Goal: Task Accomplishment & Management: Manage account settings

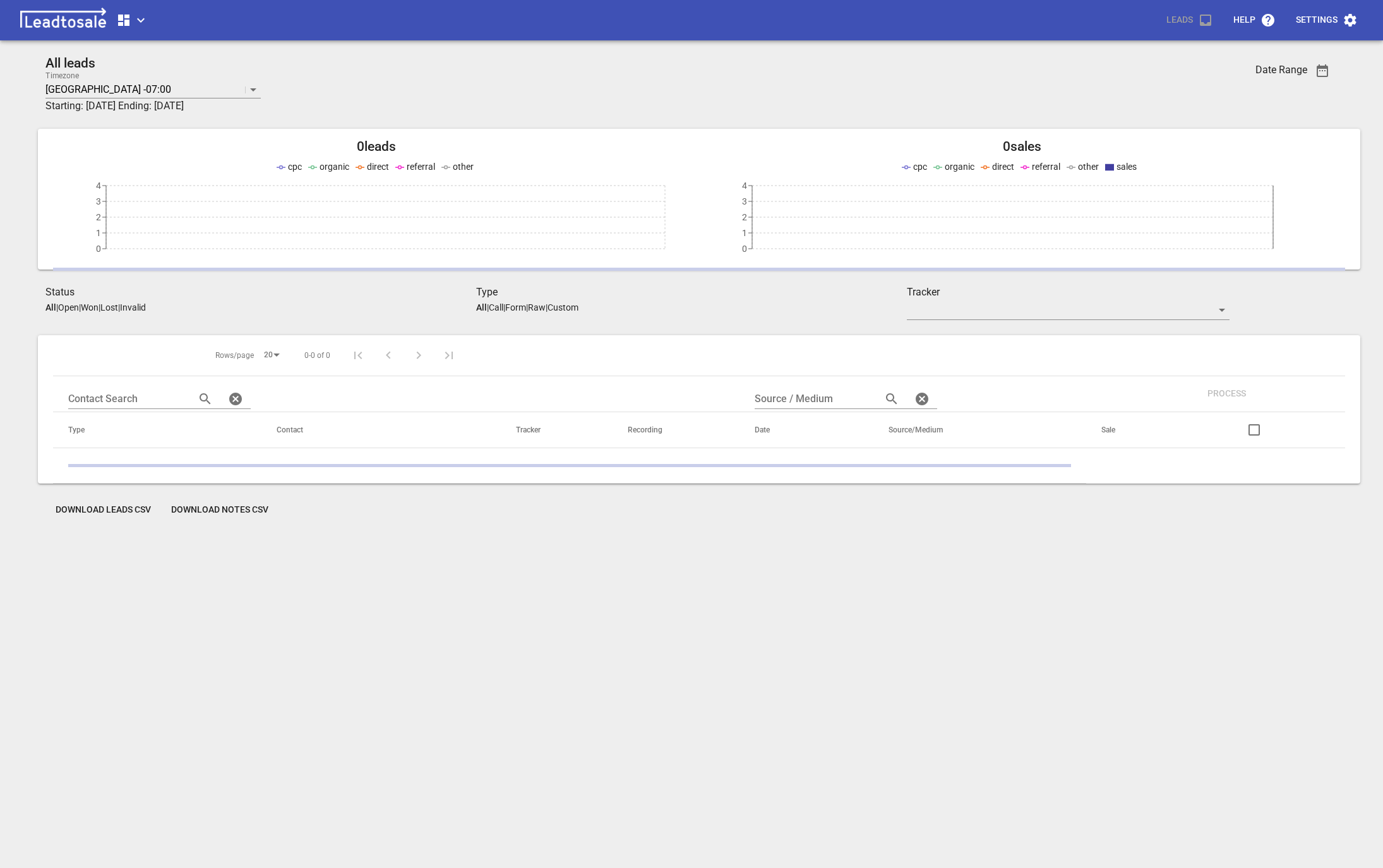
scroll to position [55, 0]
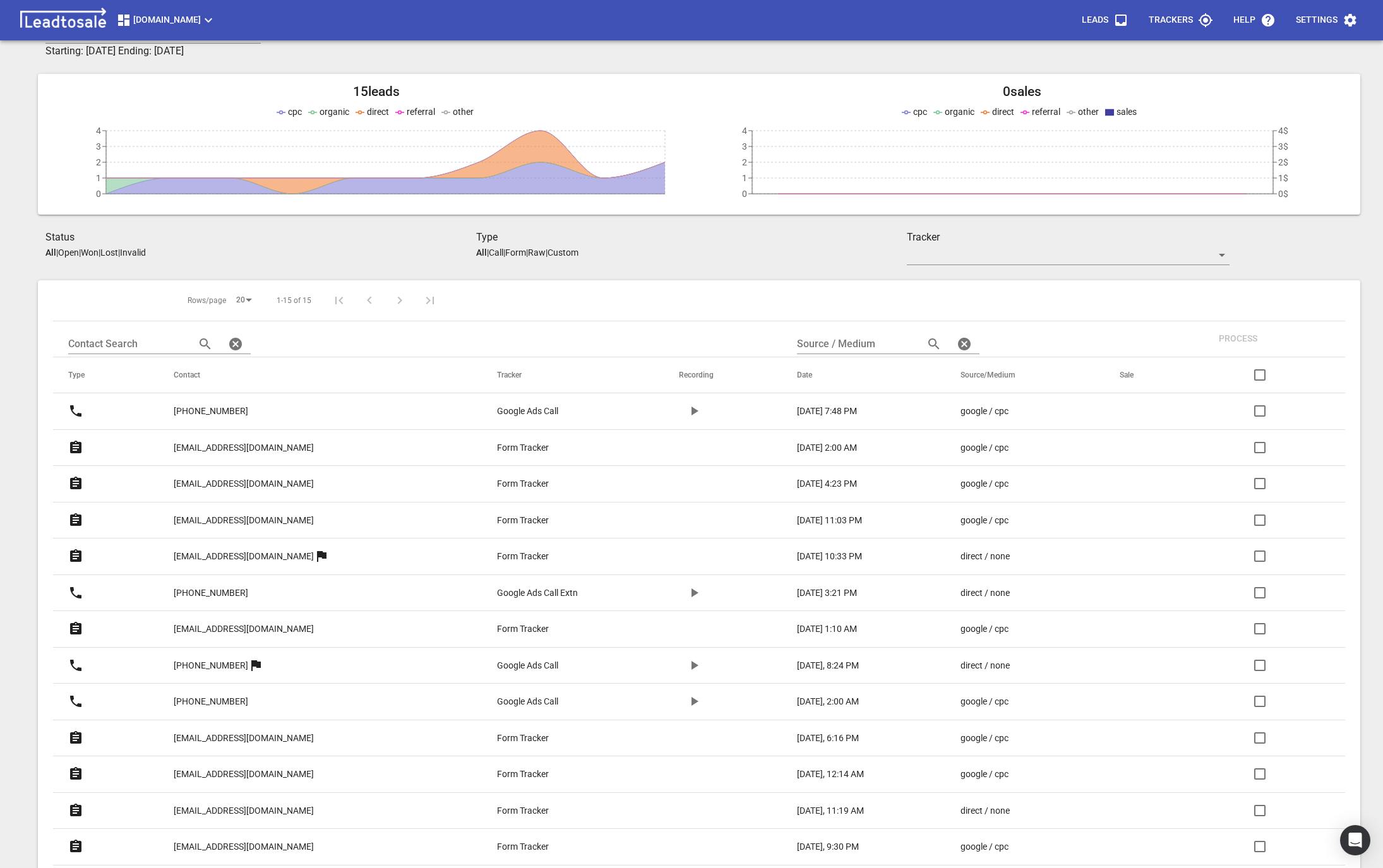
click at [132, 34] on div "Design2renovate.co.nz Leads Trackers Help Settings" at bounding box center [691, 20] width 1383 height 41
click at [168, 2] on div "Design2renovate.co.nz Leads Trackers Help Settings" at bounding box center [691, 20] width 1383 height 41
click at [159, 10] on button "[DOMAIN_NAME]" at bounding box center [166, 20] width 110 height 25
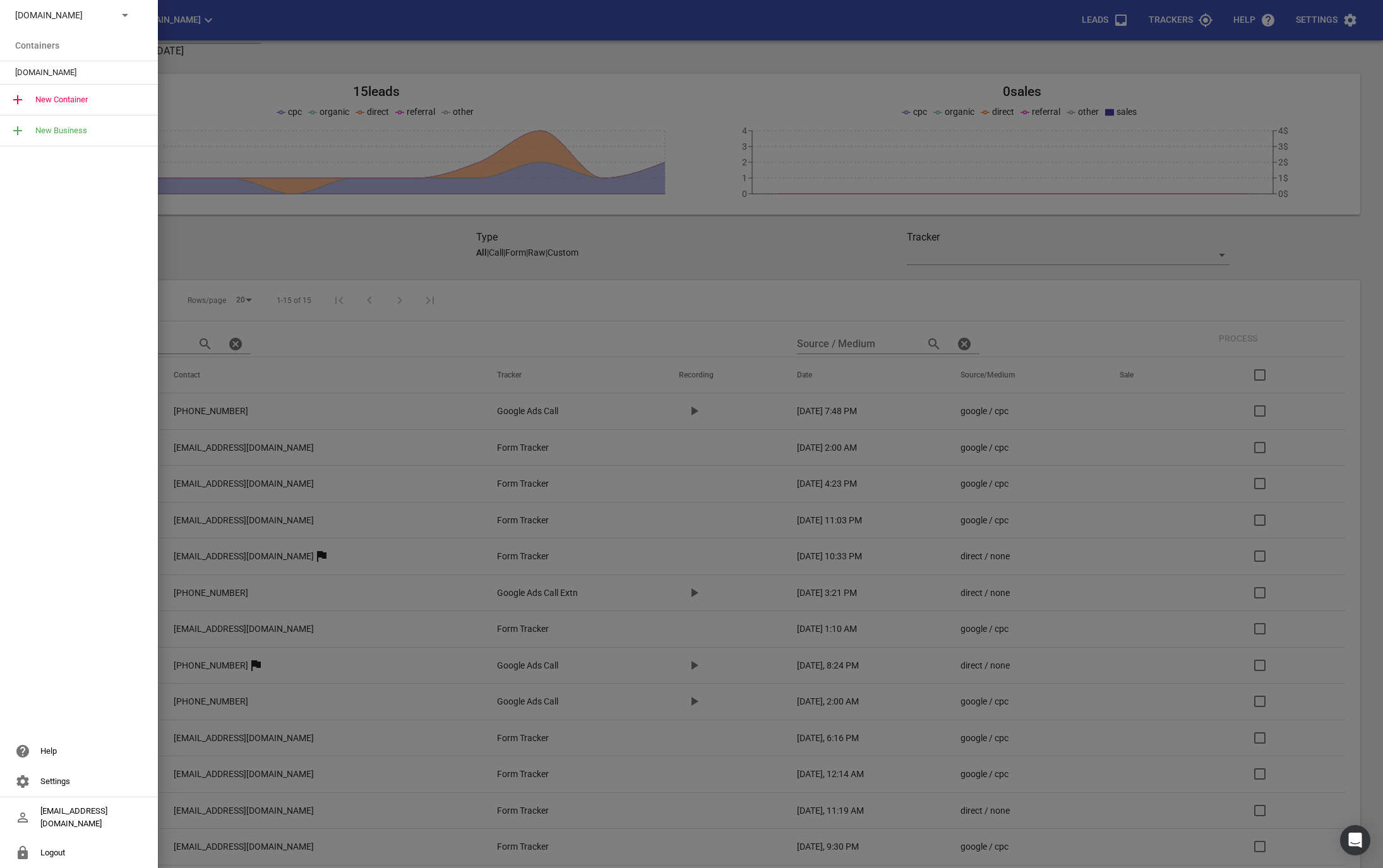
click at [73, 20] on p "Design2renovate.co.nz" at bounding box center [61, 15] width 92 height 13
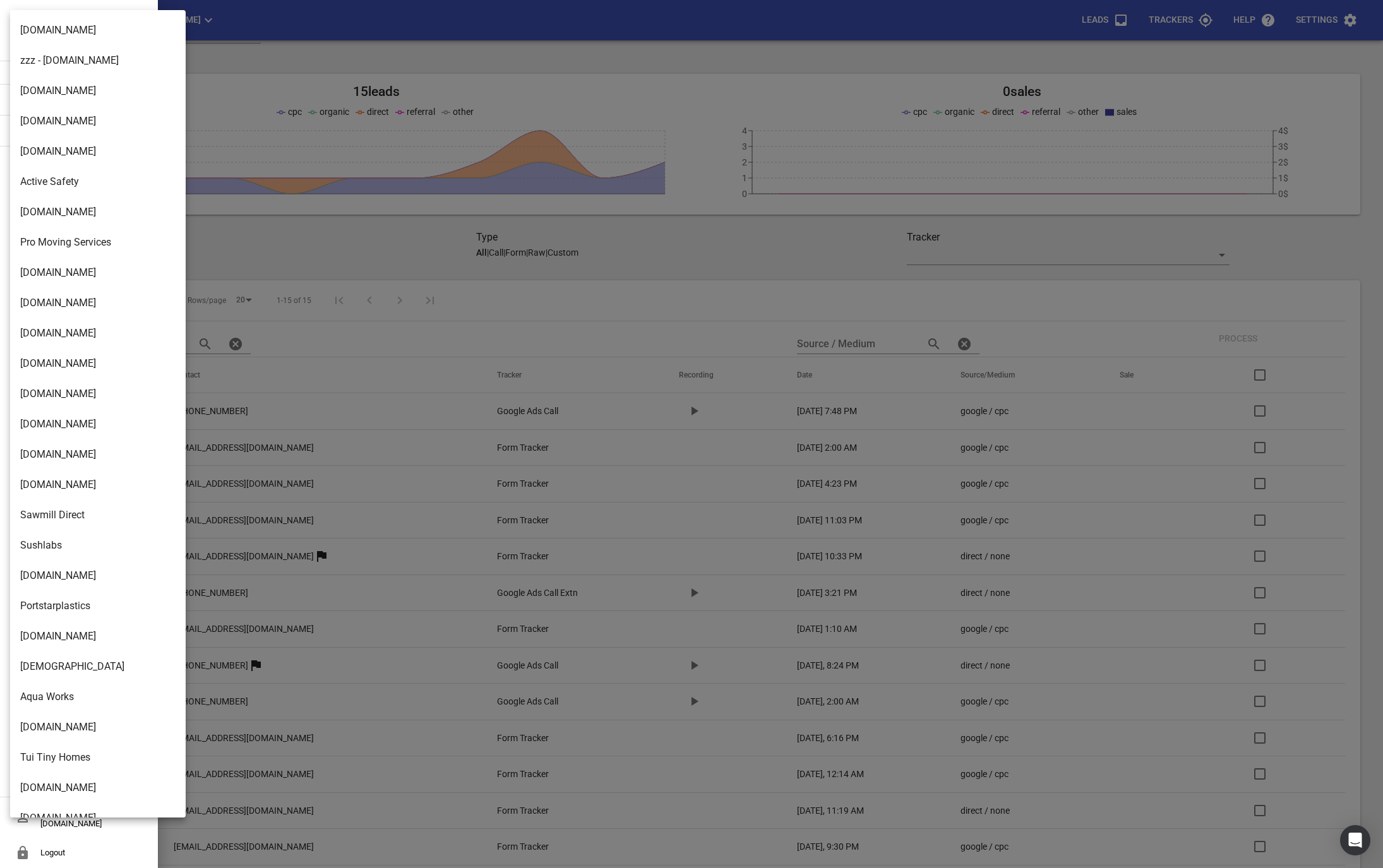
scroll to position [1807, 0]
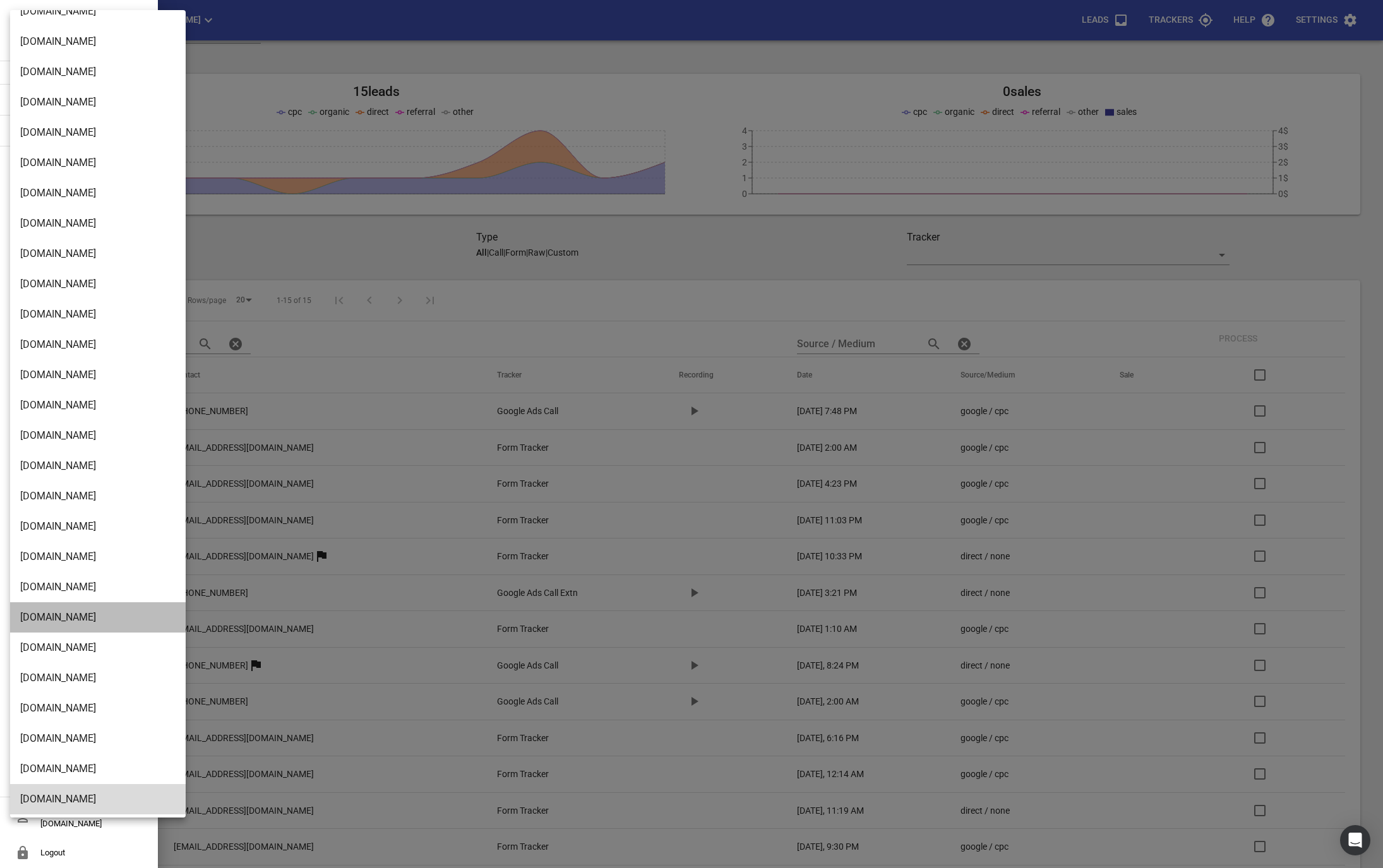
click at [43, 625] on li "Buschlfencingnelson.co.nz" at bounding box center [98, 618] width 175 height 30
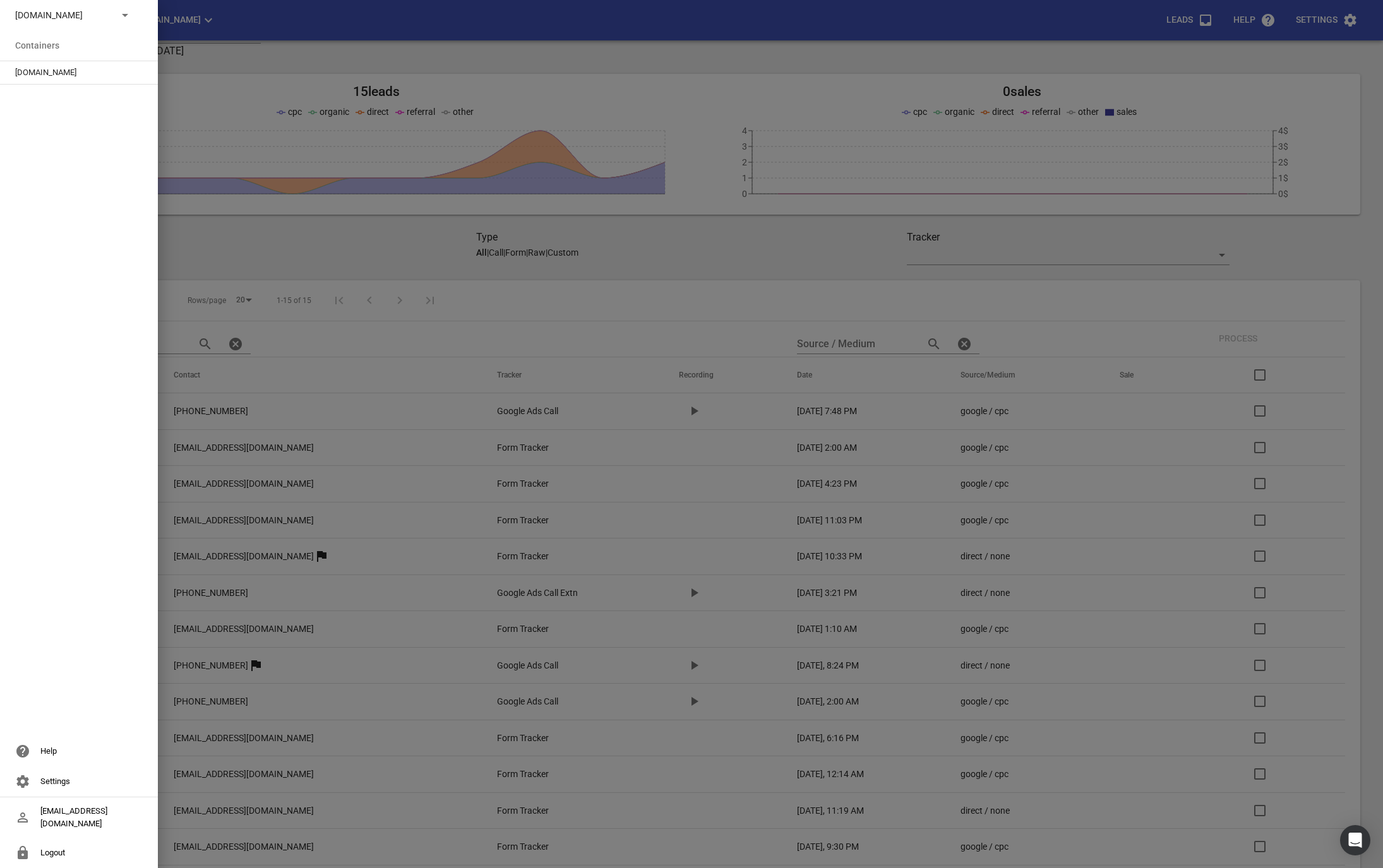
click at [56, 74] on span "Buschlfencingnelson.co.nz" at bounding box center [74, 72] width 118 height 13
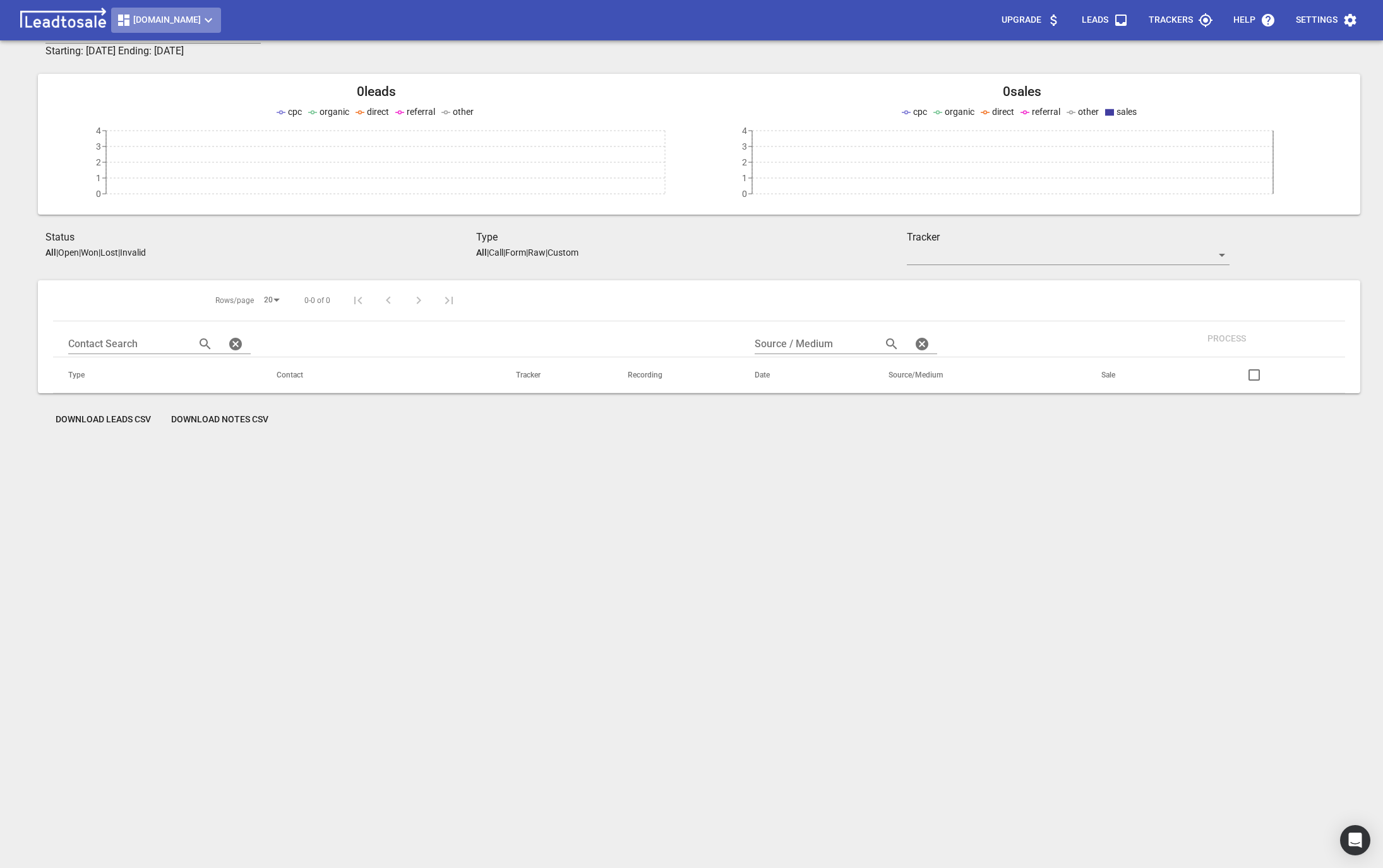
click at [185, 17] on span "Buschlfencingnelson.co.nz" at bounding box center [166, 20] width 100 height 15
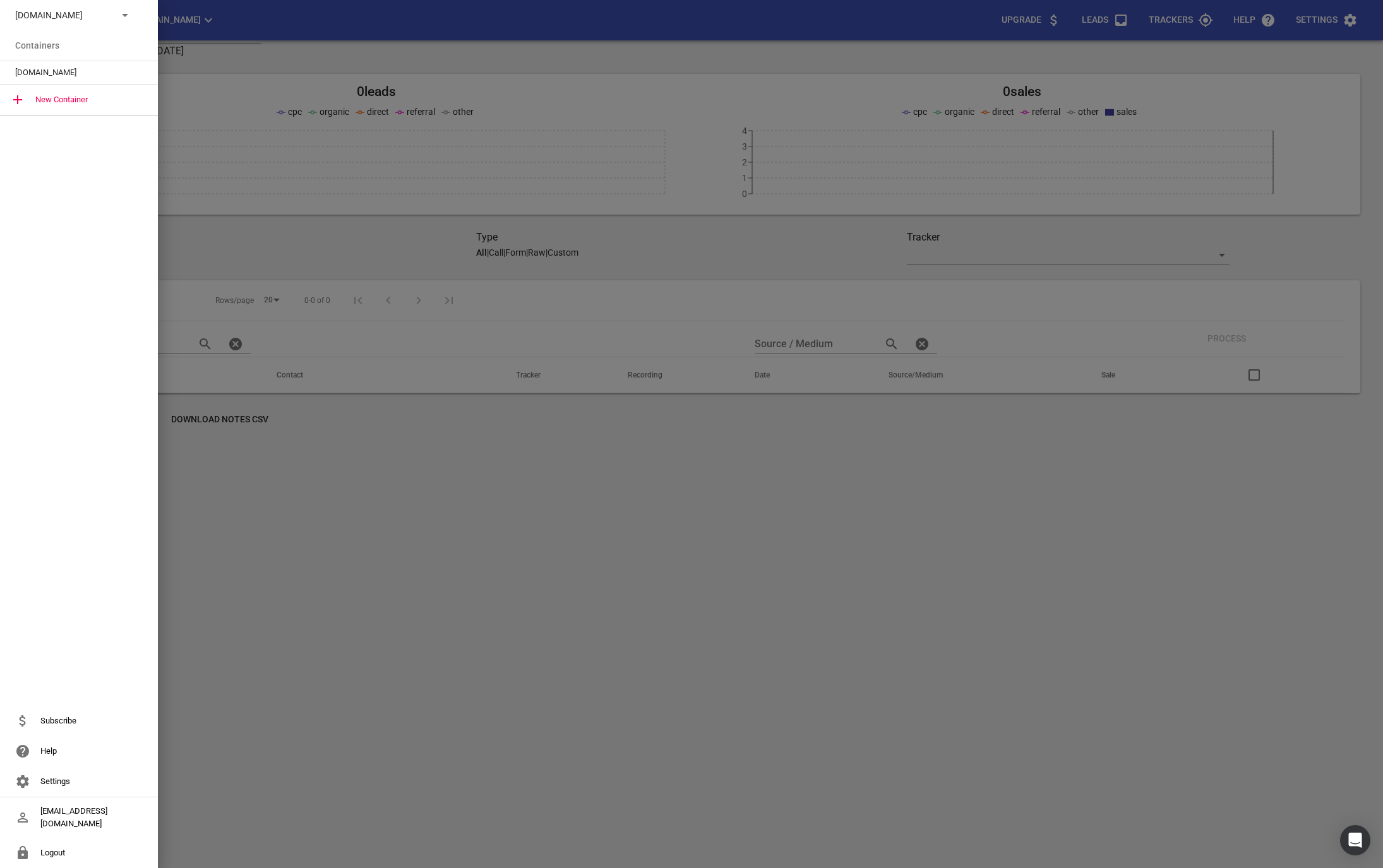
click at [69, 21] on p "Buschlfencingnelson.co.nz" at bounding box center [61, 15] width 92 height 13
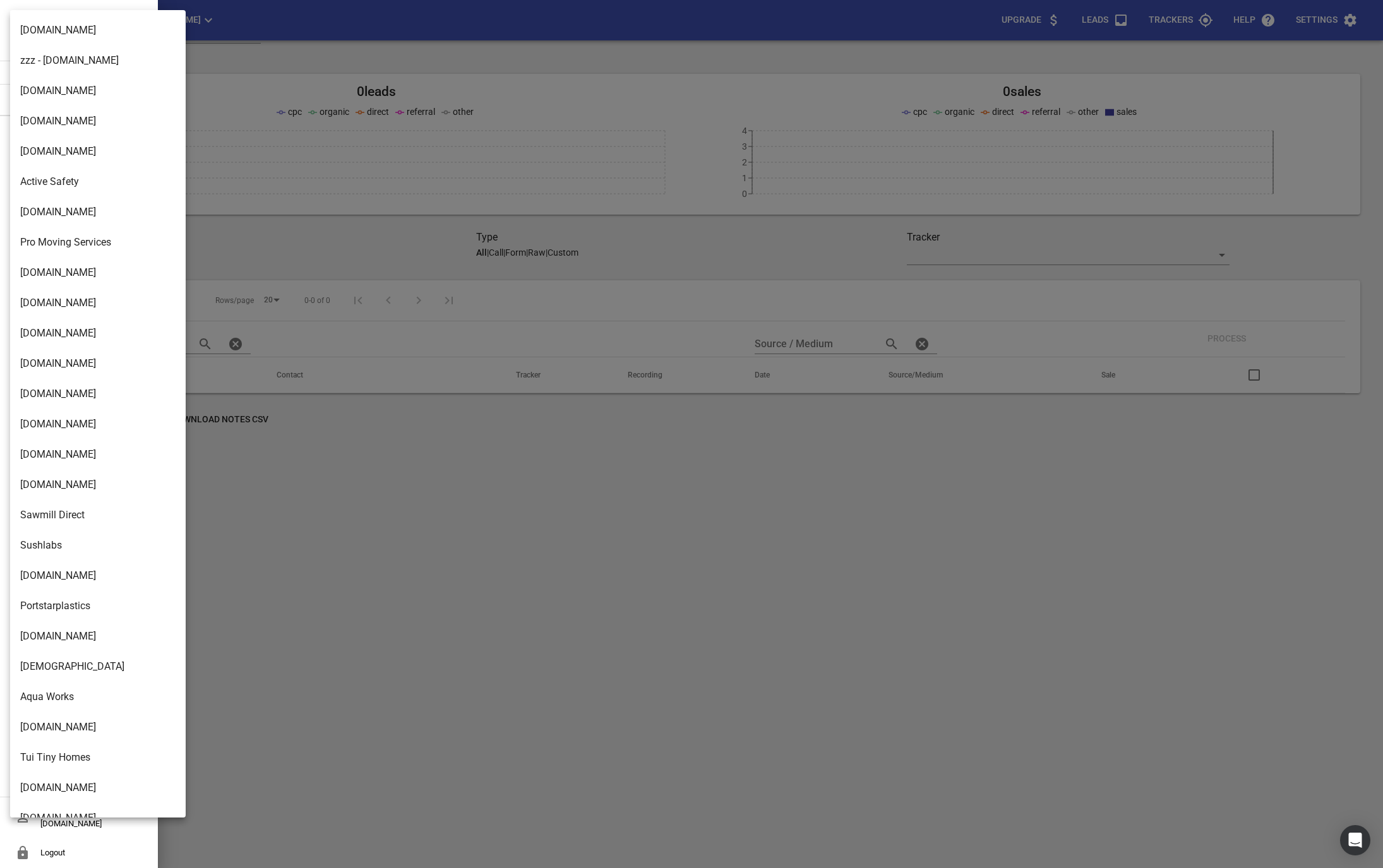
click at [293, 623] on div at bounding box center [691, 434] width 1383 height 868
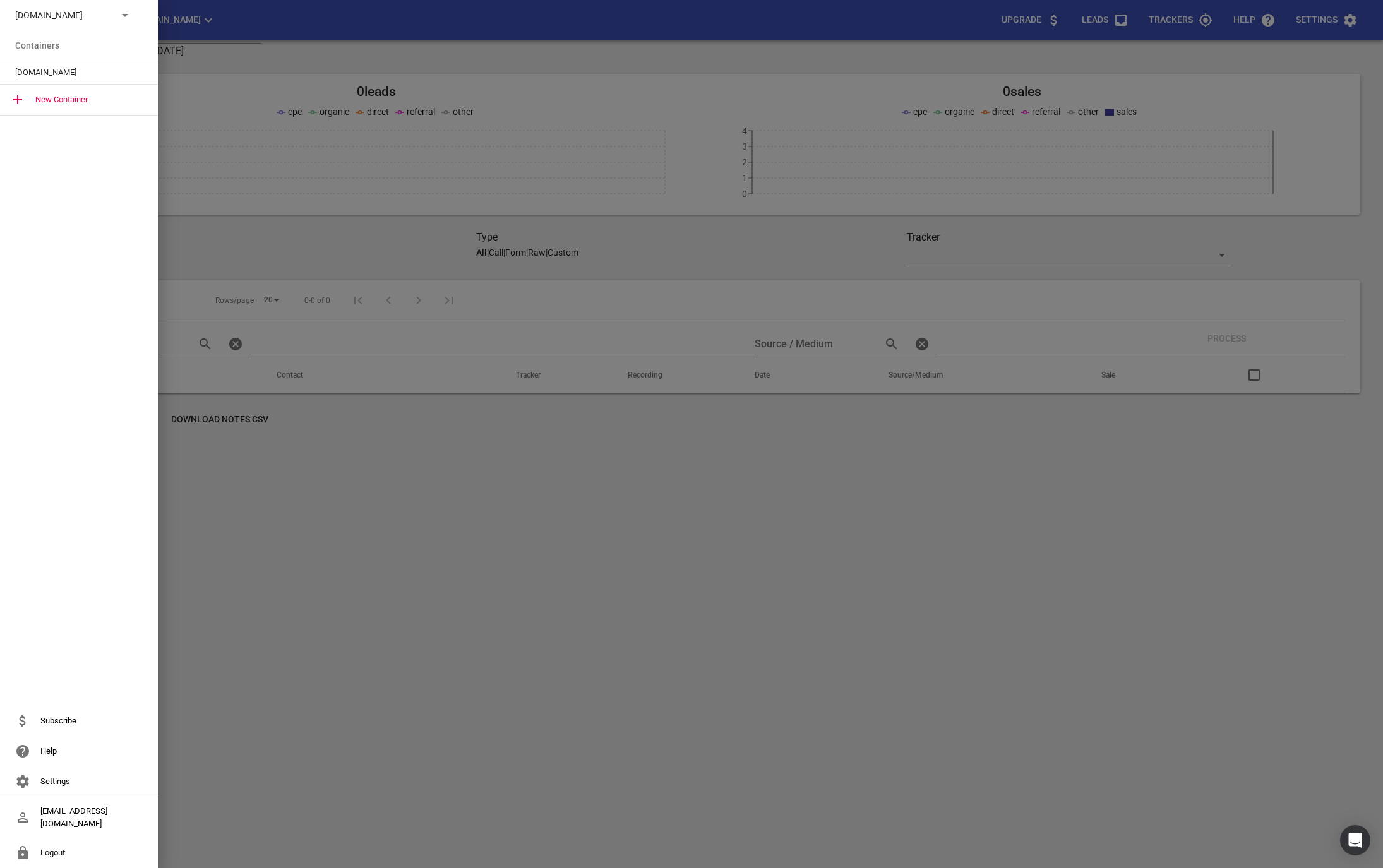
click at [325, 592] on div at bounding box center [691, 434] width 1383 height 868
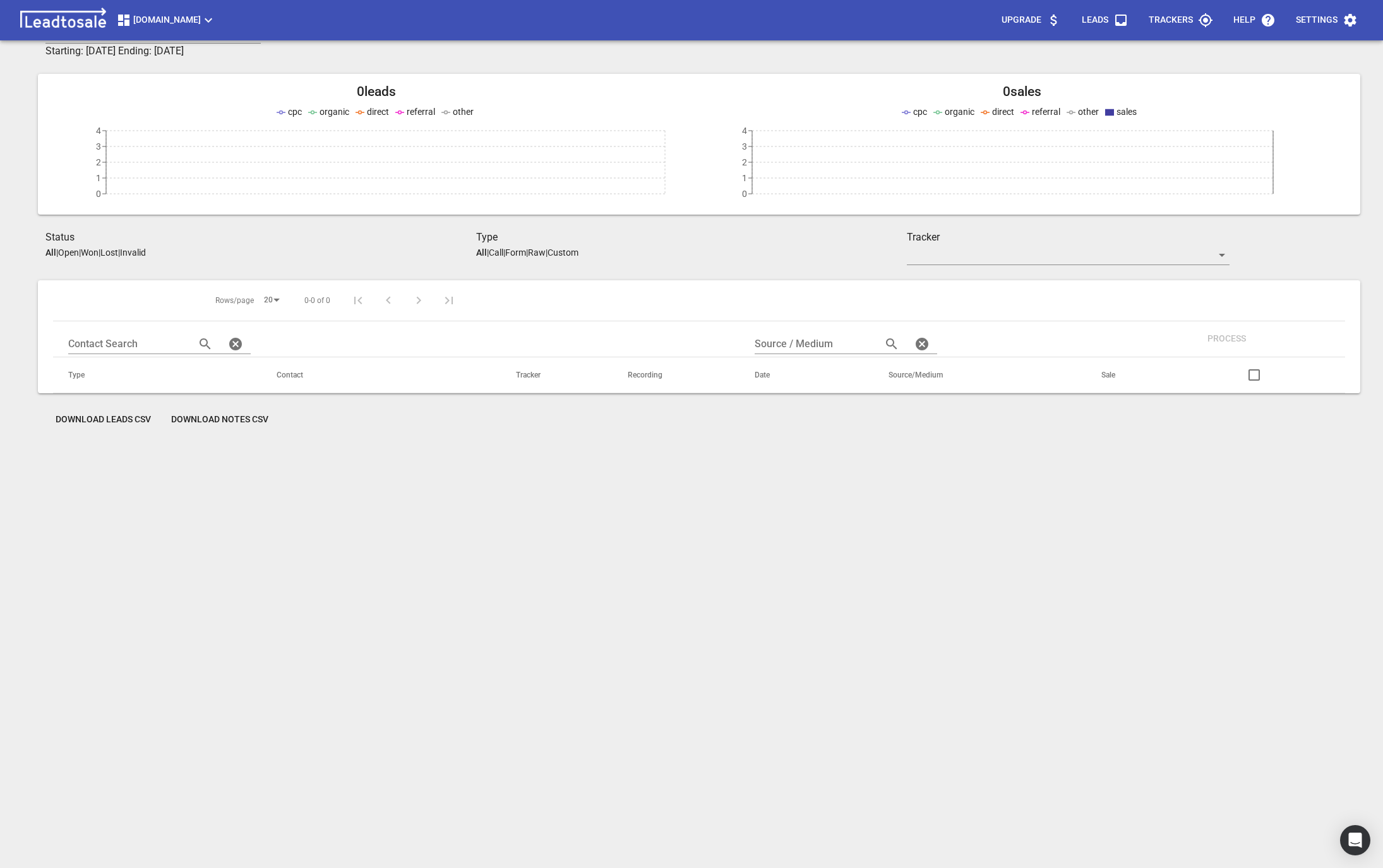
click at [140, 28] on button "Buschlfencingnelson.co.nz" at bounding box center [166, 20] width 110 height 25
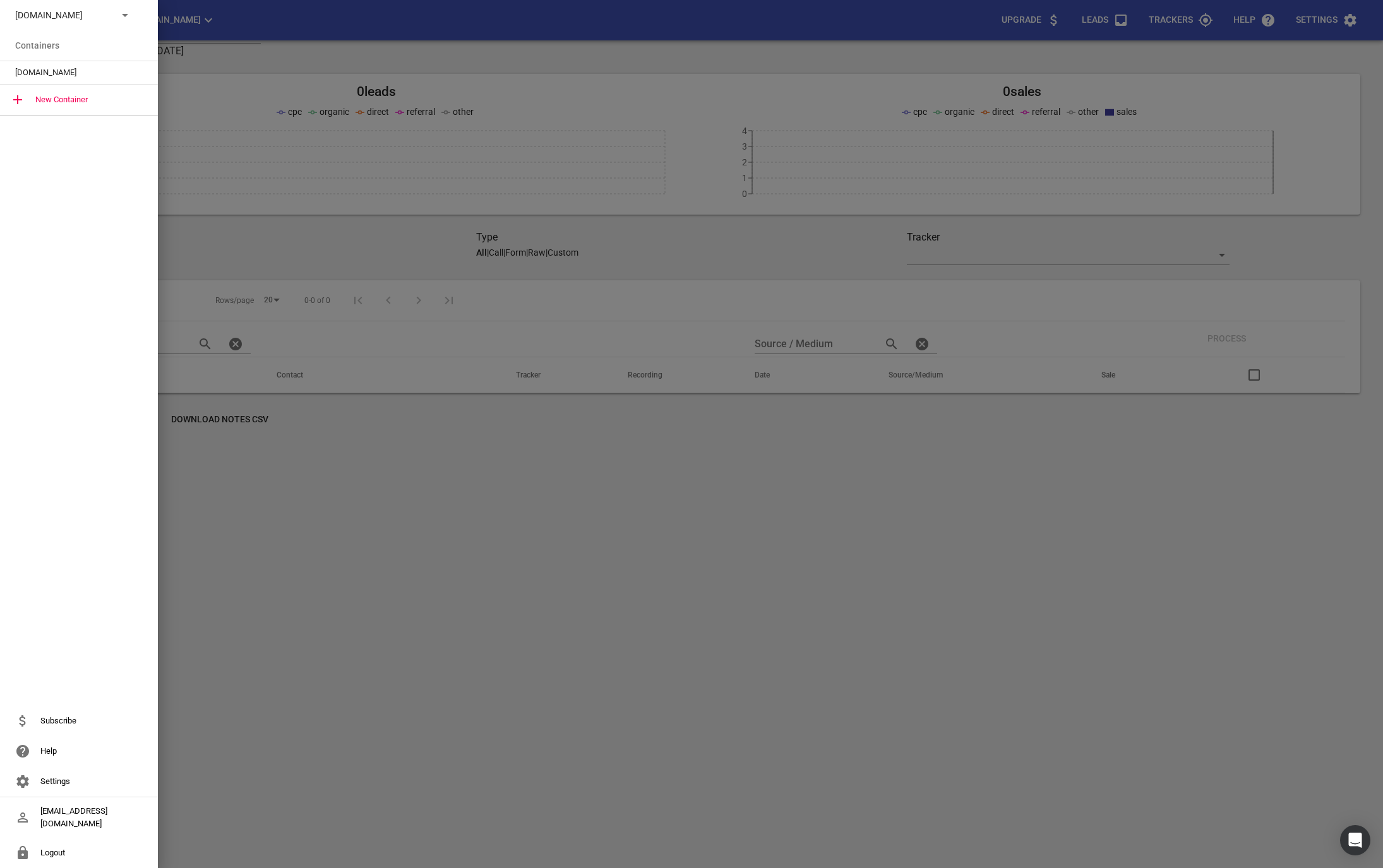
click at [109, 25] on div "Buschlfencingnelson.co.nz" at bounding box center [79, 15] width 158 height 30
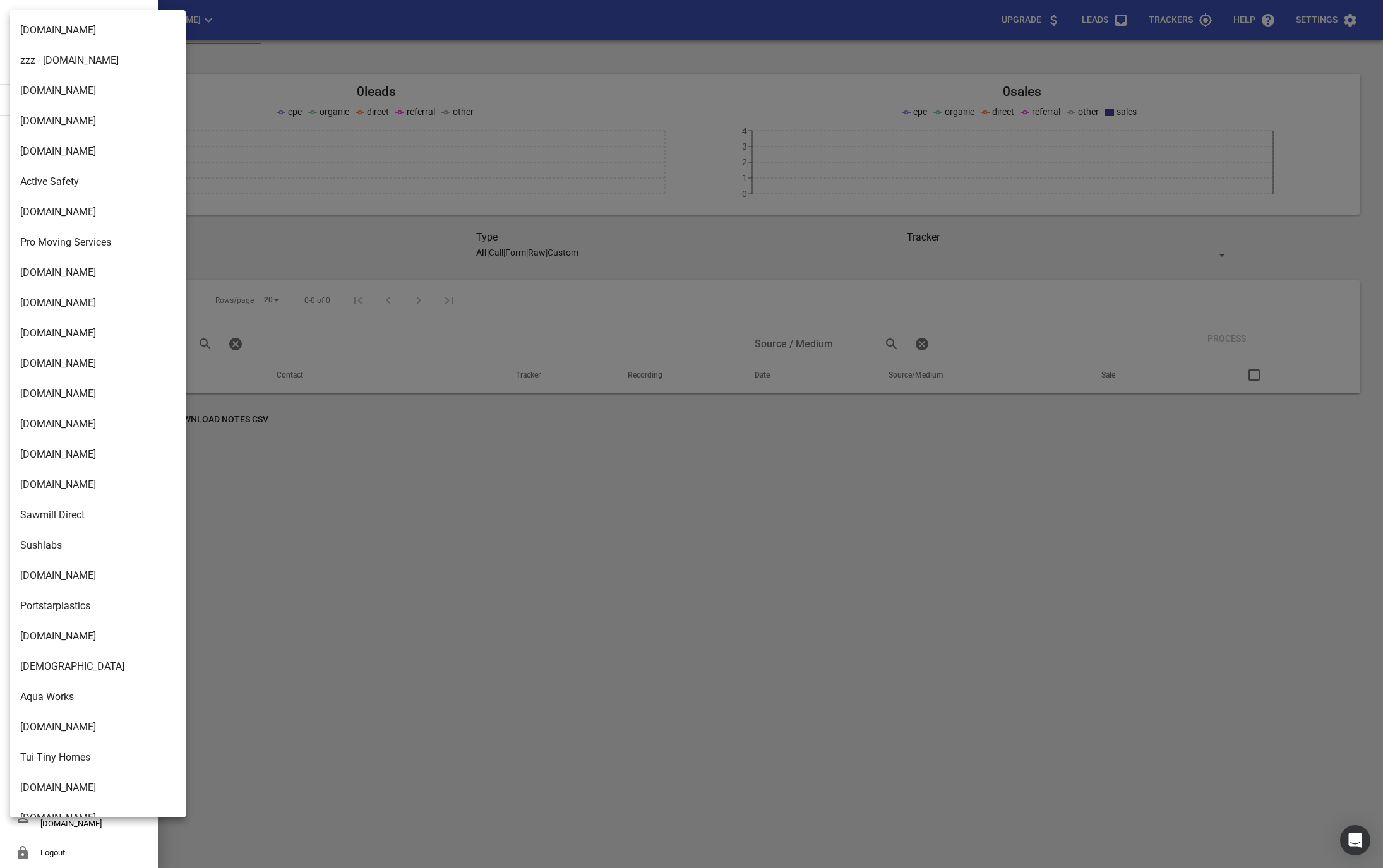
click at [248, 205] on div at bounding box center [691, 434] width 1383 height 868
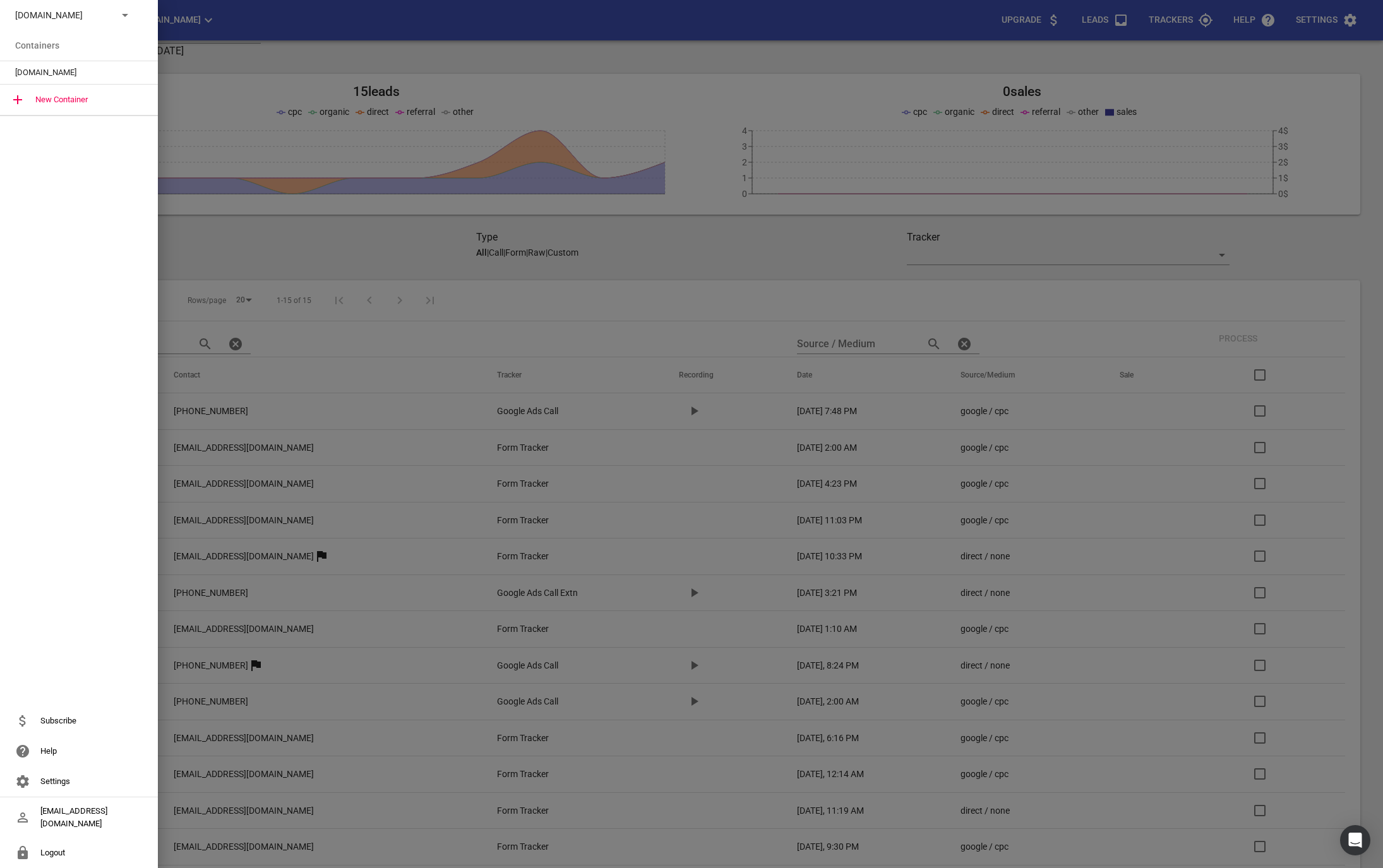
click at [103, 328] on div "Buschlfencingnelson.co.nz Containers Buschlfencingnelson.co.nz New Container Su…" at bounding box center [79, 434] width 158 height 868
click at [234, 220] on div at bounding box center [691, 434] width 1383 height 868
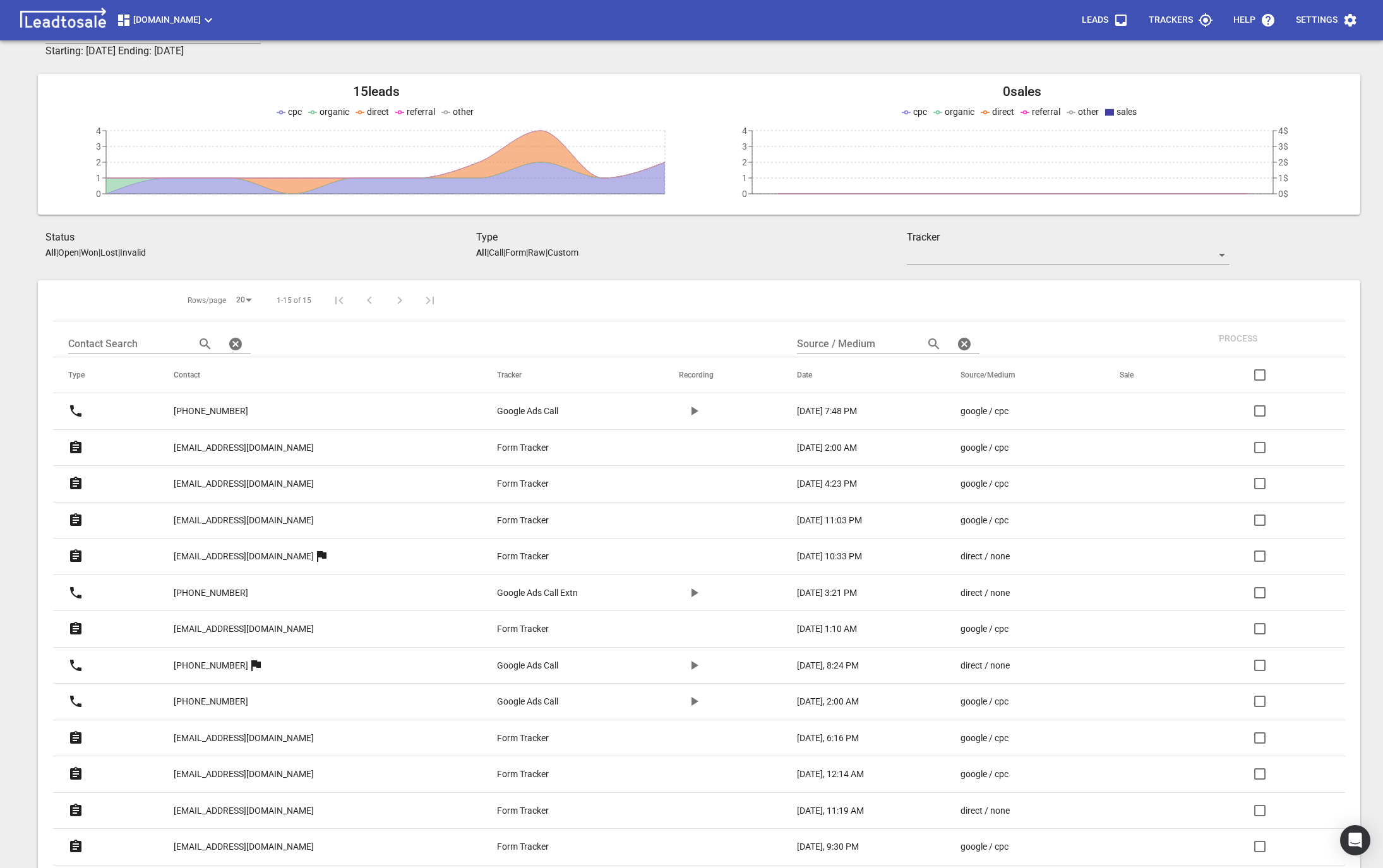
click at [144, 12] on button "Design2renovate.co.nz" at bounding box center [166, 20] width 110 height 25
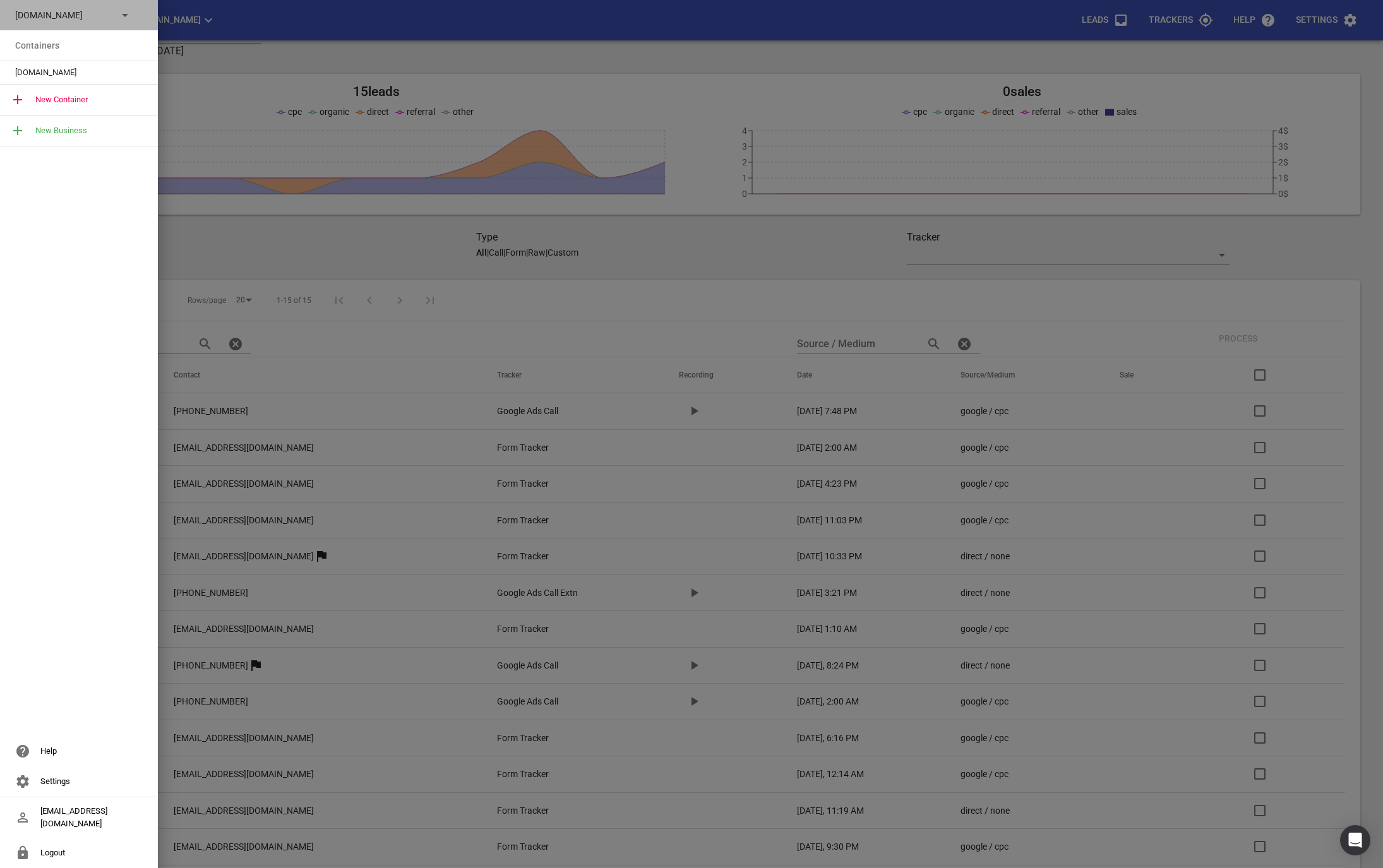
click at [104, 16] on p "Design2renovate.co.nz" at bounding box center [61, 15] width 92 height 13
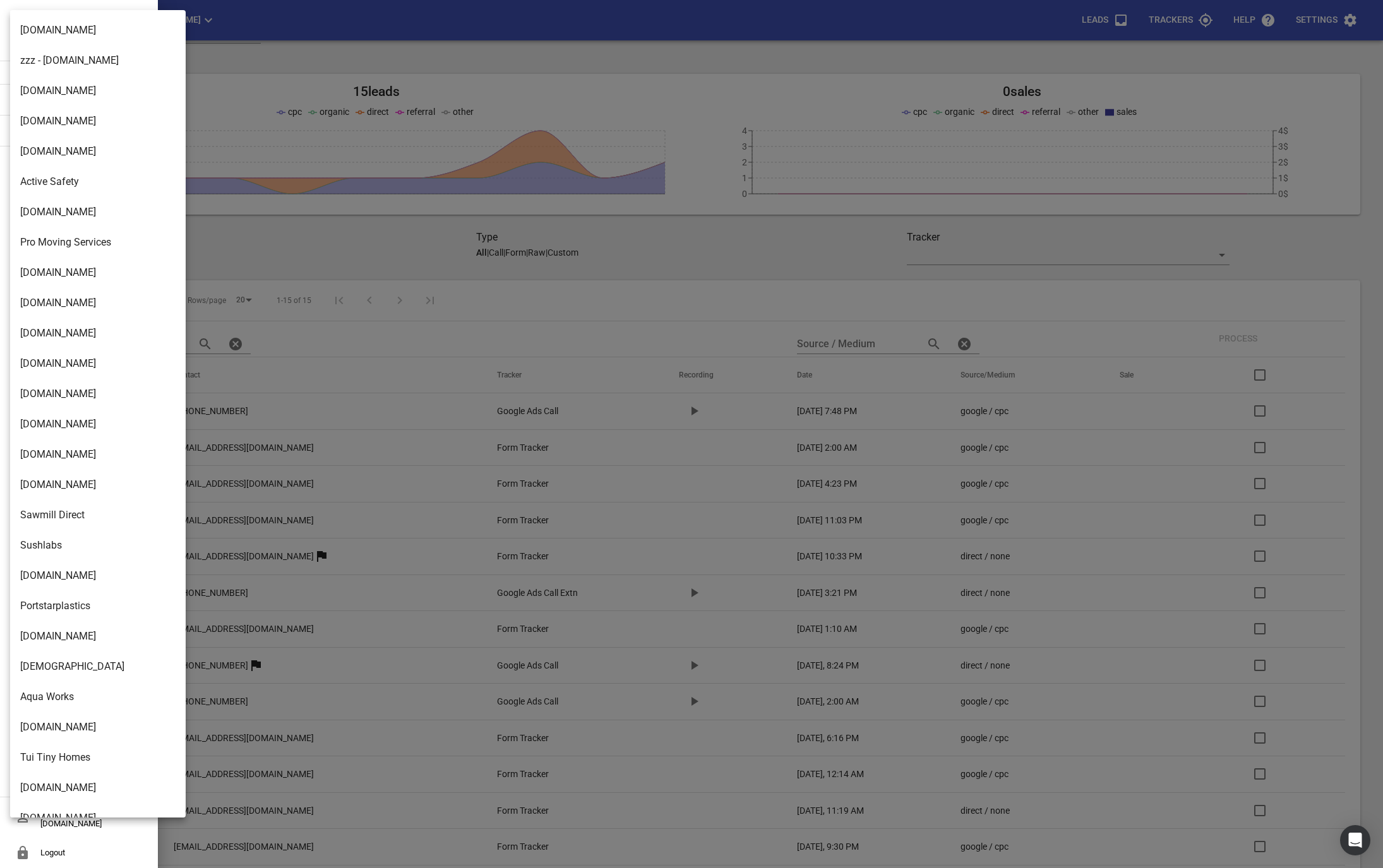
click at [361, 257] on div at bounding box center [691, 434] width 1383 height 868
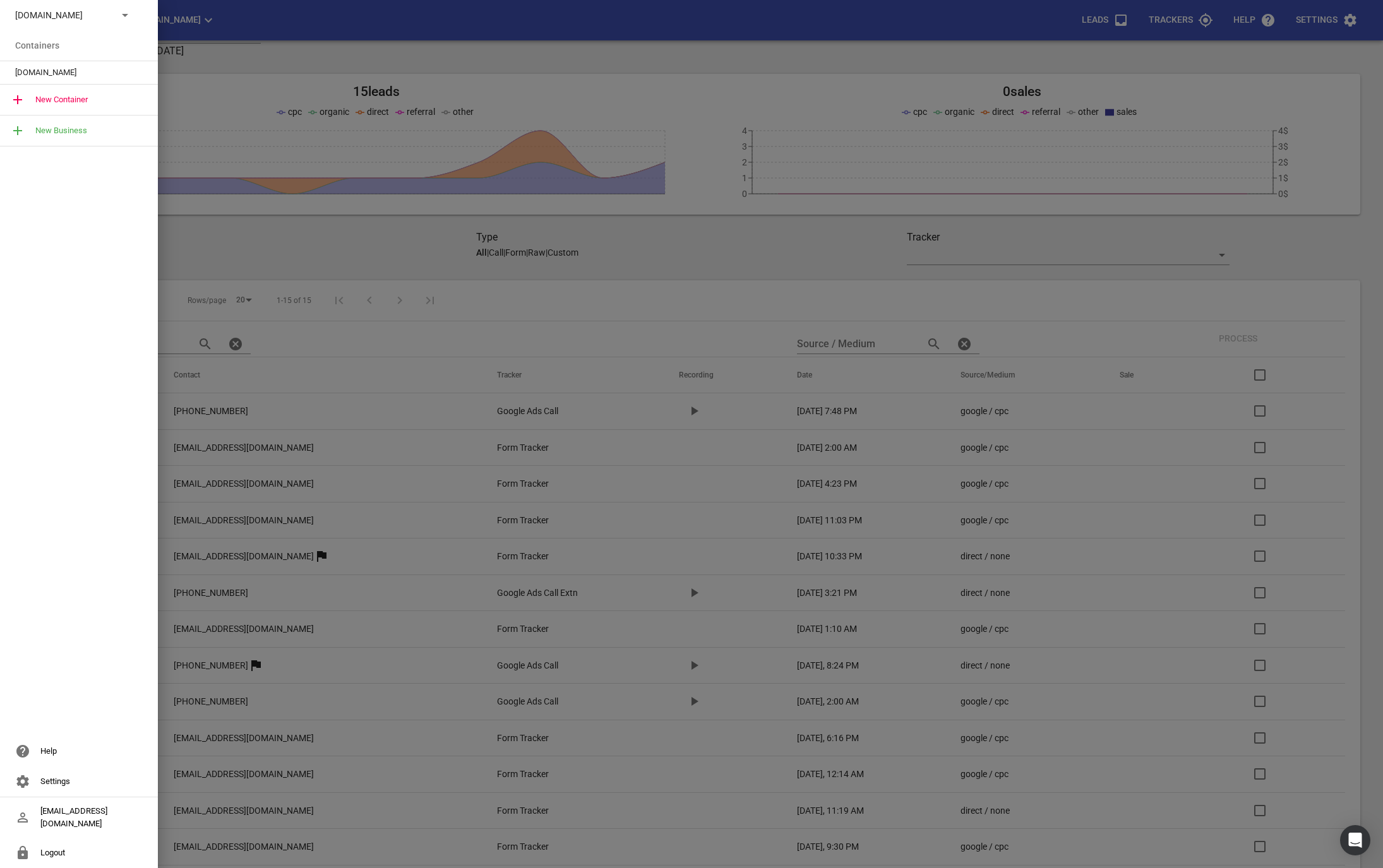
click at [49, 50] on li "Containers" at bounding box center [79, 46] width 158 height 30
click at [40, 72] on span "Design2renovate.co.nz" at bounding box center [74, 72] width 118 height 13
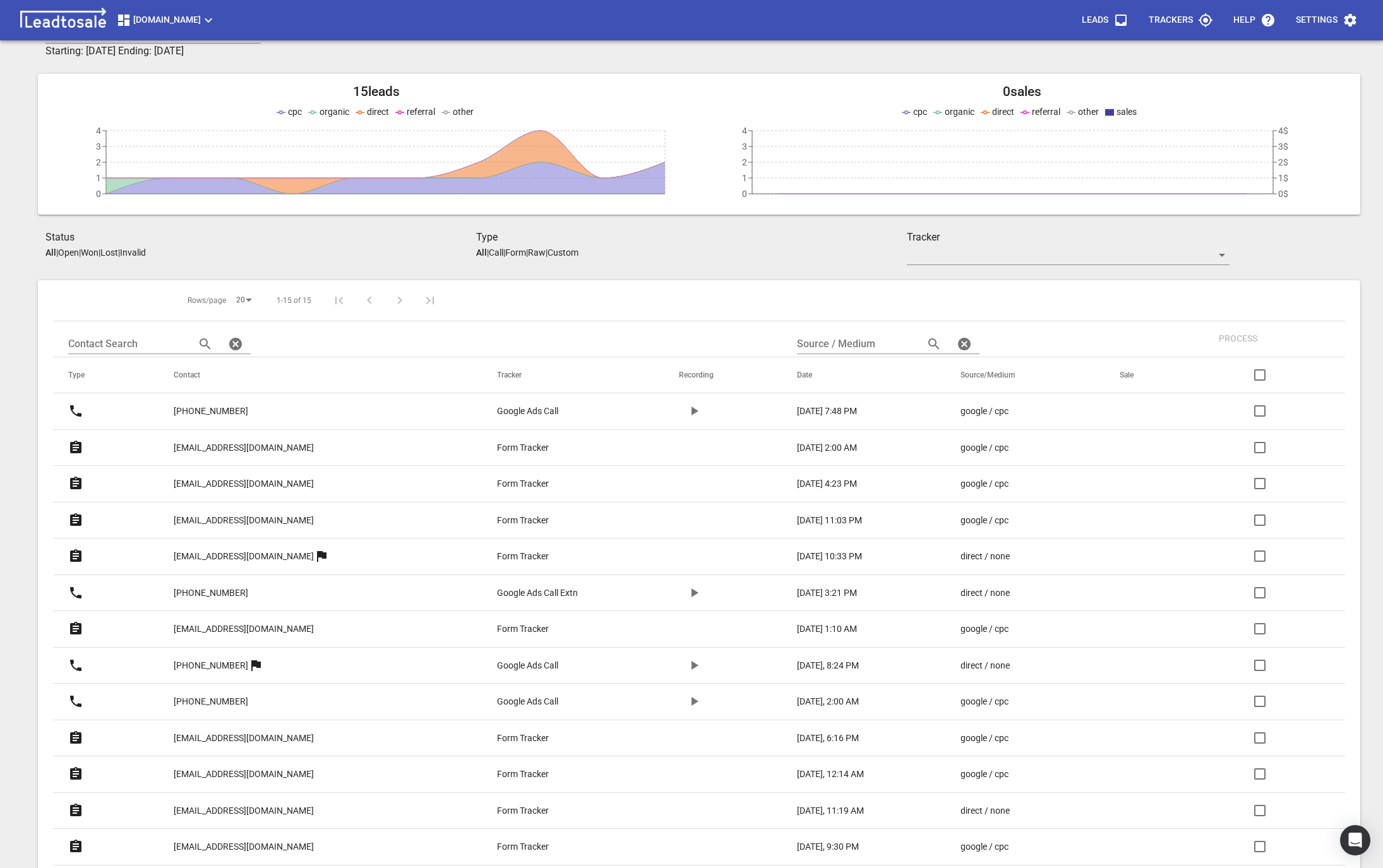
click at [168, 23] on span "Design2renovate.co.nz" at bounding box center [166, 20] width 100 height 15
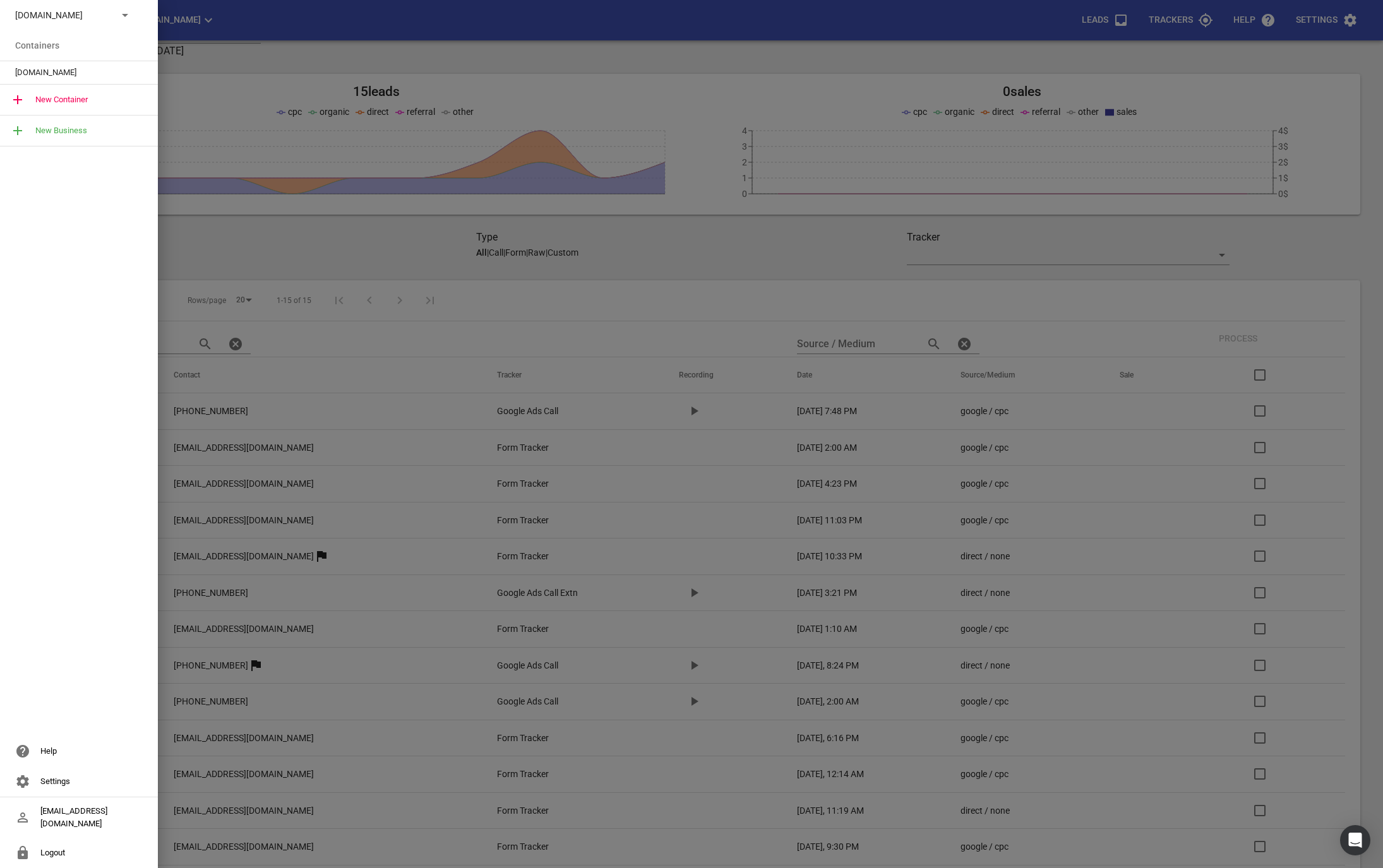
click at [83, 10] on p "Design2renovate.co.nz" at bounding box center [61, 15] width 92 height 13
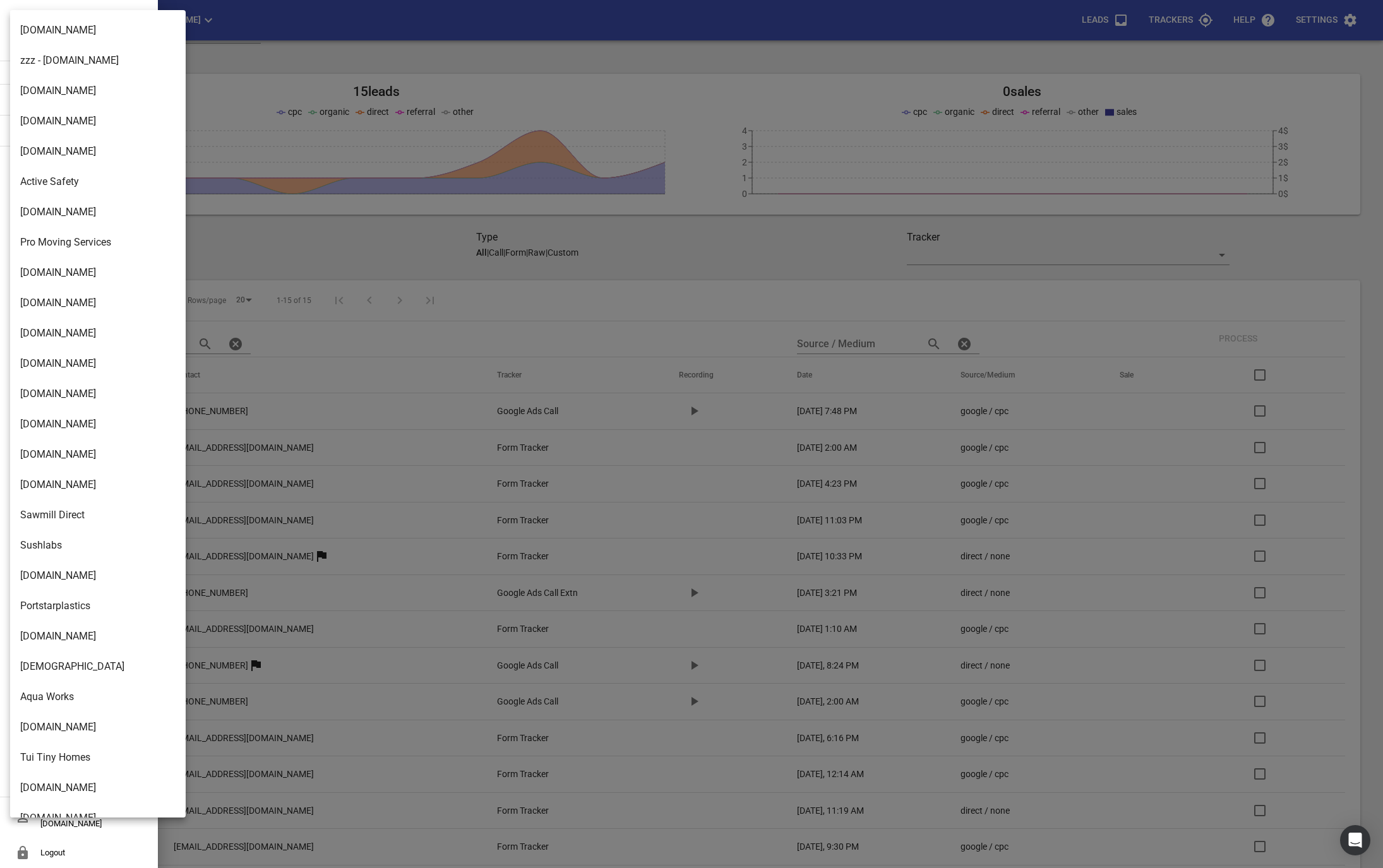
scroll to position [1807, 0]
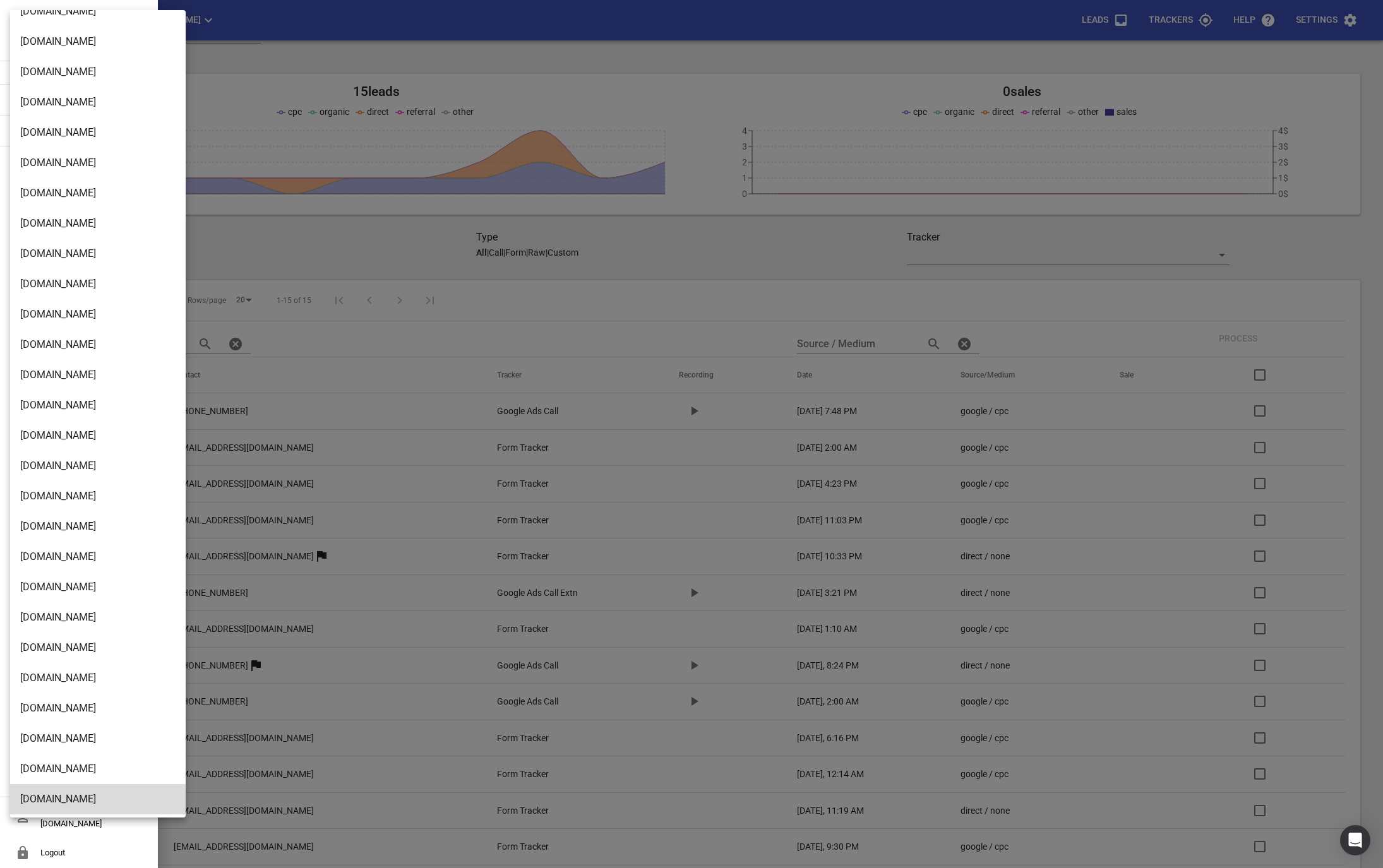
click at [69, 622] on li "Buschlfencingnelson.co.nz" at bounding box center [98, 618] width 175 height 30
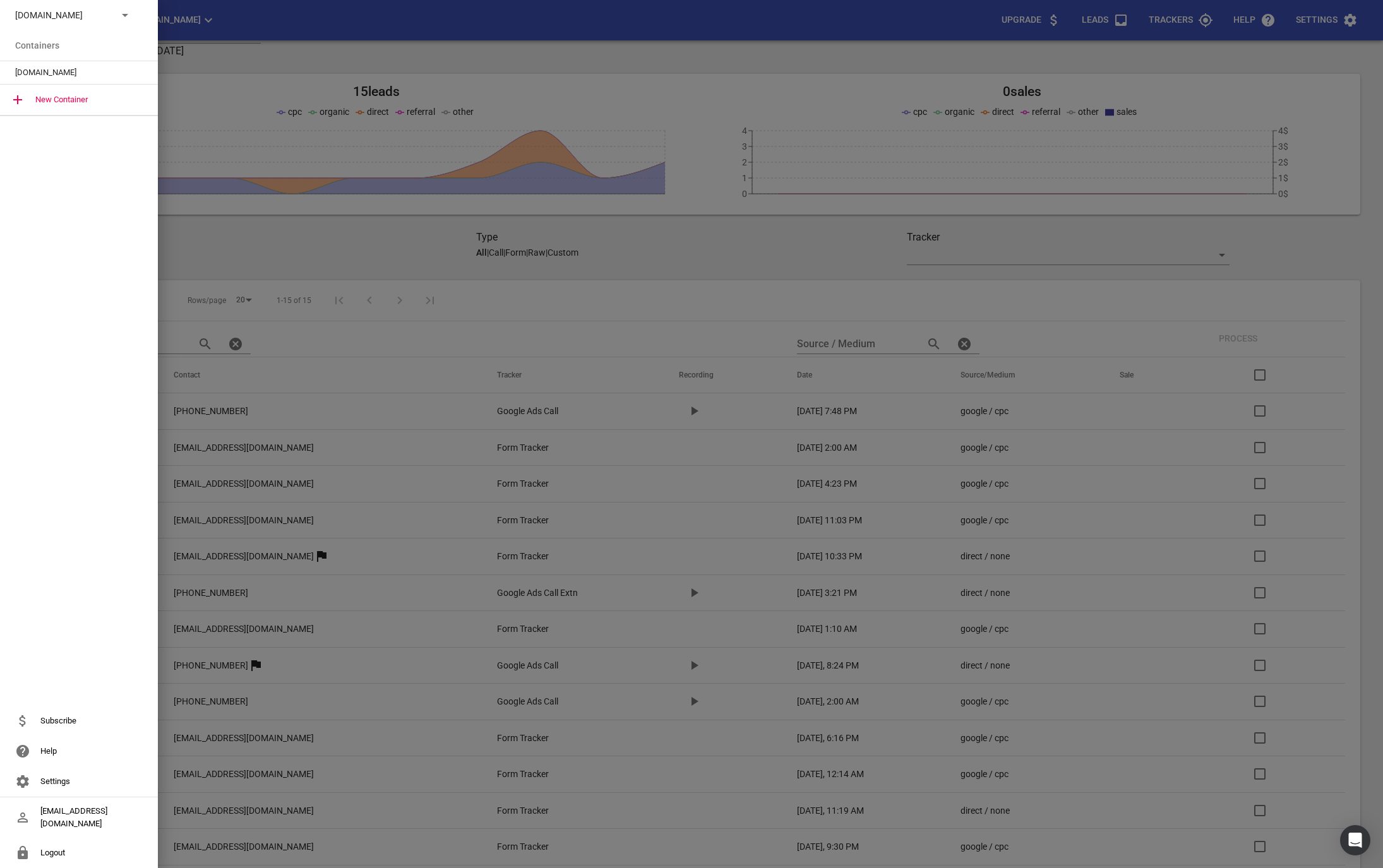
click at [37, 97] on div "New Container" at bounding box center [79, 100] width 158 height 30
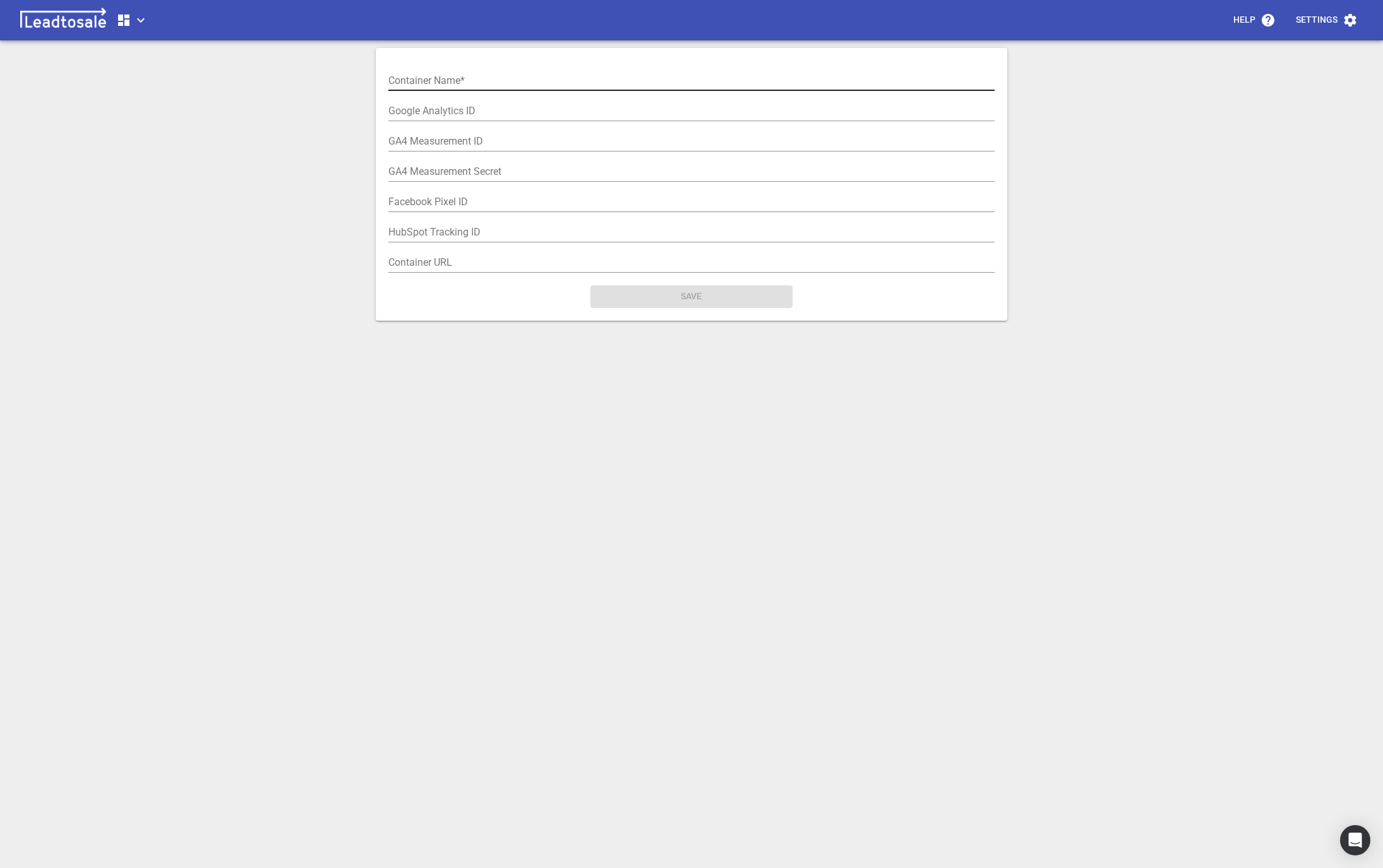
click at [470, 77] on input "text" at bounding box center [691, 81] width 606 height 20
type input "Buschlfencing.co.nz"
click at [128, 17] on icon "button" at bounding box center [124, 20] width 11 height 11
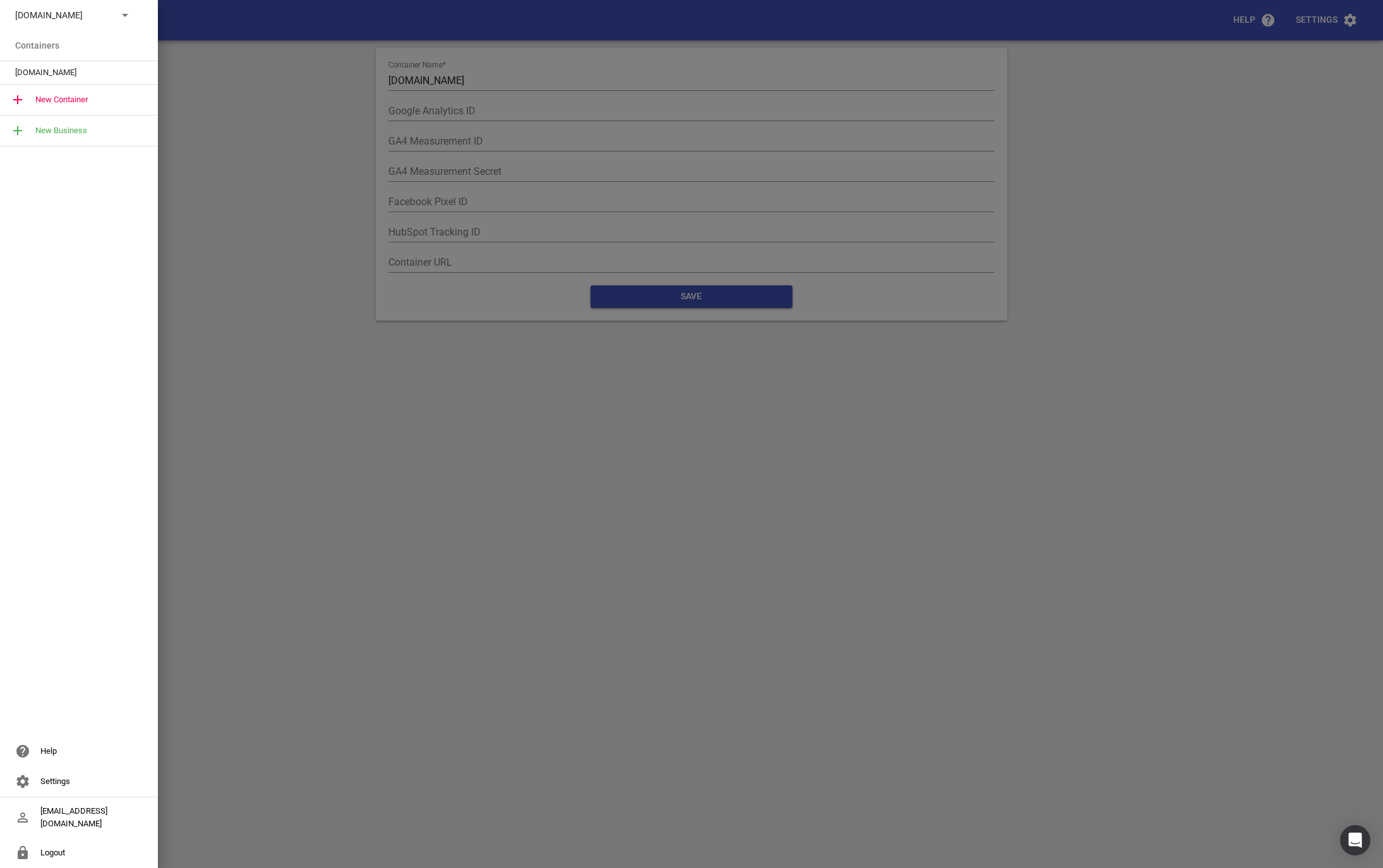
click at [497, 80] on div at bounding box center [691, 434] width 1383 height 868
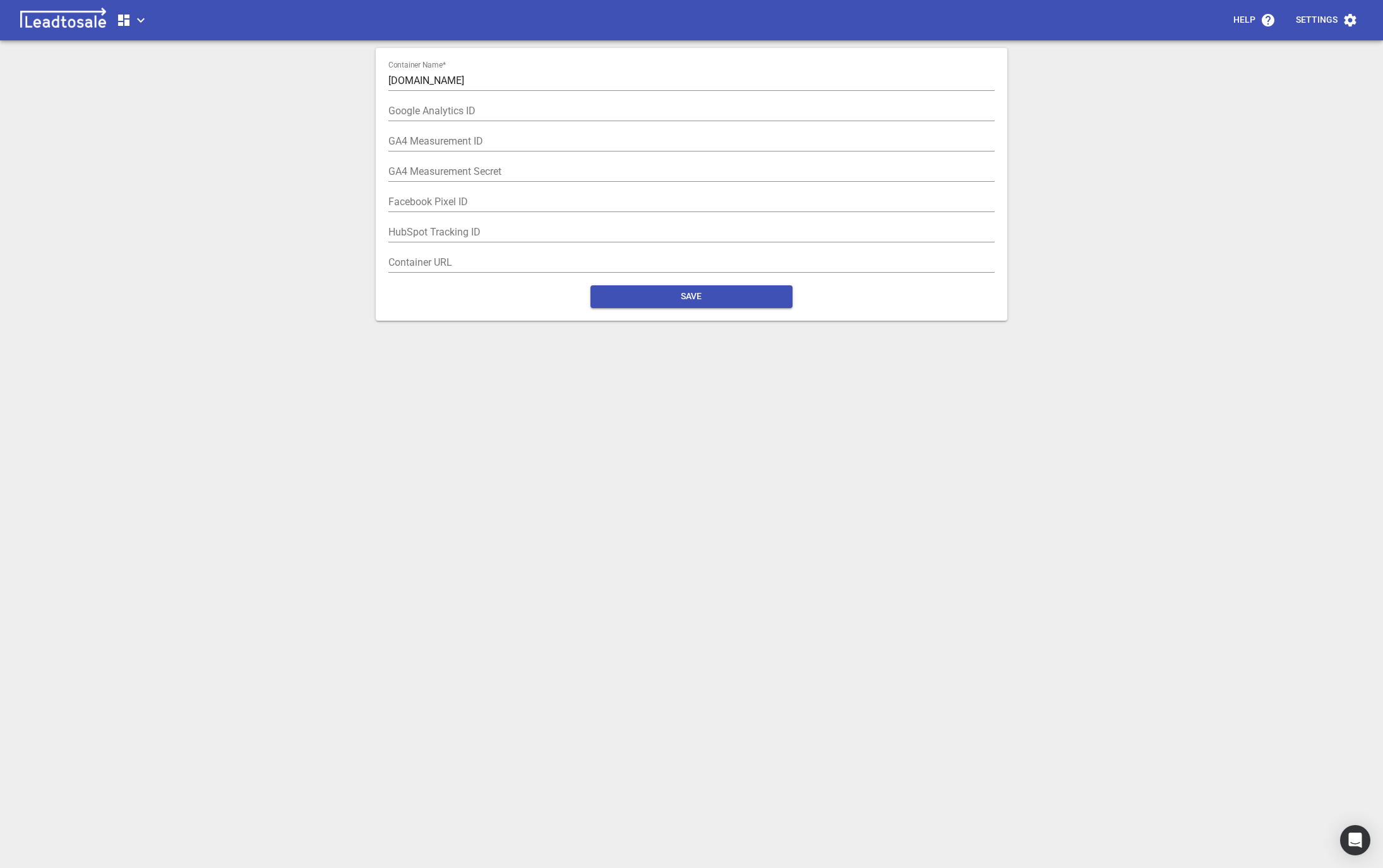
click at [497, 79] on input "Buschlfencing.co.nz" at bounding box center [691, 81] width 606 height 20
click at [409, 141] on input "text" at bounding box center [691, 142] width 606 height 20
paste input "G-PC9C76S30F"
type input "G-PC9C76S30F"
click at [696, 293] on span "Save" at bounding box center [692, 297] width 182 height 13
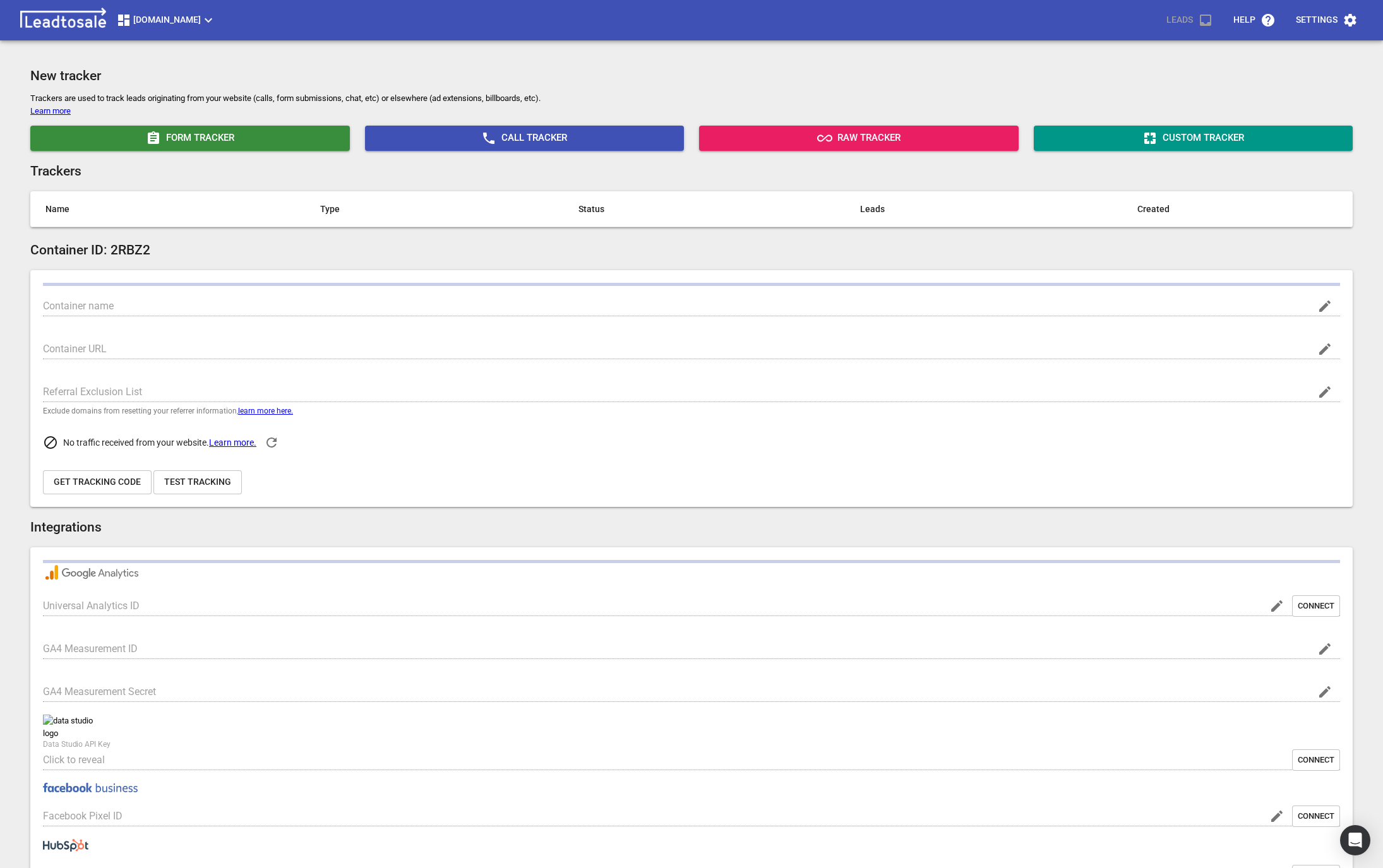
type input "Buschlfencing.co.nz"
type input "G-PC9C76S30F"
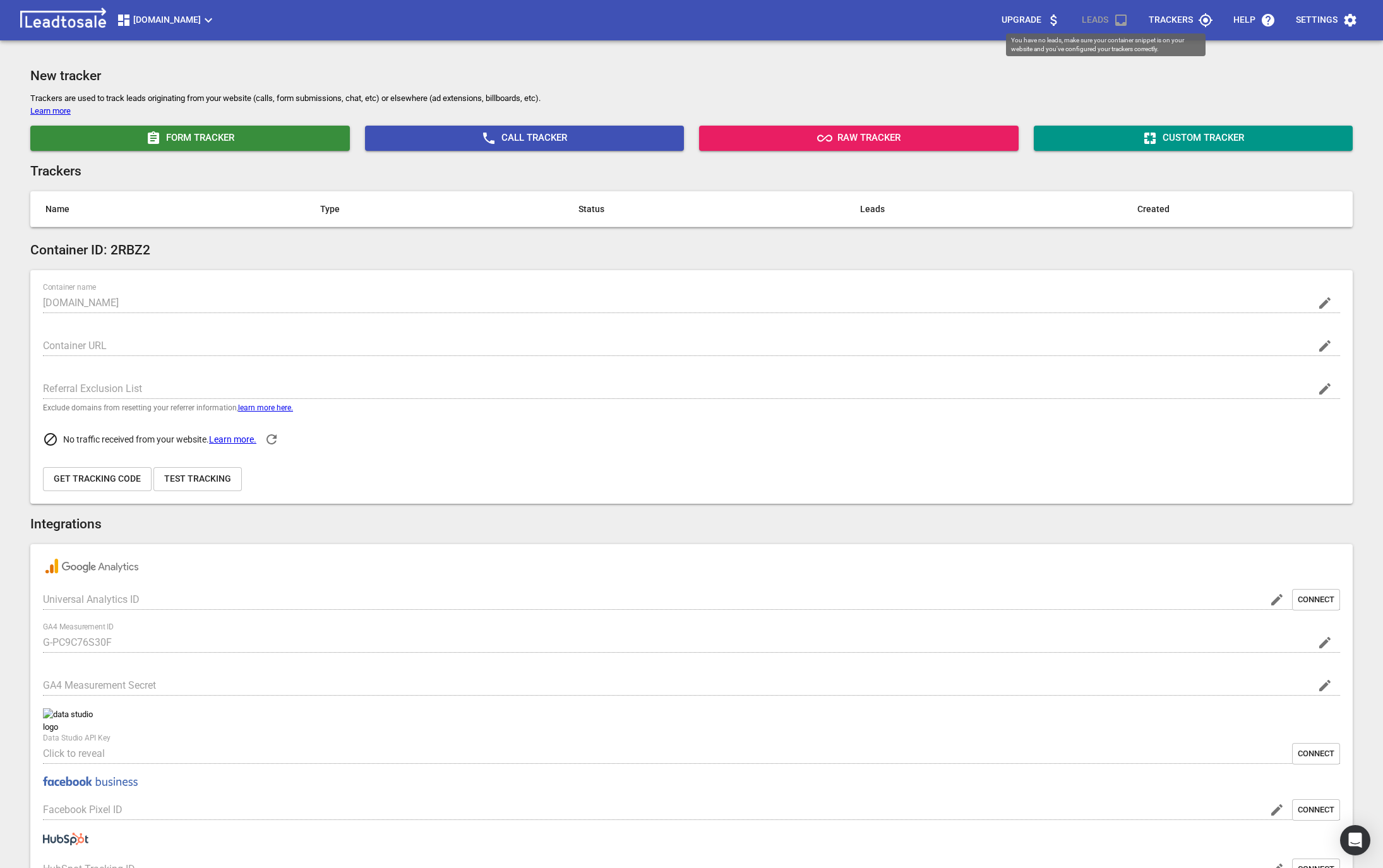
click at [1101, 21] on div "Leads" at bounding box center [1105, 19] width 67 height 10
click at [1326, 644] on icon "button" at bounding box center [1325, 643] width 11 height 11
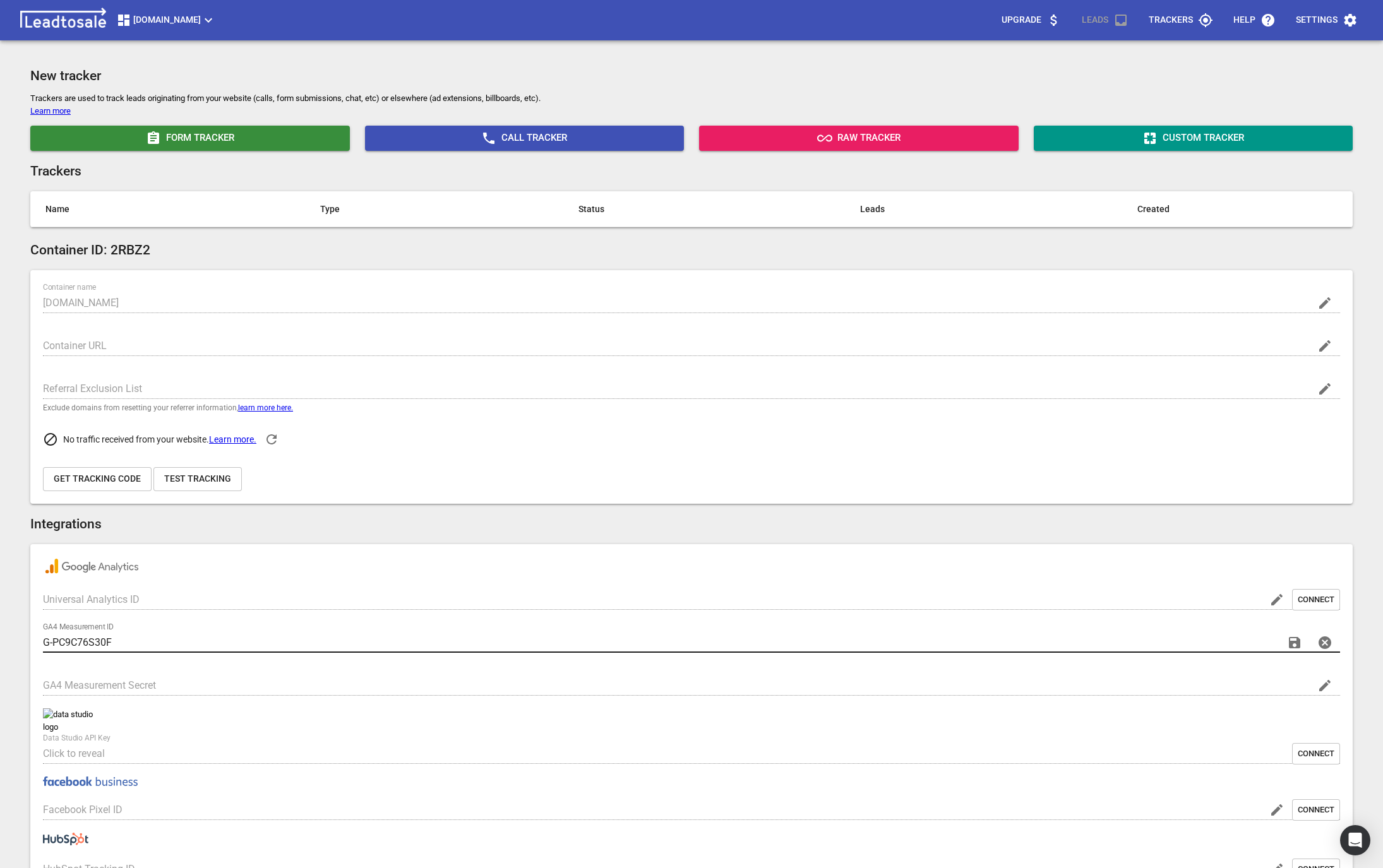
click at [1293, 641] on icon "button" at bounding box center [1295, 643] width 11 height 11
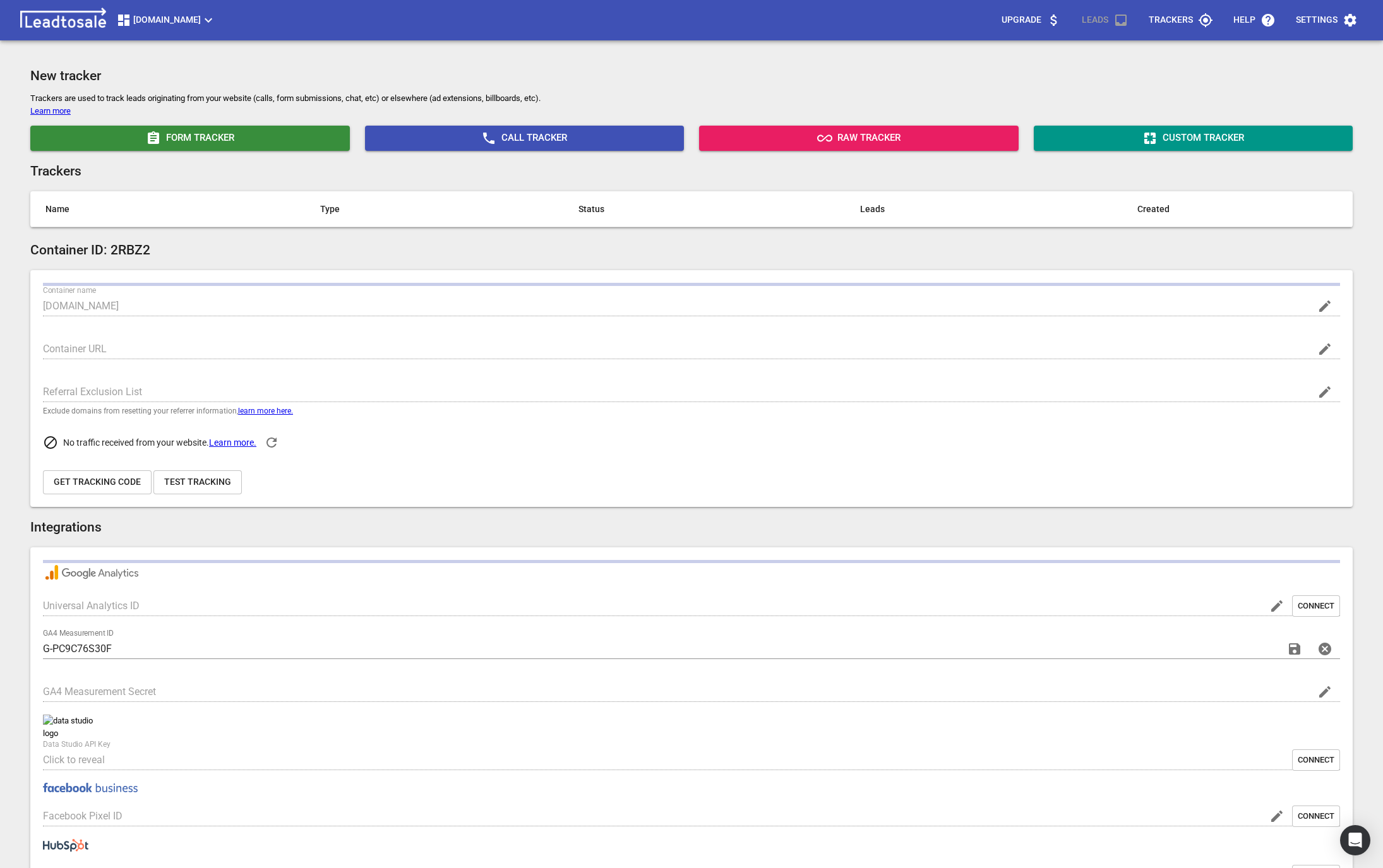
click at [180, 497] on div "Container name Buschlfencing.co.nz Container URL Referral Exclusion List Exclud…" at bounding box center [692, 389] width 1323 height 237
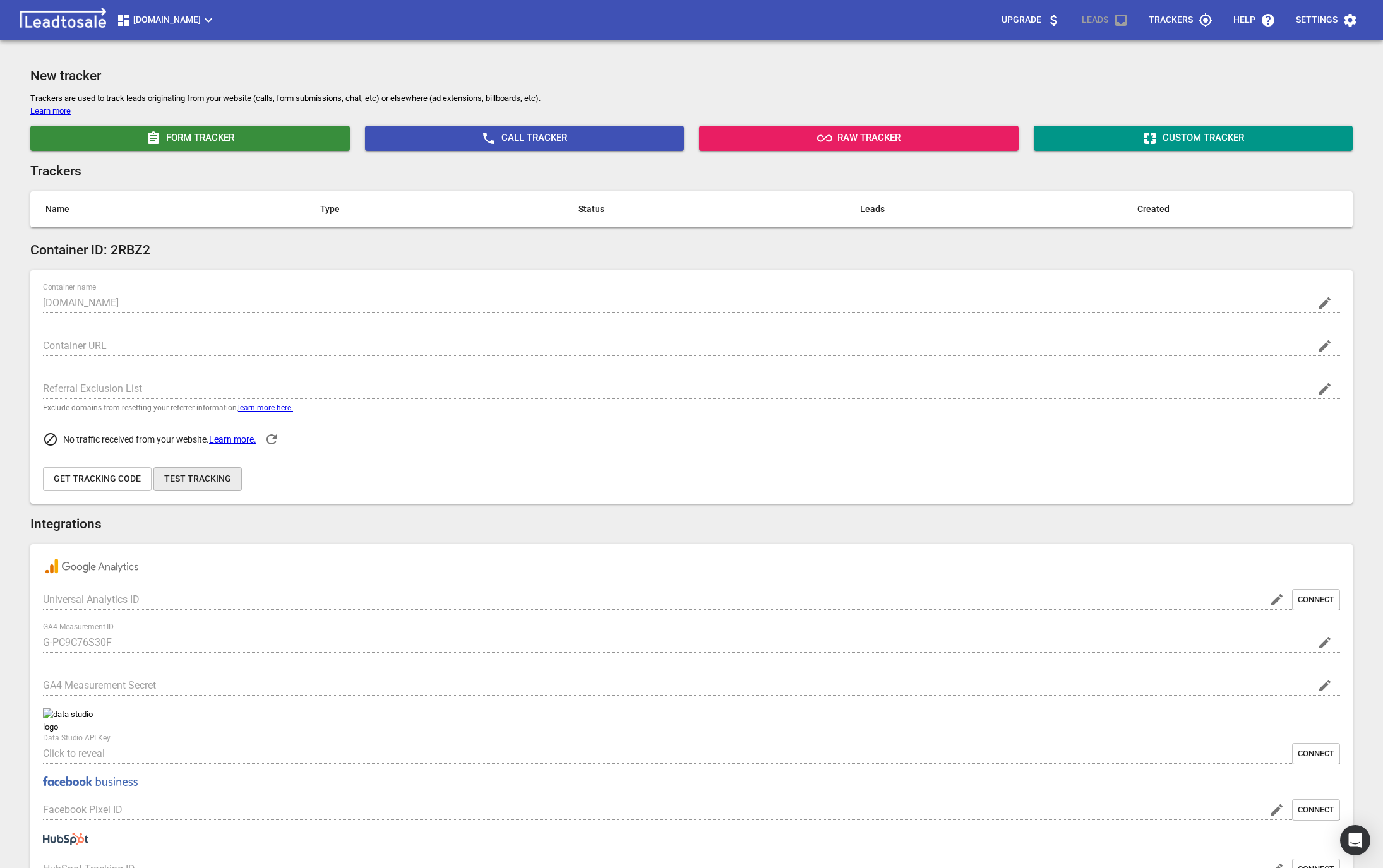
click at [175, 472] on button "Test Tracking" at bounding box center [198, 479] width 88 height 24
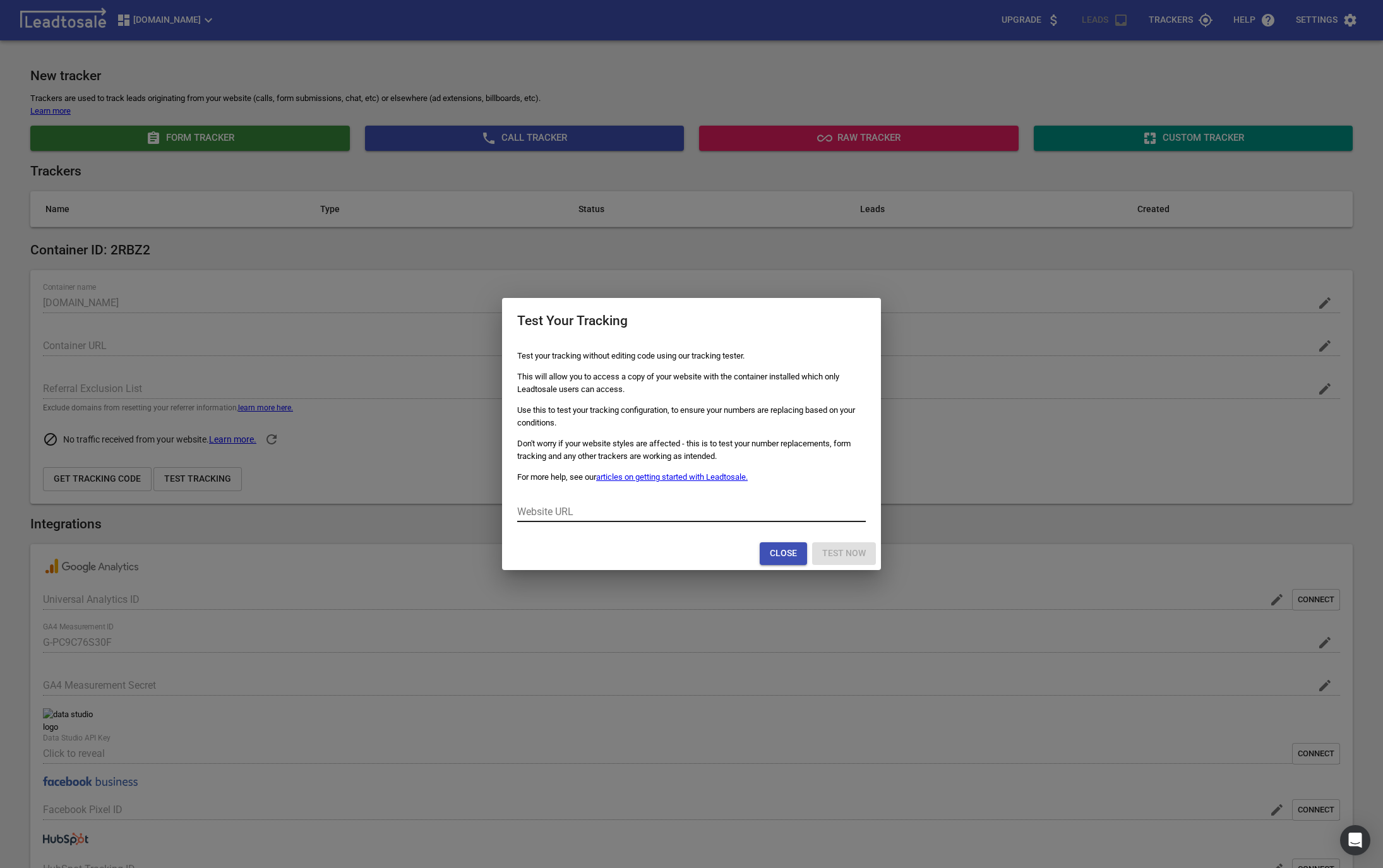
click at [653, 516] on input "Website URL" at bounding box center [691, 512] width 349 height 20
paste input "https://www.buschlfencing.co.nz/"
type input "https://www.buschlfencing.co.nz/"
click at [824, 558] on span "Test Now" at bounding box center [844, 554] width 44 height 13
click at [783, 555] on span "Close" at bounding box center [783, 554] width 27 height 13
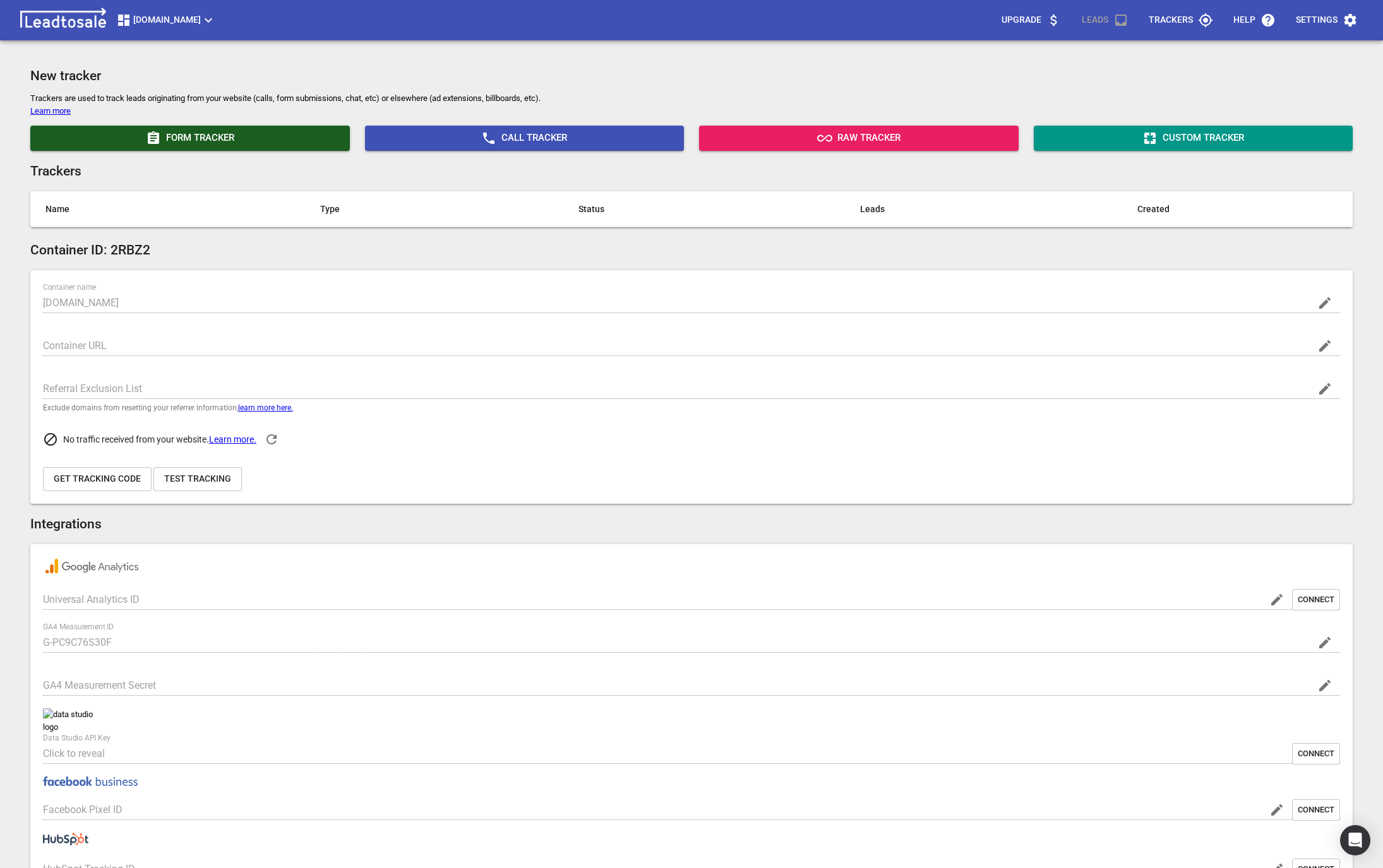
click at [208, 138] on span "Form Tracker" at bounding box center [190, 138] width 309 height 15
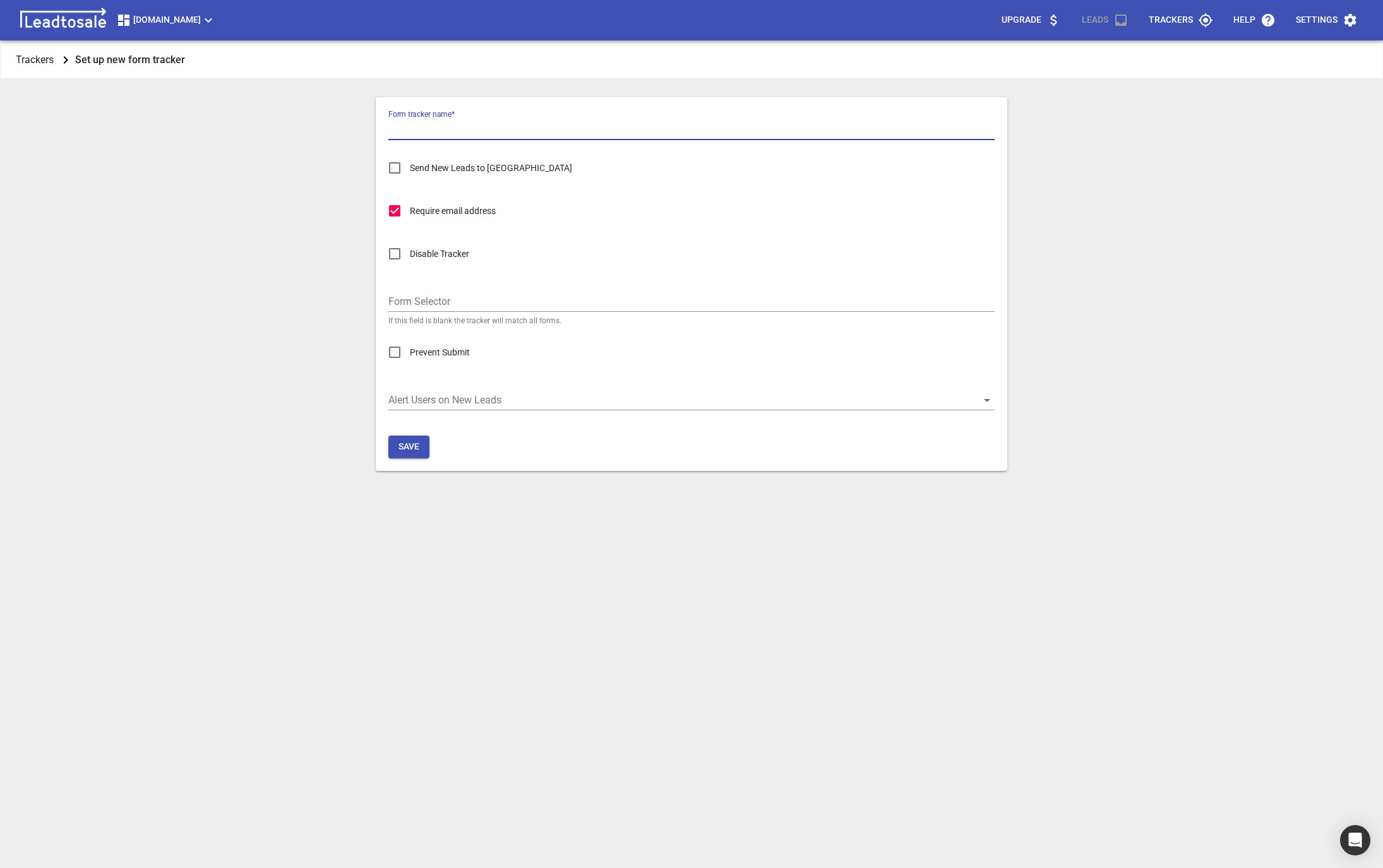
click at [405, 120] on input "Form tracker name  *" at bounding box center [691, 130] width 606 height 20
type input "Form Tracker"
click at [401, 168] on input "Send New Leads to GA" at bounding box center [395, 168] width 30 height 30
checkbox input "false"
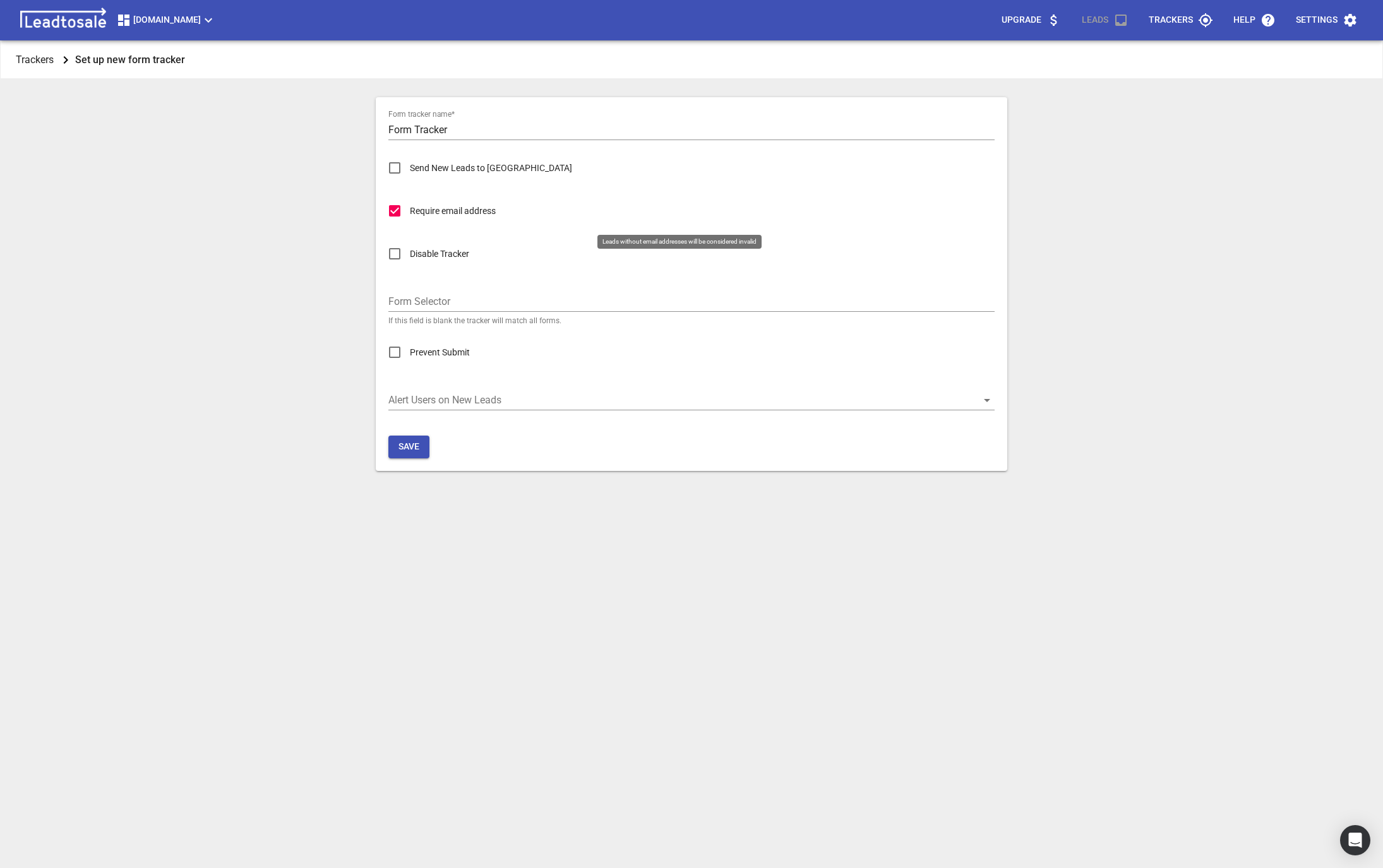
click at [396, 210] on input "Require email address" at bounding box center [395, 211] width 30 height 30
click at [396, 210] on input "Require email address" at bounding box center [395, 211] width 30 height 30
checkbox input "true"
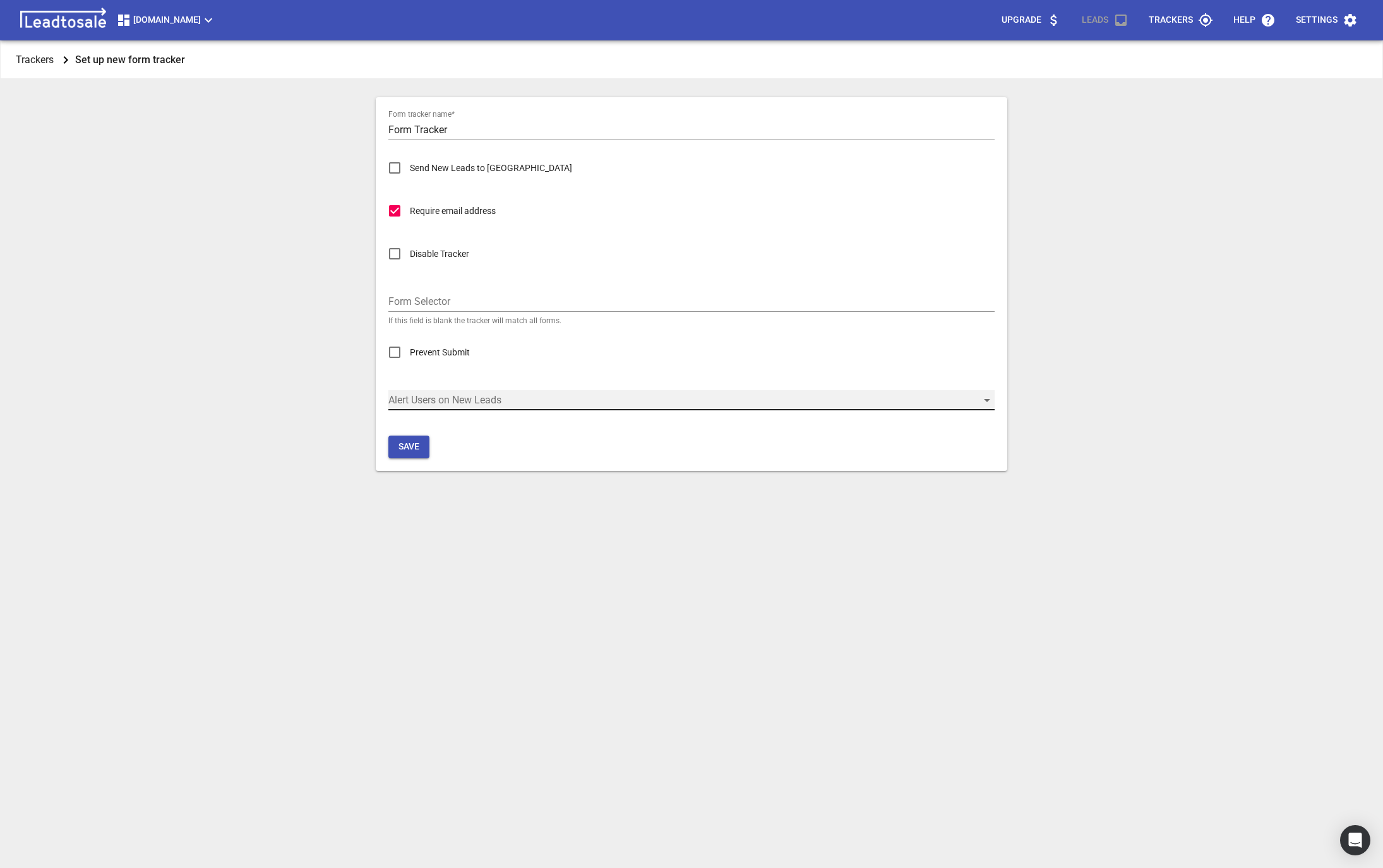
click at [414, 399] on div "​" at bounding box center [691, 400] width 606 height 20
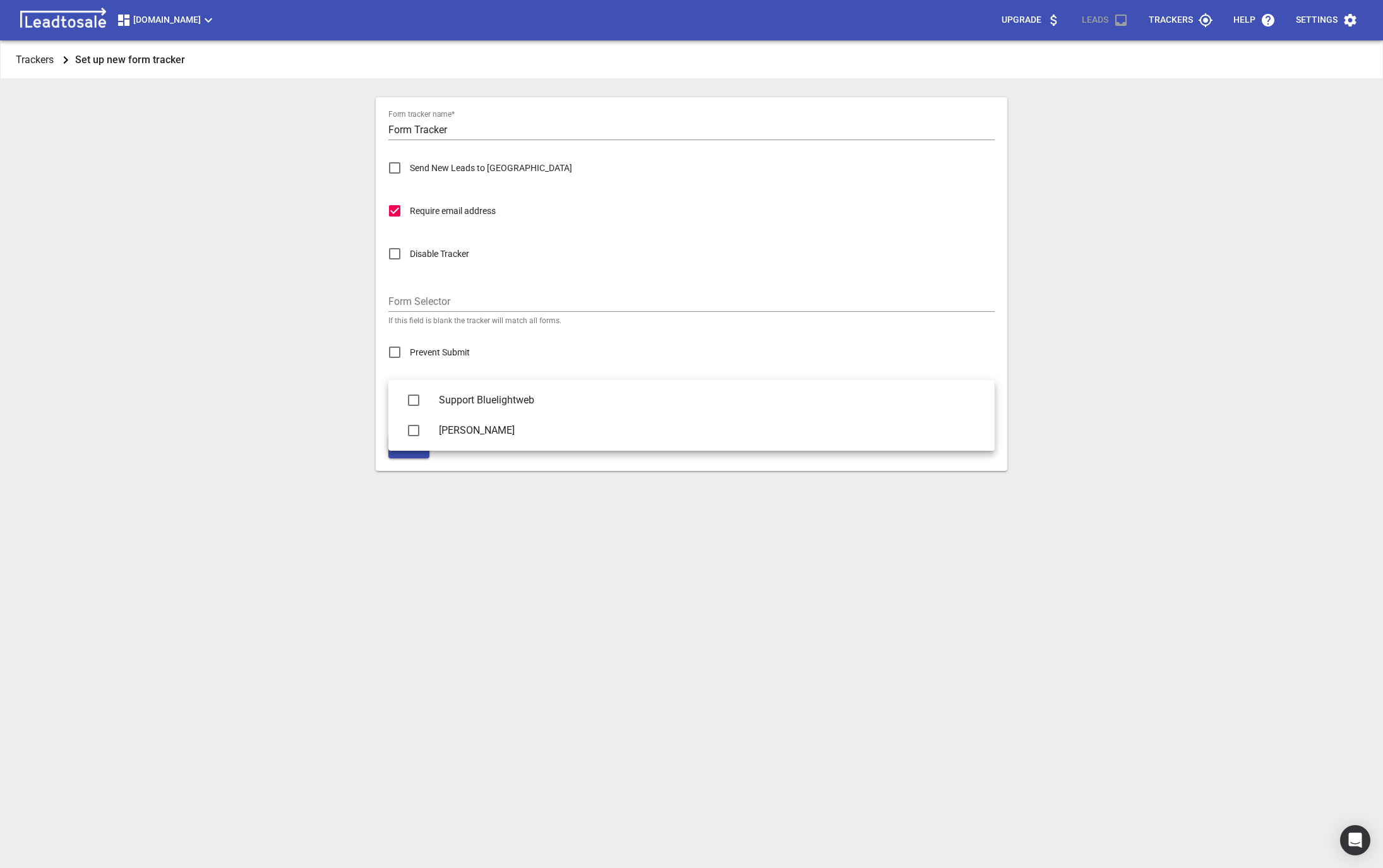
click at [304, 405] on div at bounding box center [691, 434] width 1383 height 868
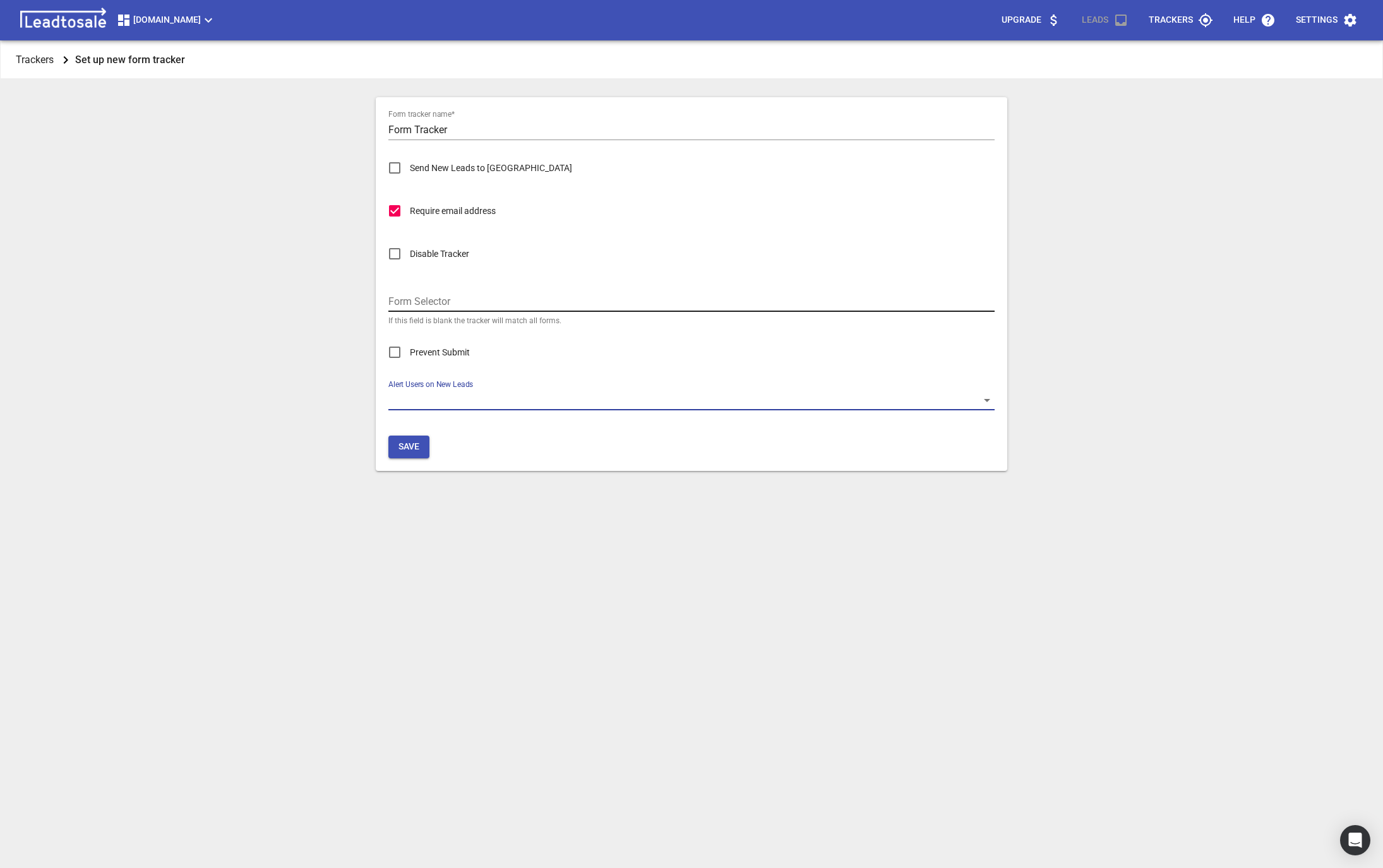
click at [400, 297] on input "Form Selector" at bounding box center [691, 302] width 606 height 20
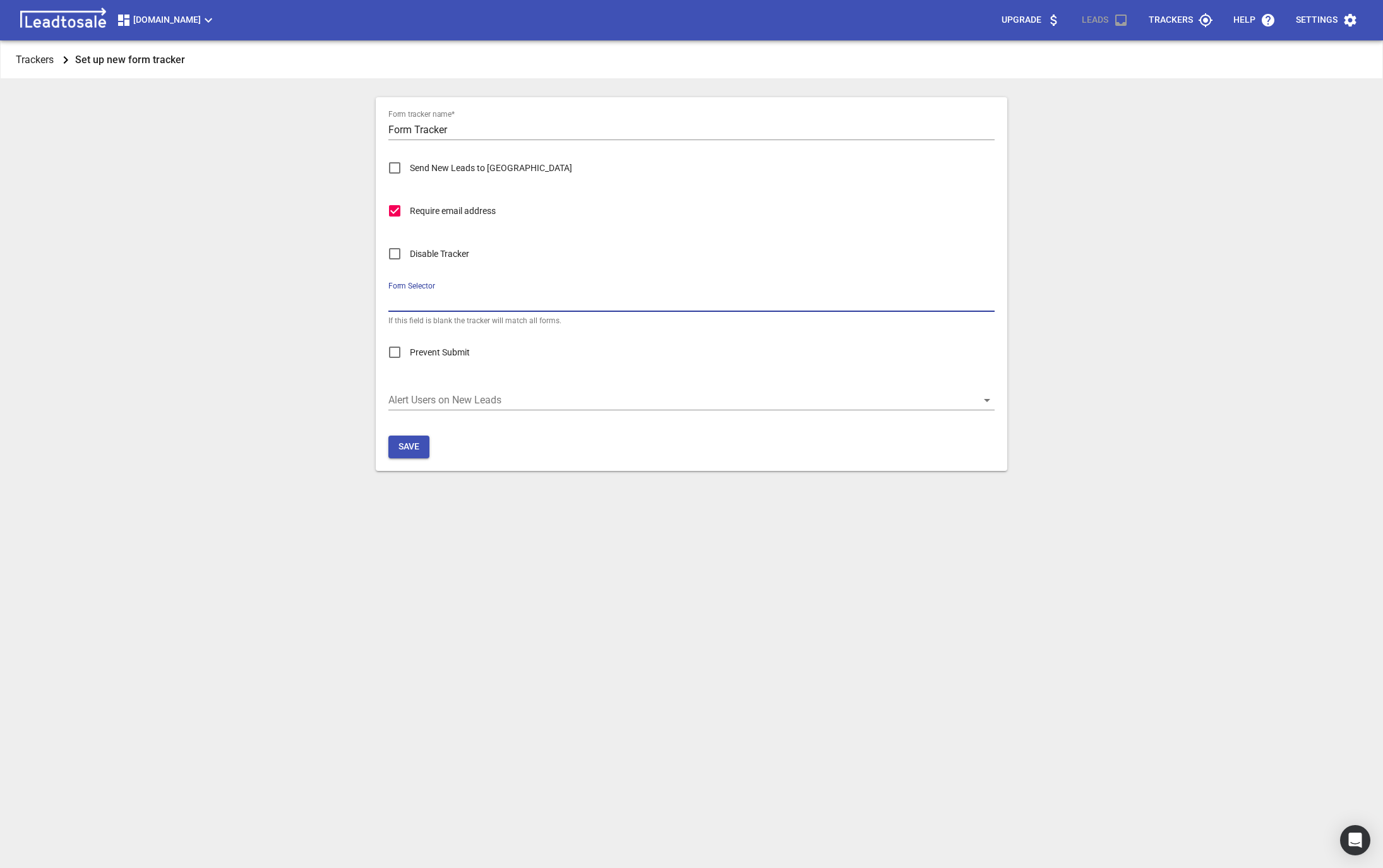
click at [311, 368] on div "Trackers Set up new form tracker Form tracker name  * Form Tracker Send New Lea…" at bounding box center [692, 475] width 1373 height 868
click at [400, 437] on button "Save" at bounding box center [408, 447] width 41 height 23
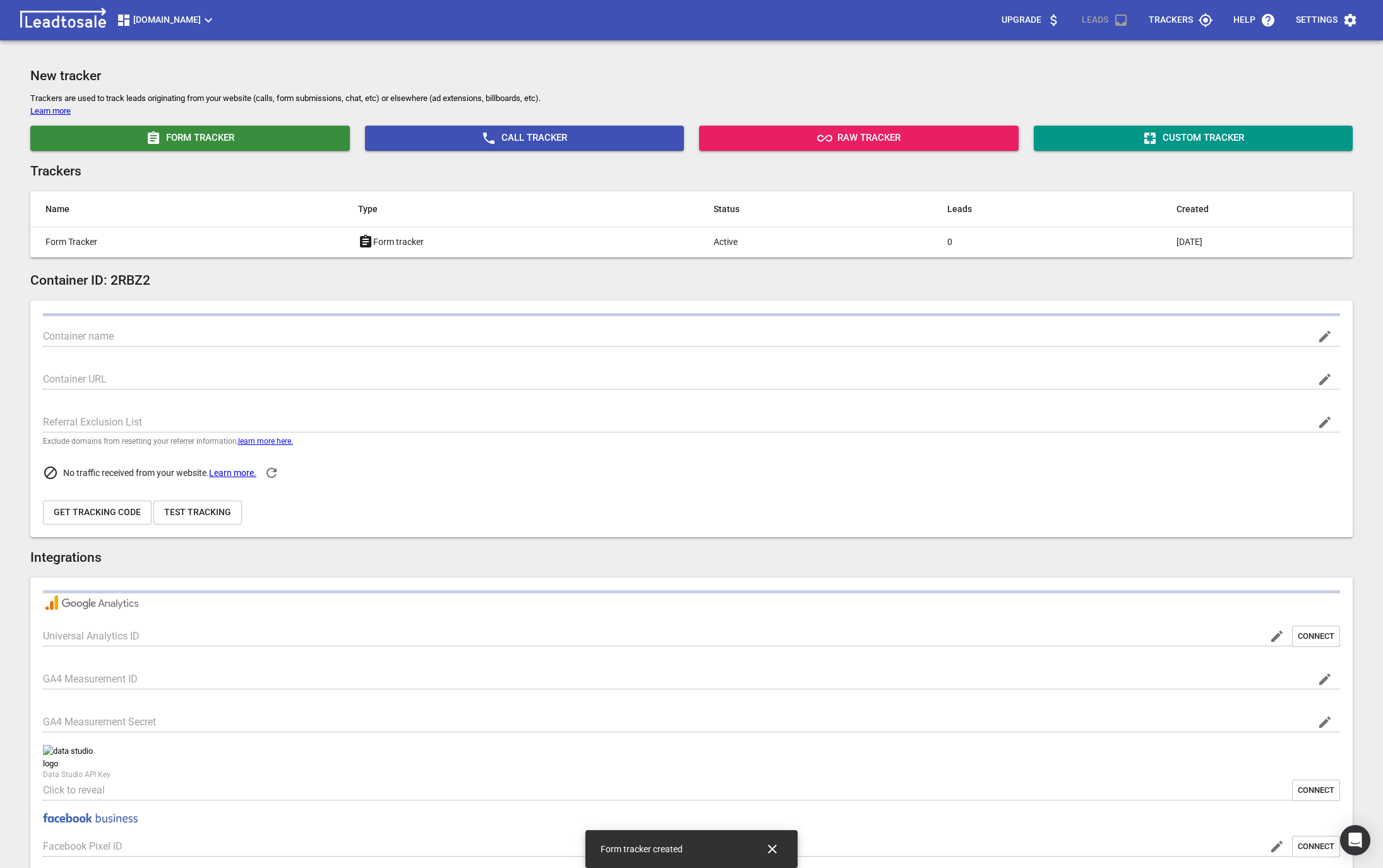
type input "Buschlfencing.co.nz"
type input "G-PC9C76S30F"
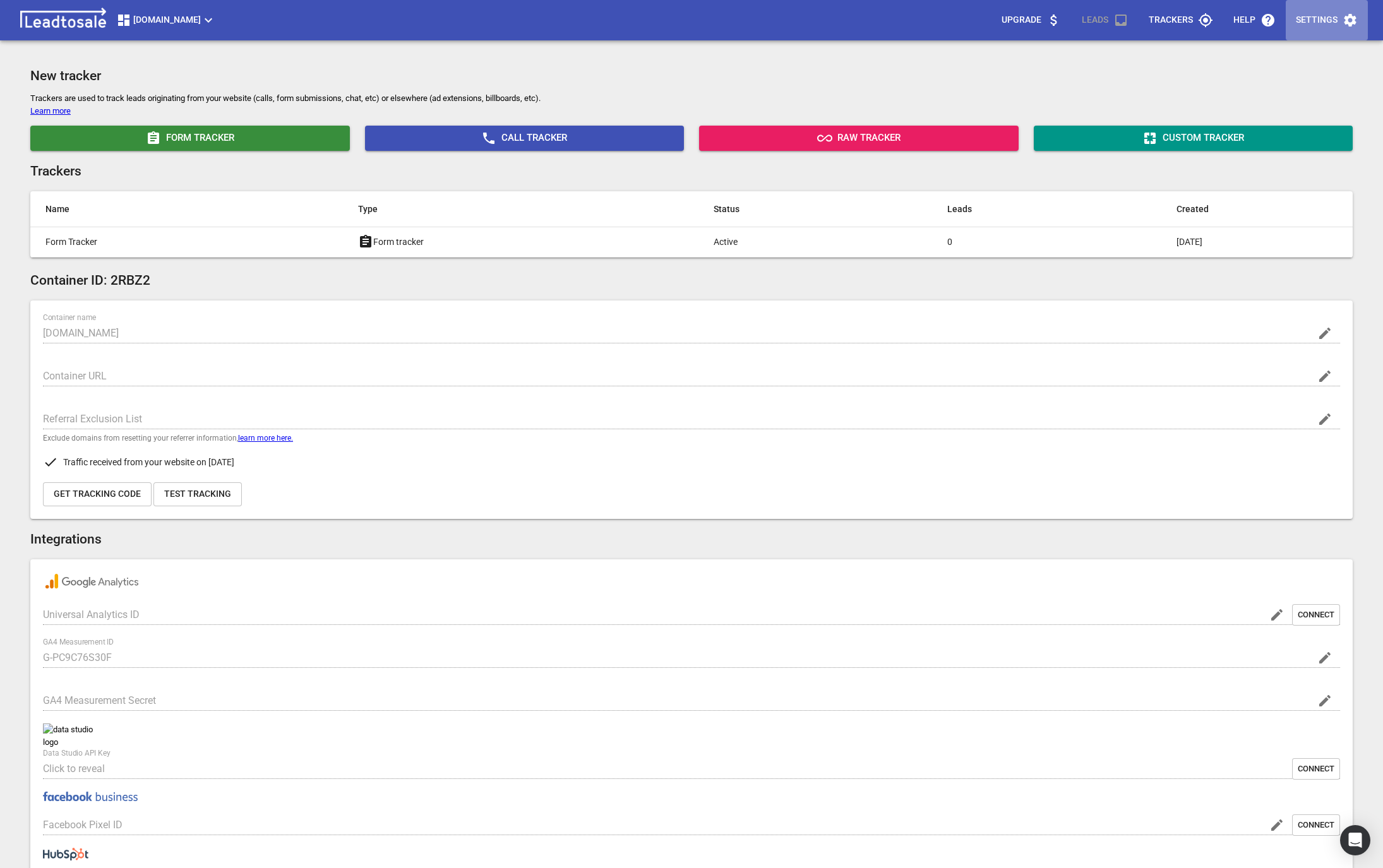
click at [1317, 36] on button "Settings" at bounding box center [1326, 20] width 82 height 41
click at [1312, 60] on li "Manage Users" at bounding box center [1326, 61] width 91 height 30
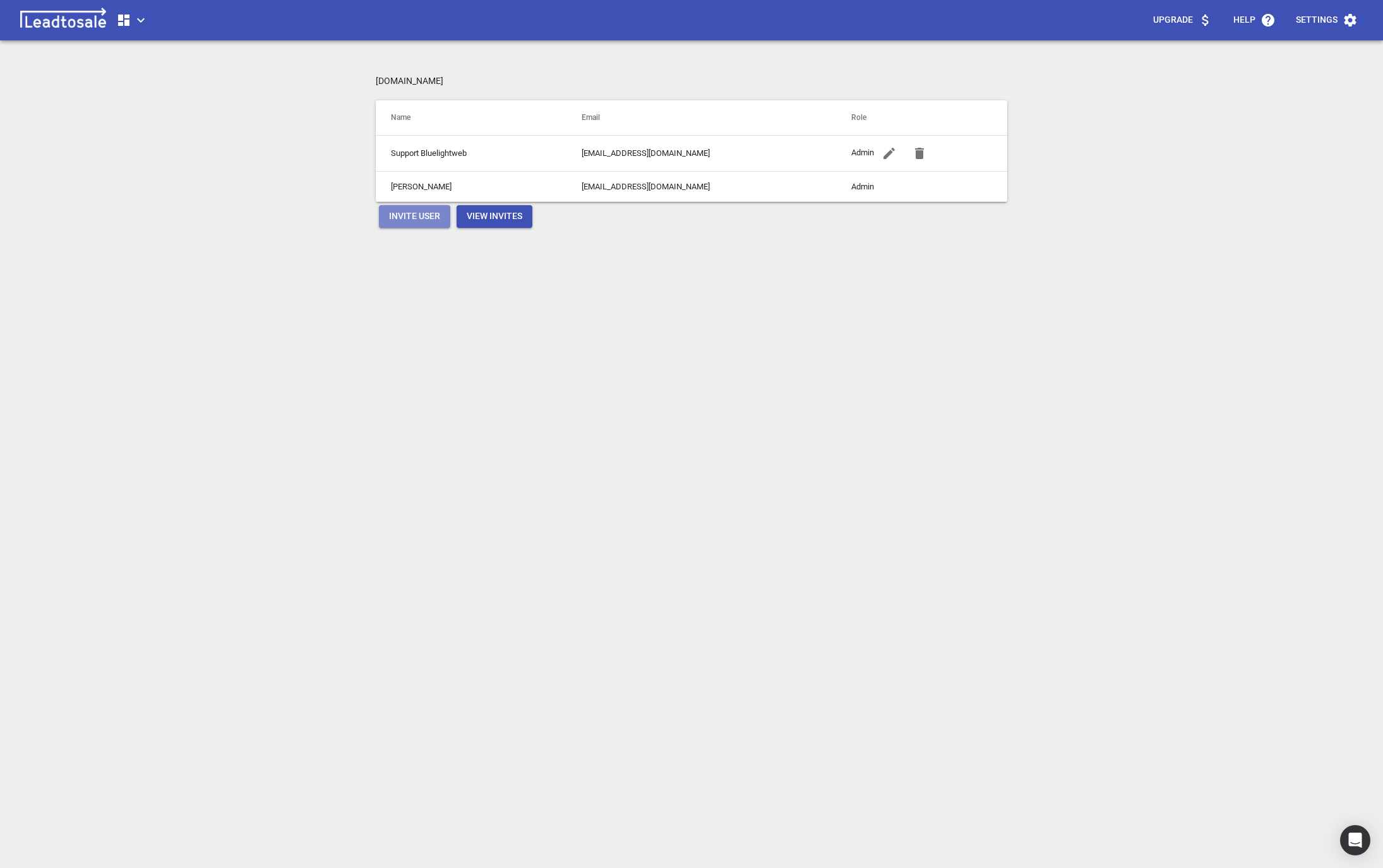
click at [423, 219] on span "Invite User" at bounding box center [414, 217] width 51 height 13
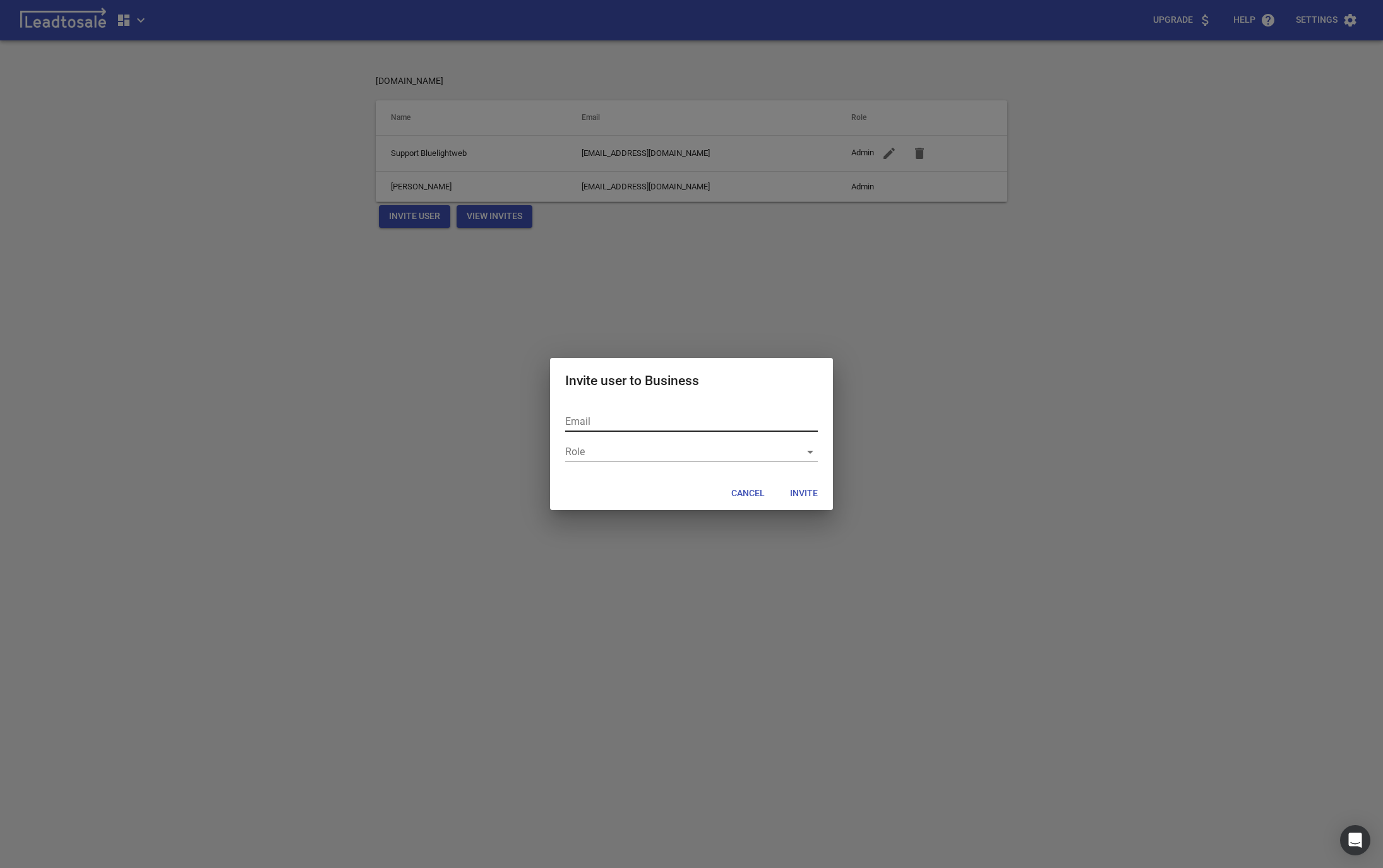
click at [590, 415] on input "text" at bounding box center [692, 422] width 253 height 20
click at [604, 419] on input "text" at bounding box center [692, 422] width 253 height 20
type input "support@bluelightweb.co.nz"
click at [633, 455] on div "​" at bounding box center [692, 452] width 253 height 20
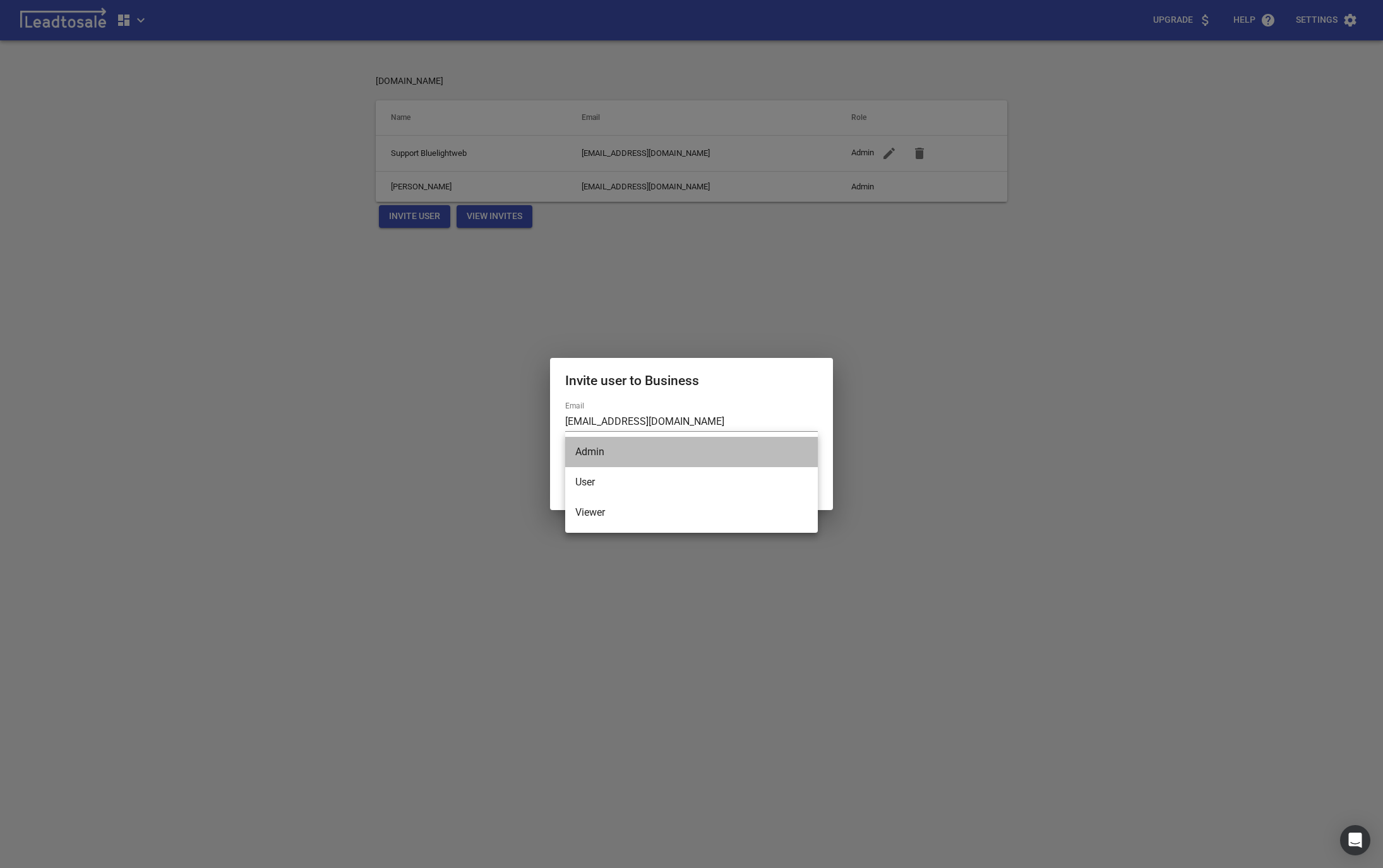
click at [607, 455] on li "Admin" at bounding box center [692, 452] width 253 height 30
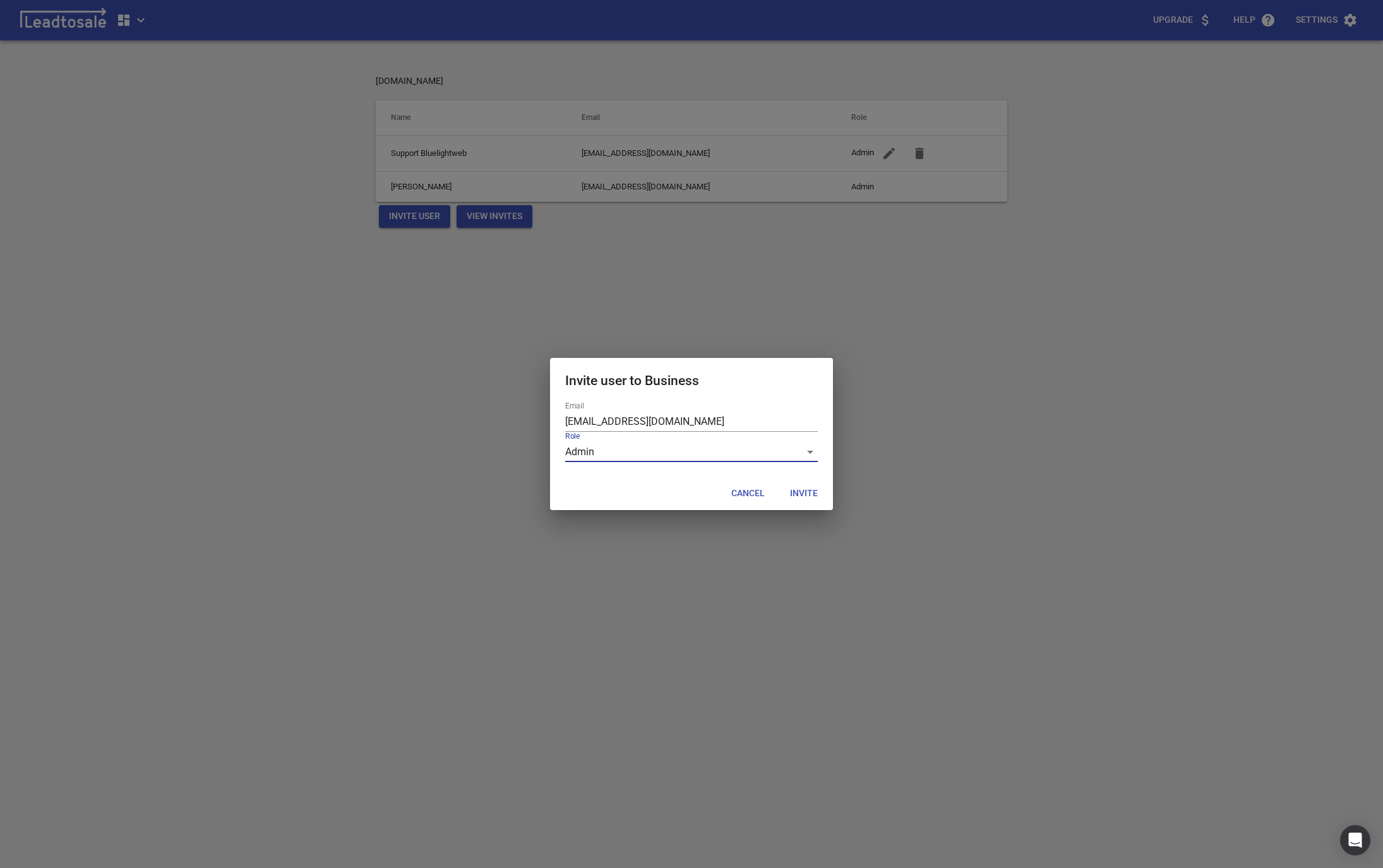
click at [797, 491] on span "Invite" at bounding box center [804, 494] width 28 height 13
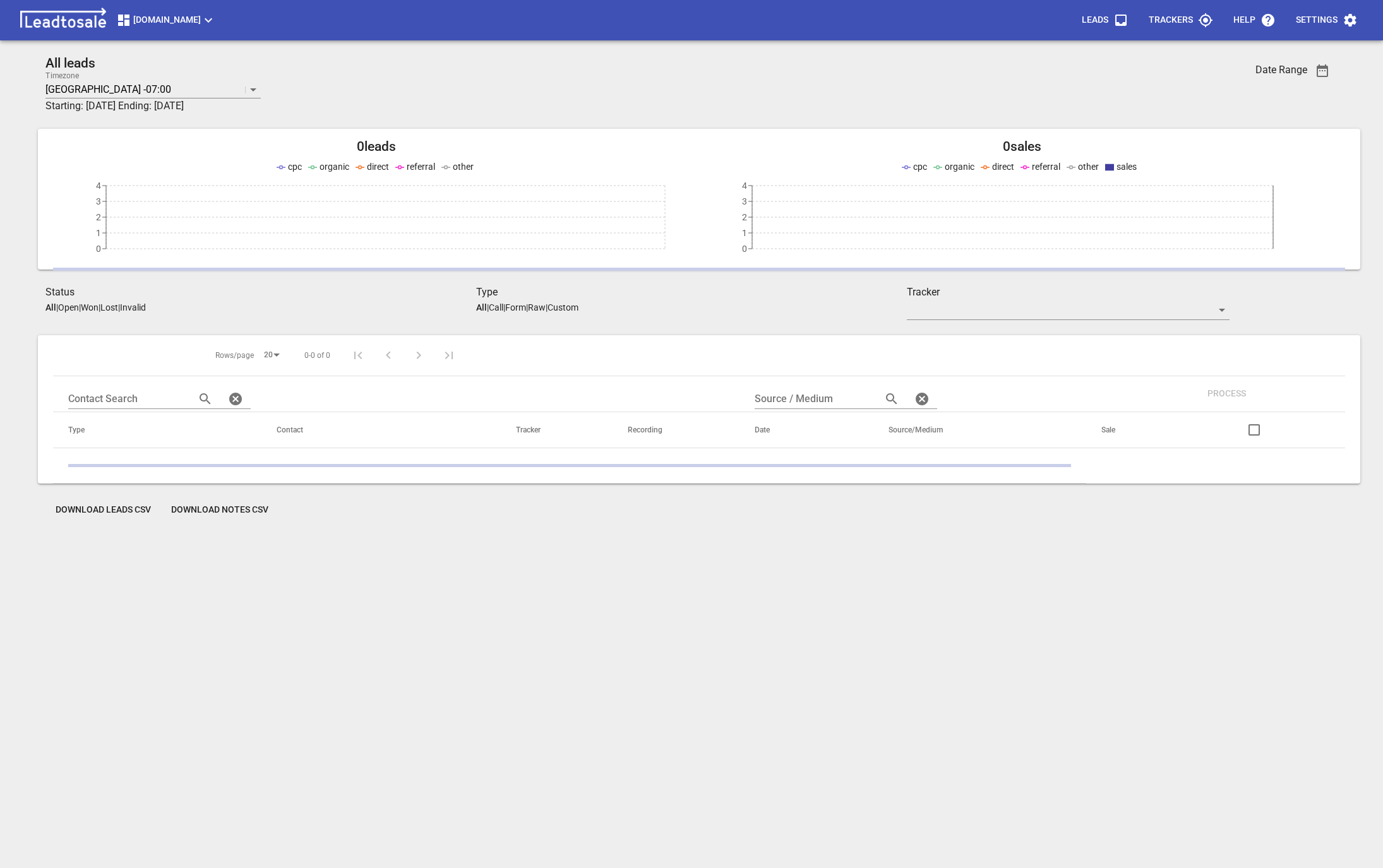
scroll to position [55, 0]
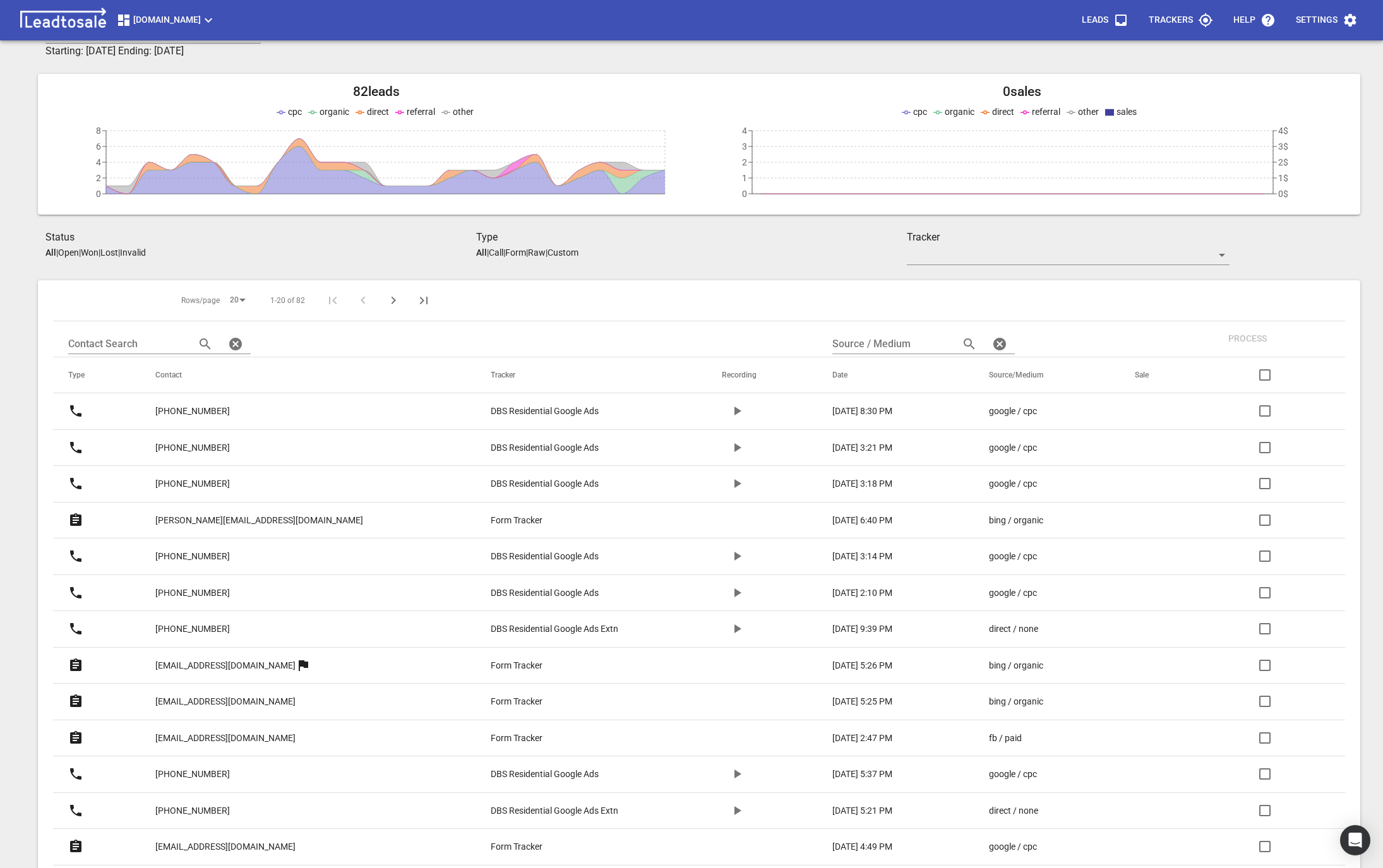
click at [135, 28] on button "DBSresidential.co.nz" at bounding box center [166, 20] width 110 height 25
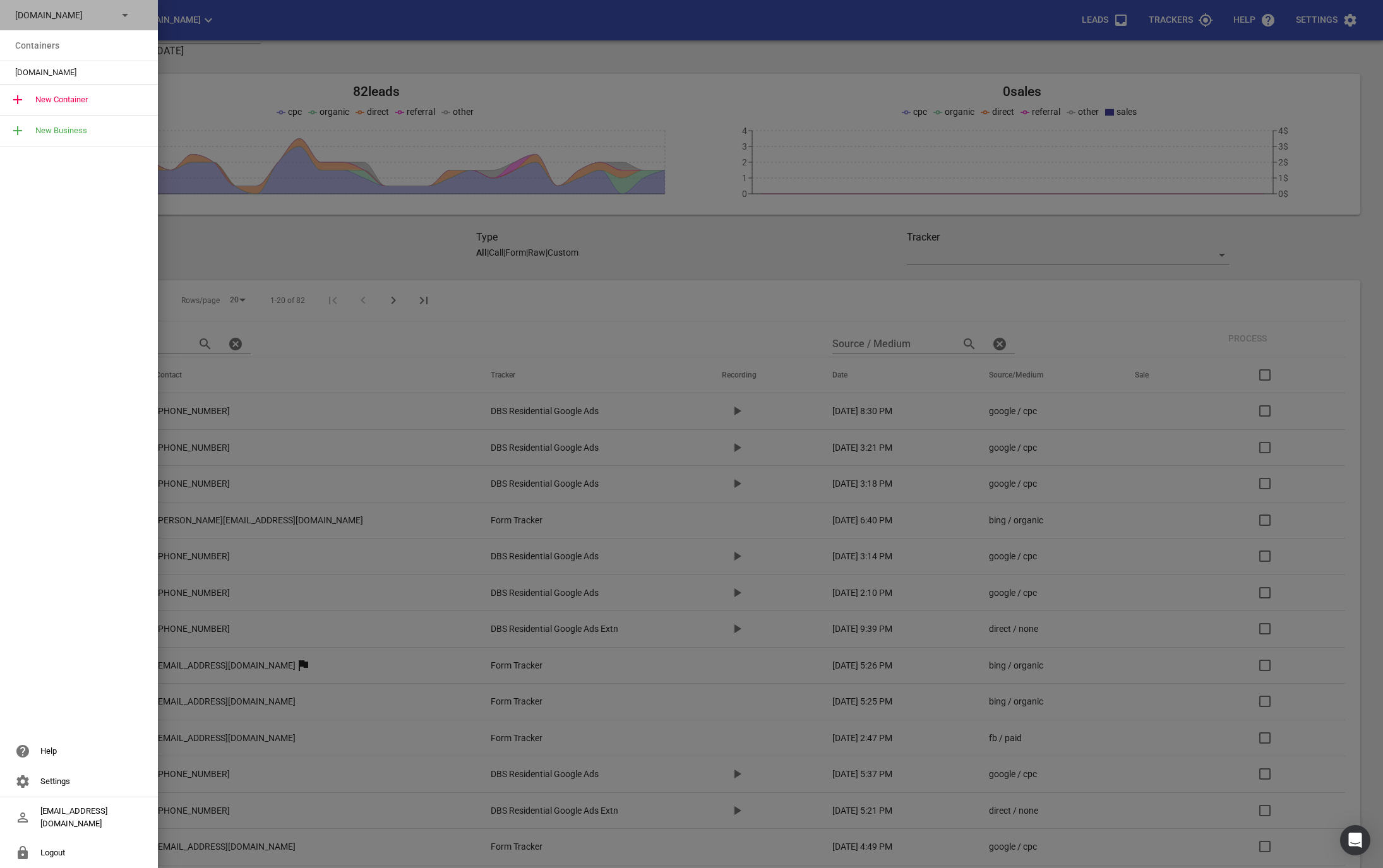
click at [72, 24] on div "DBSresidential.co.nz" at bounding box center [79, 15] width 158 height 30
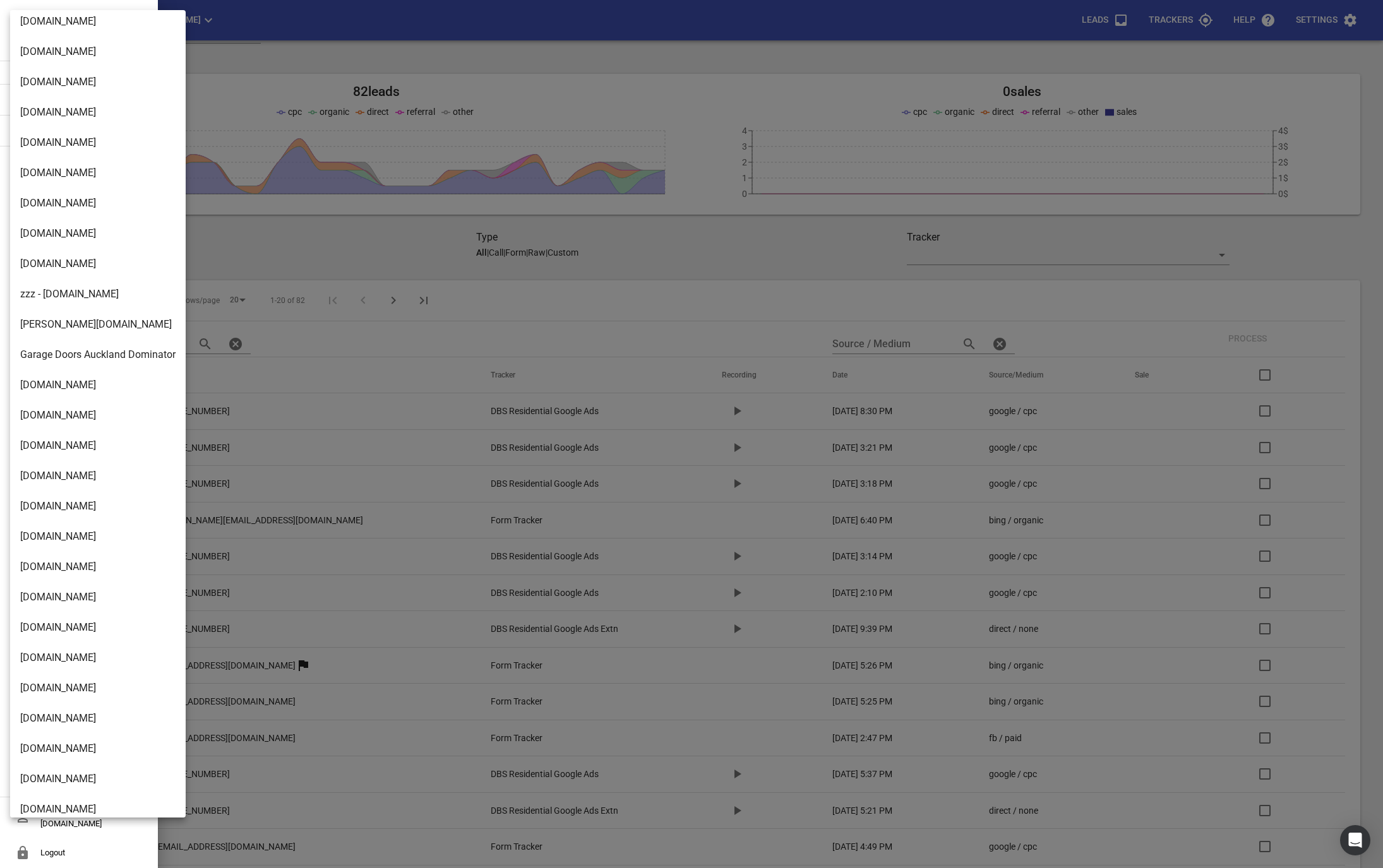
scroll to position [1807, 0]
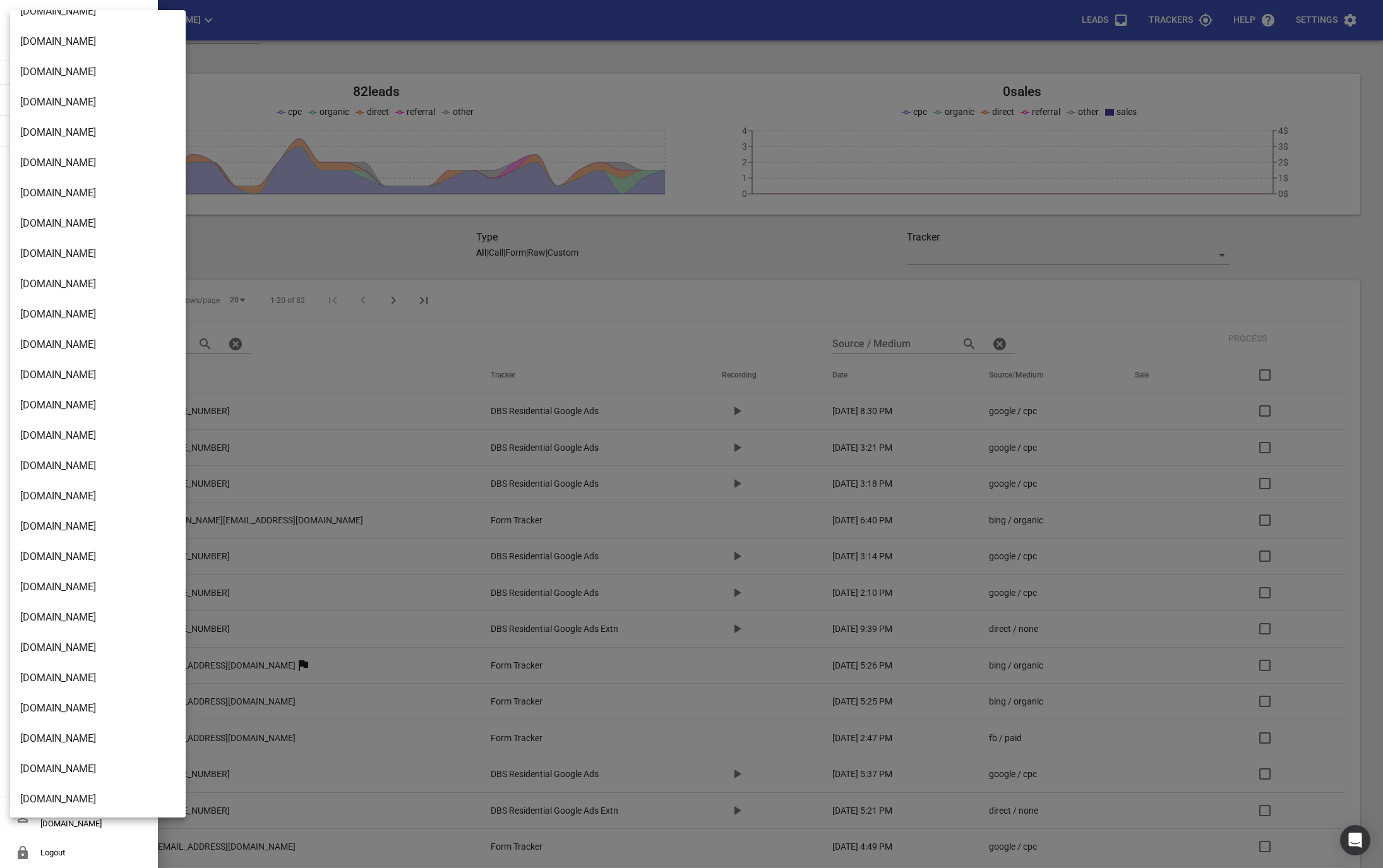
click at [64, 611] on li "Buschlfencingnelson.co.nz" at bounding box center [98, 618] width 175 height 30
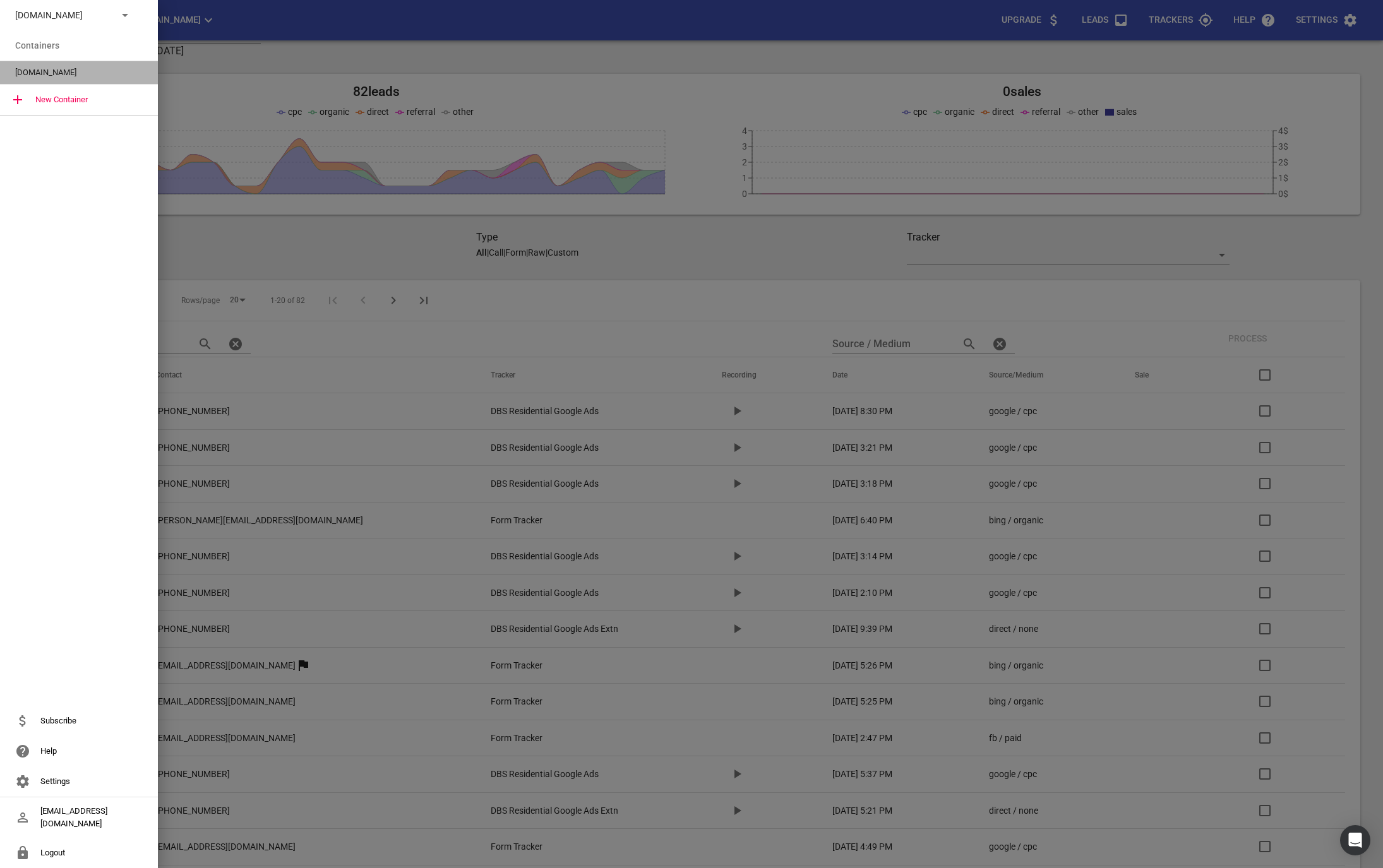
click at [37, 72] on span "Buschlfencingnelson.co.nz" at bounding box center [74, 72] width 118 height 13
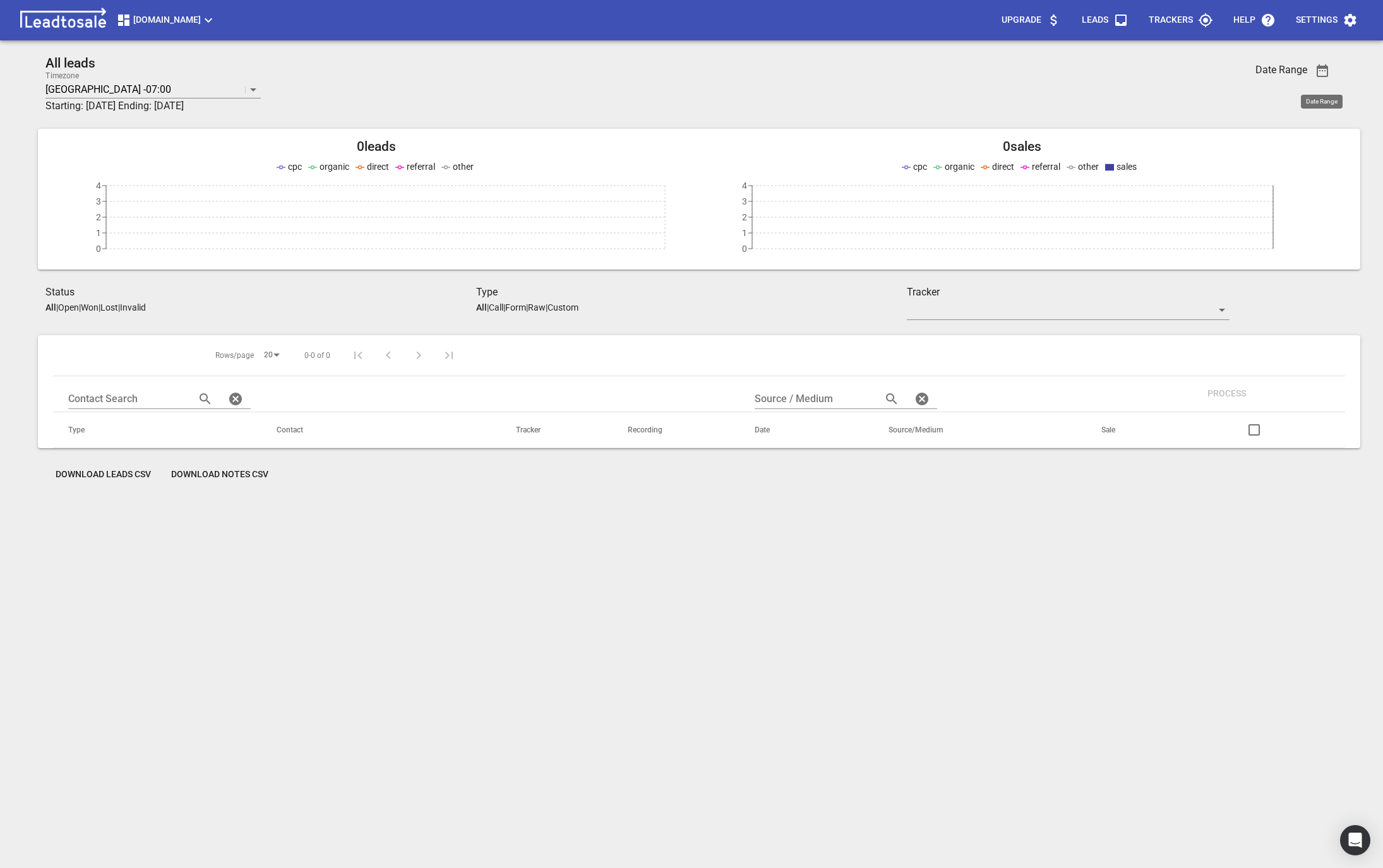
click at [1326, 71] on icon "button" at bounding box center [1323, 70] width 15 height 15
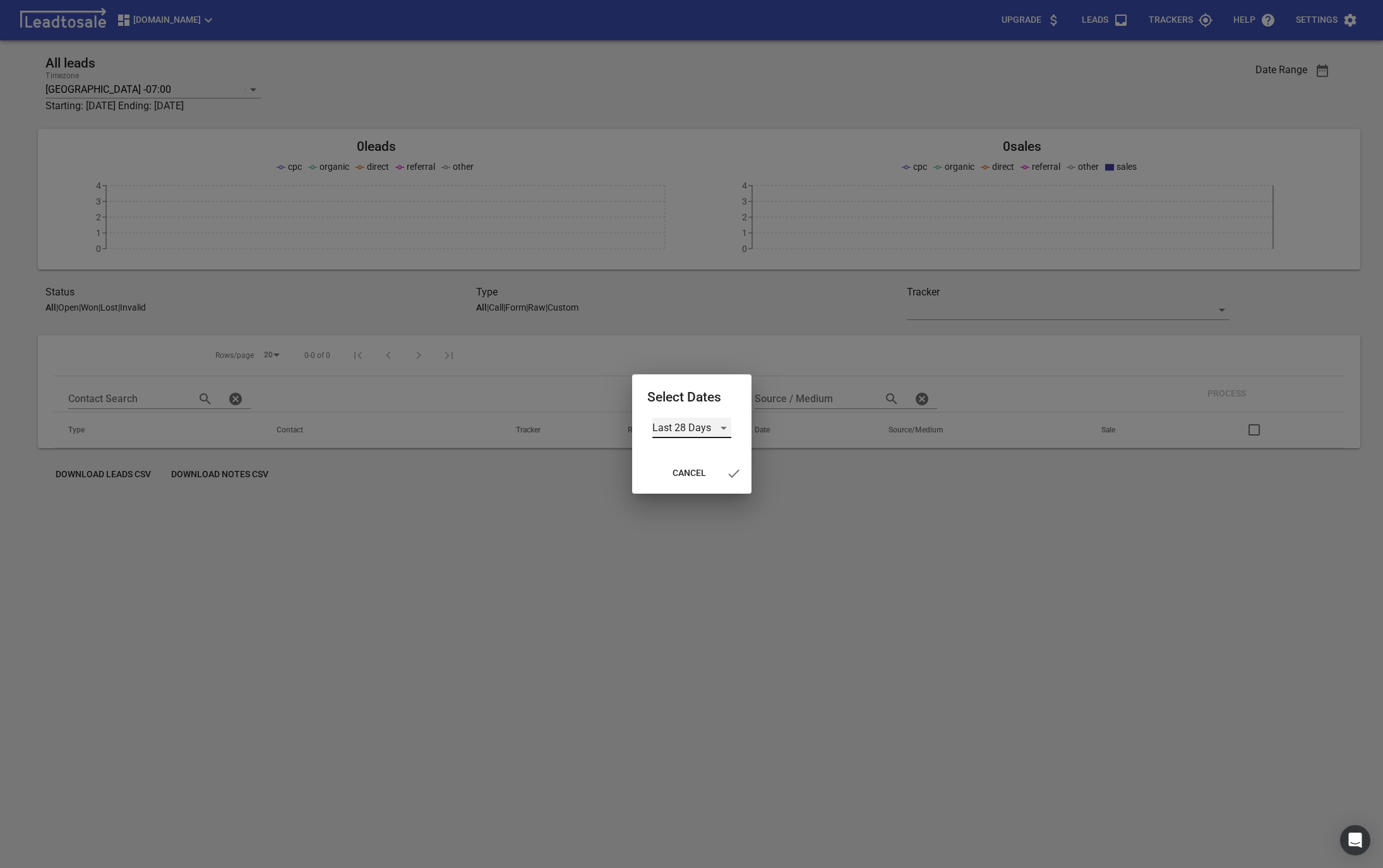
click at [721, 418] on div "Last 28 Days" at bounding box center [692, 428] width 79 height 20
click at [687, 493] on li "All Time" at bounding box center [692, 489] width 79 height 30
click at [708, 481] on button "Cancel" at bounding box center [682, 474] width 54 height 23
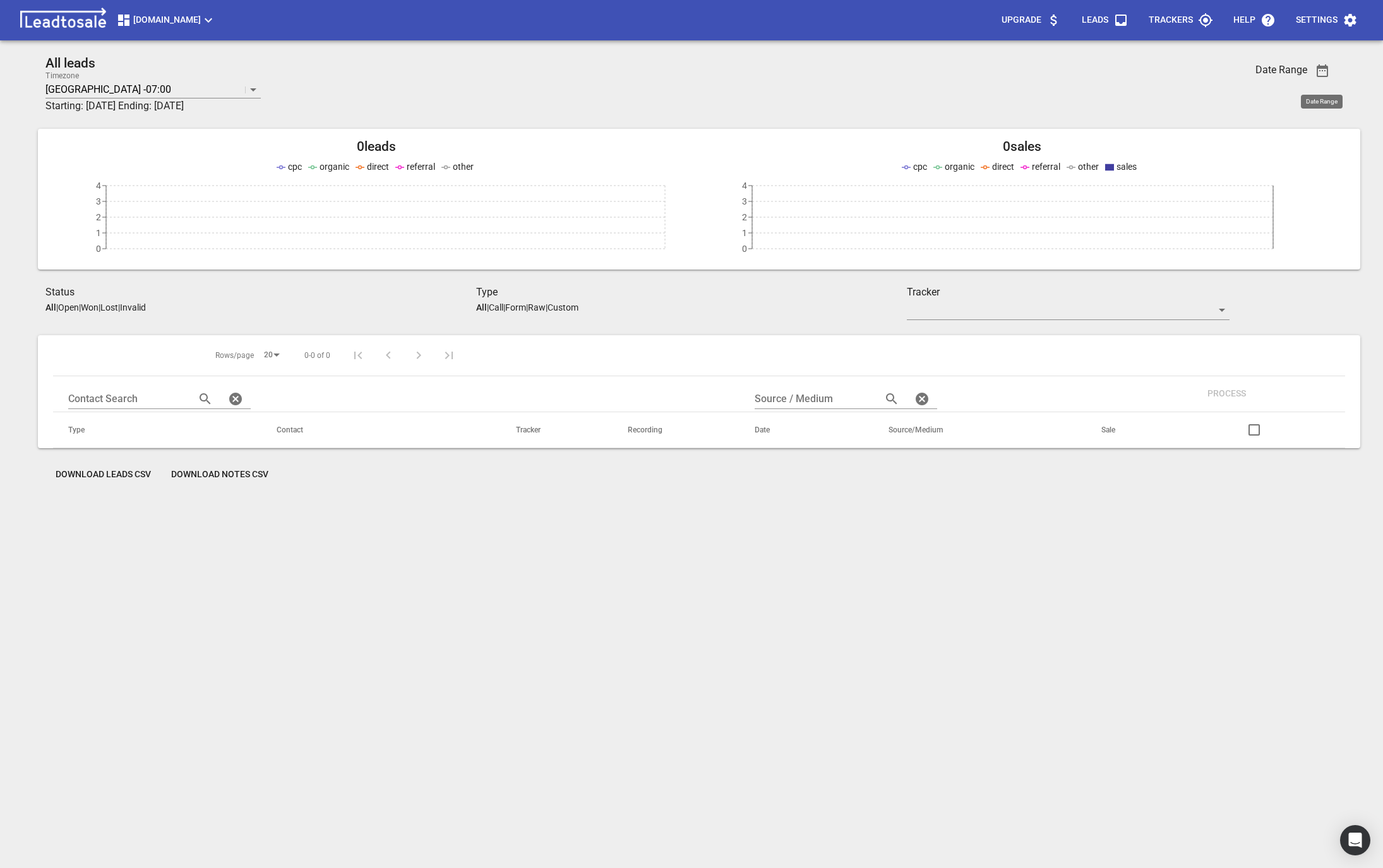
click at [1311, 60] on button "button" at bounding box center [1323, 70] width 30 height 30
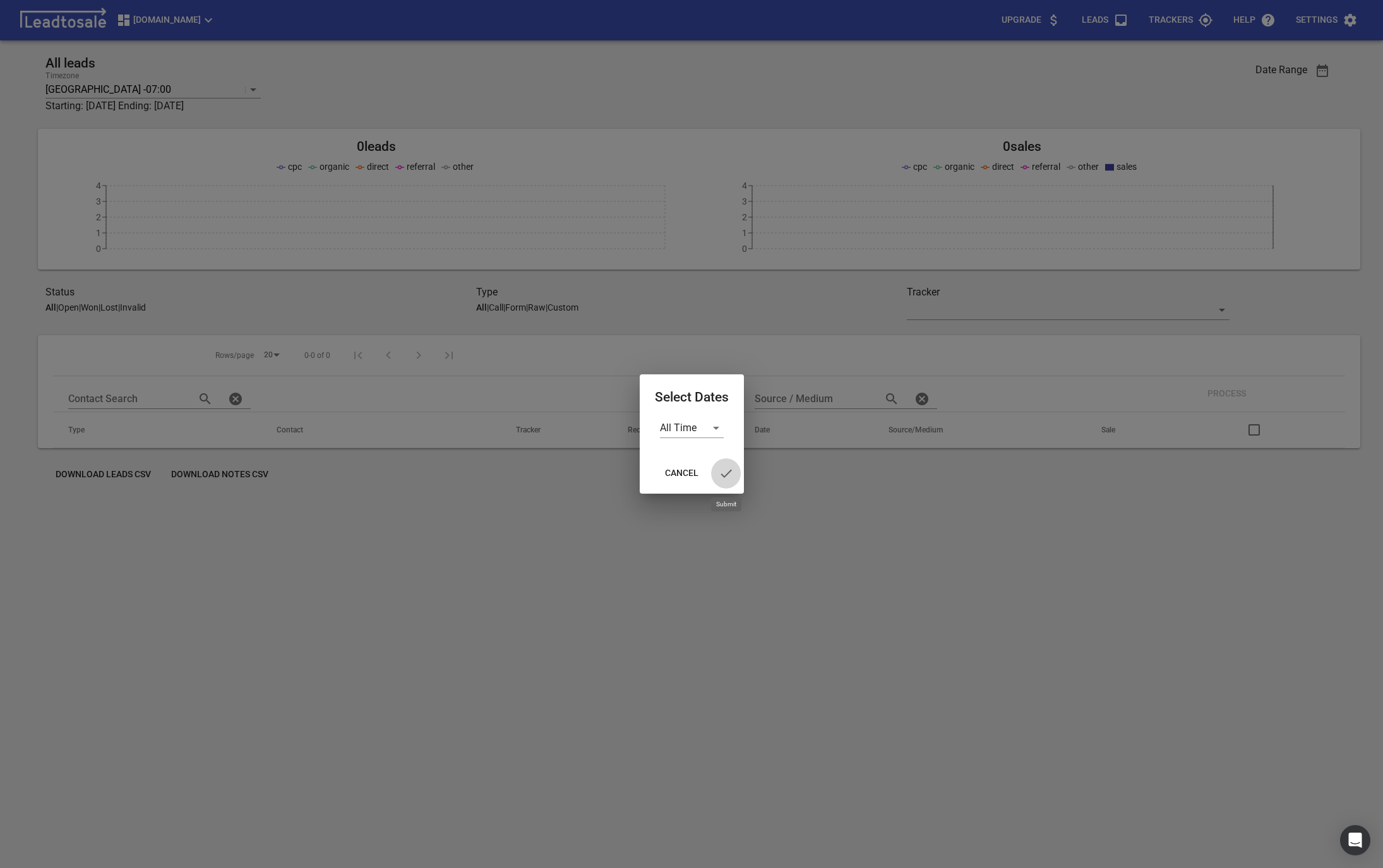
click at [722, 466] on icon "button" at bounding box center [726, 474] width 15 height 15
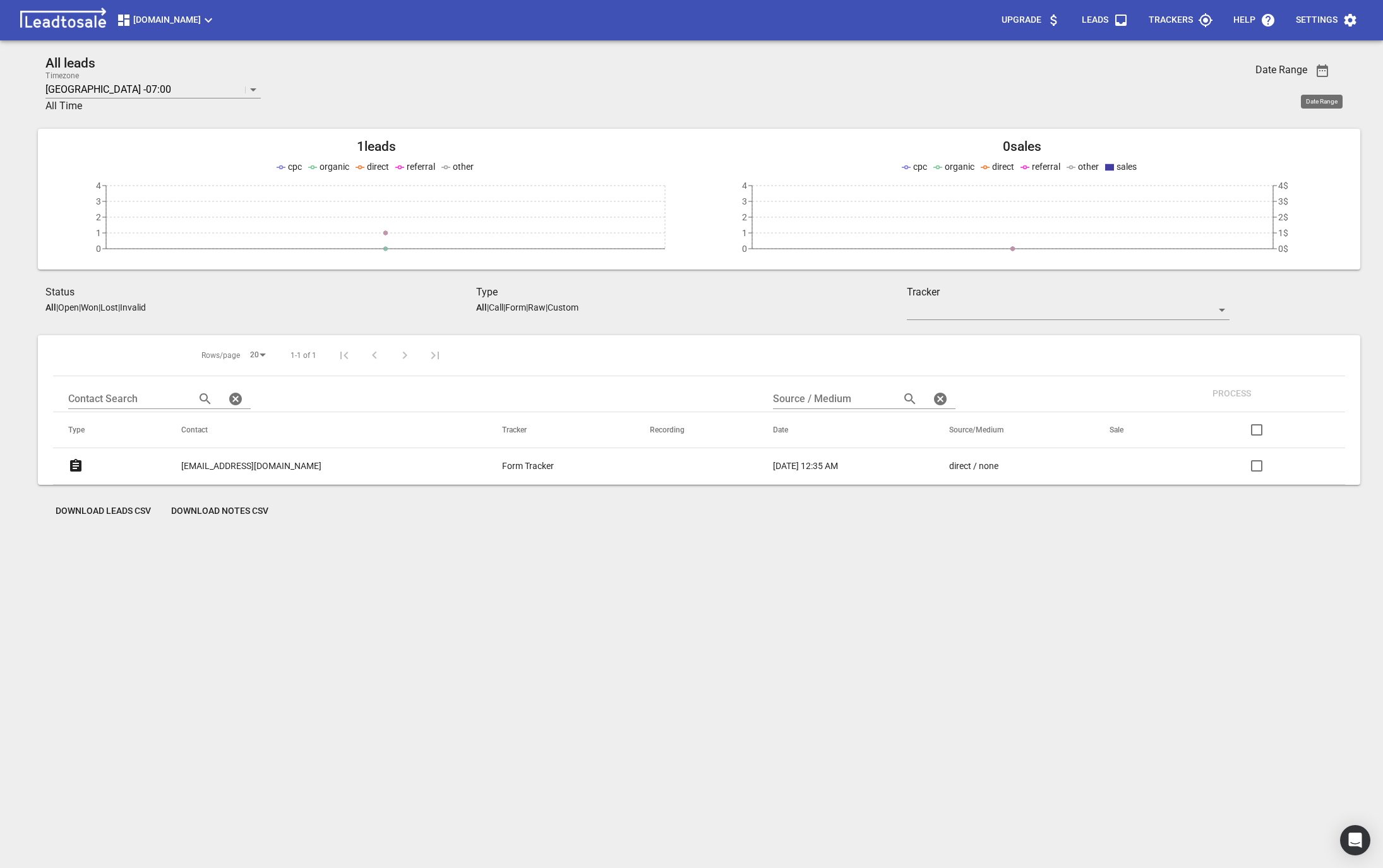
click at [159, 17] on span "Buschlfencingnelson.co.nz" at bounding box center [166, 20] width 100 height 15
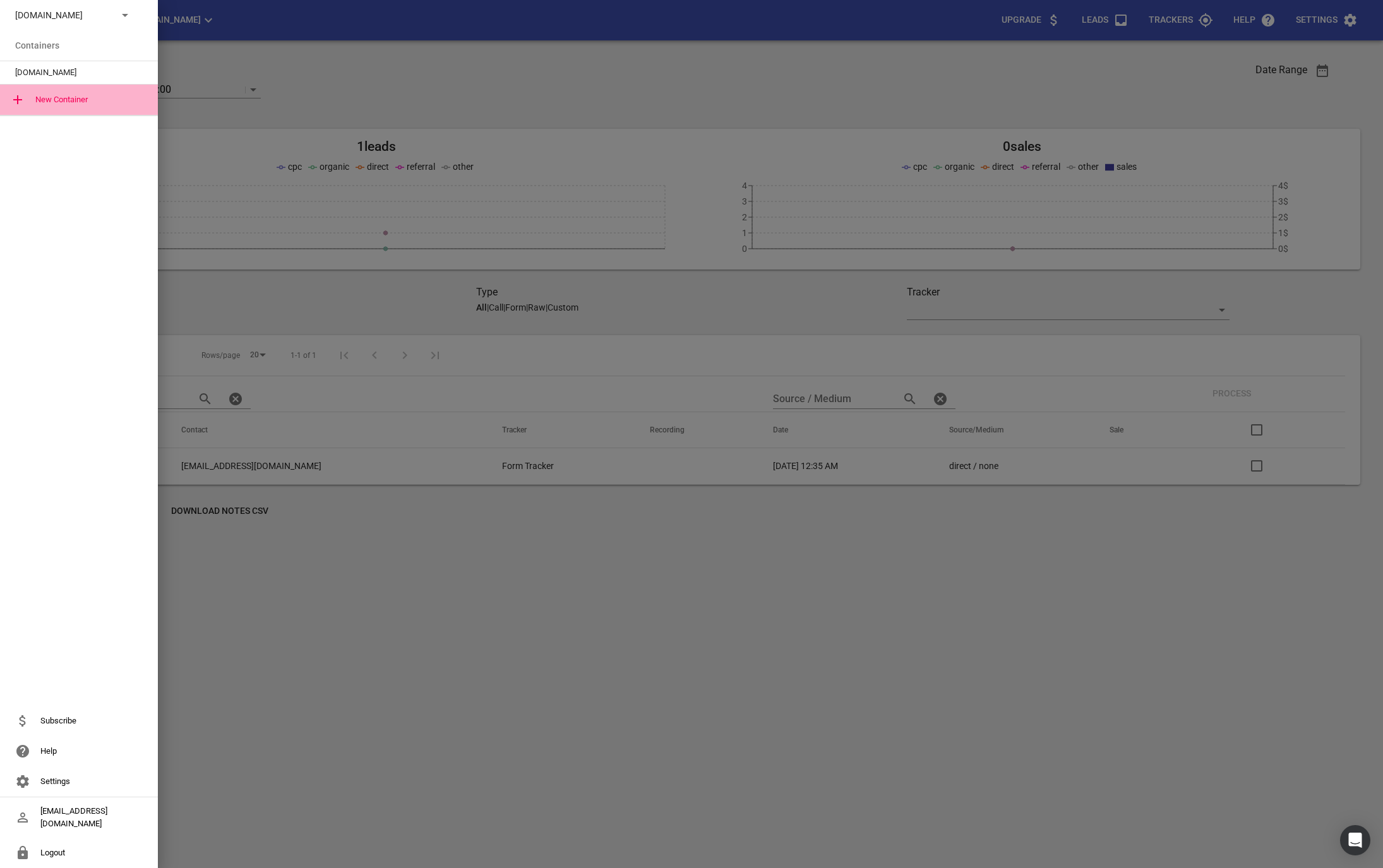
click at [39, 105] on div "New Container" at bounding box center [79, 100] width 158 height 30
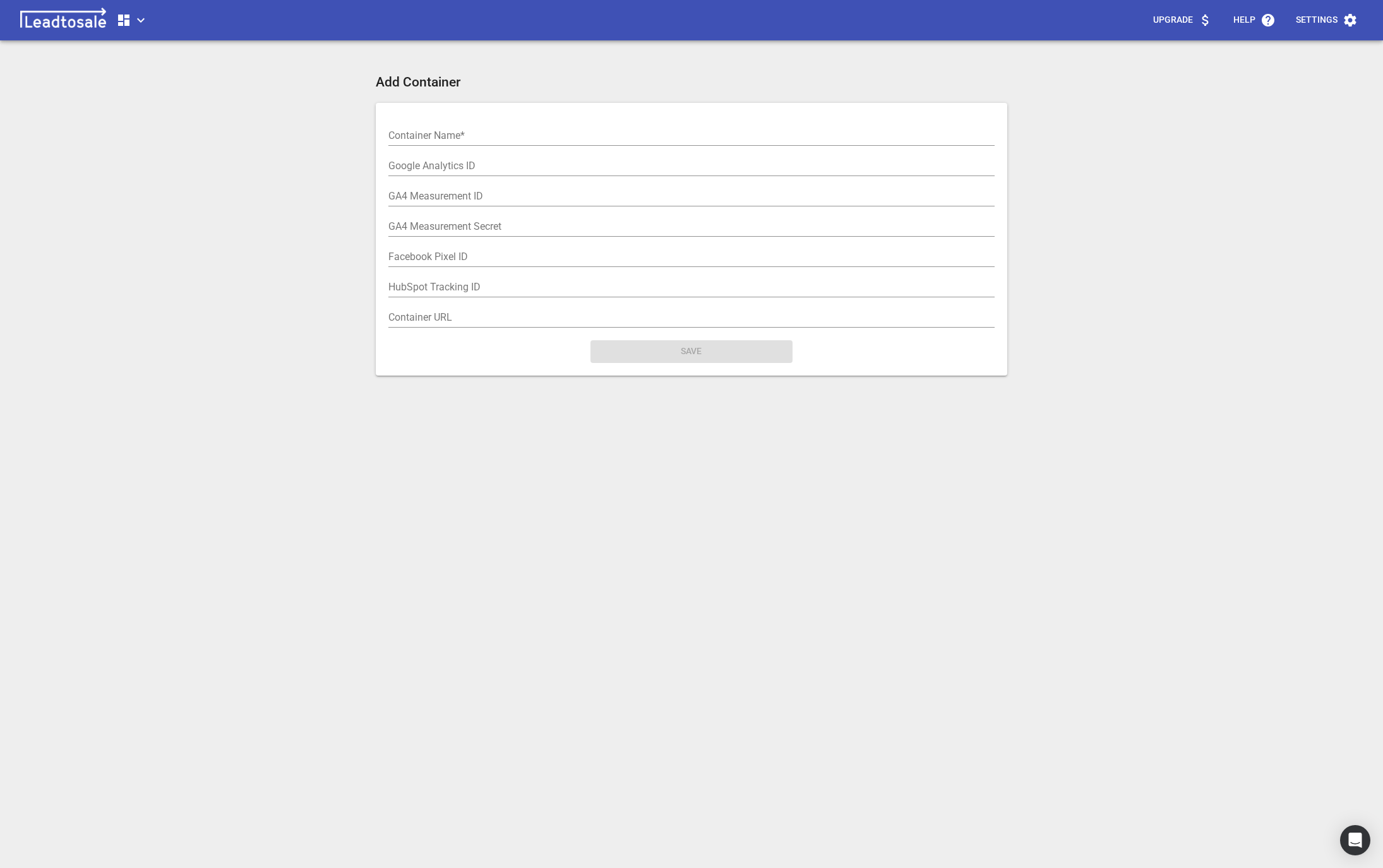
click at [454, 177] on div "GA4 Measurement ID" at bounding box center [691, 191] width 606 height 30
click at [429, 161] on input "text" at bounding box center [691, 166] width 606 height 20
paste input "G-PC9C76S30F"
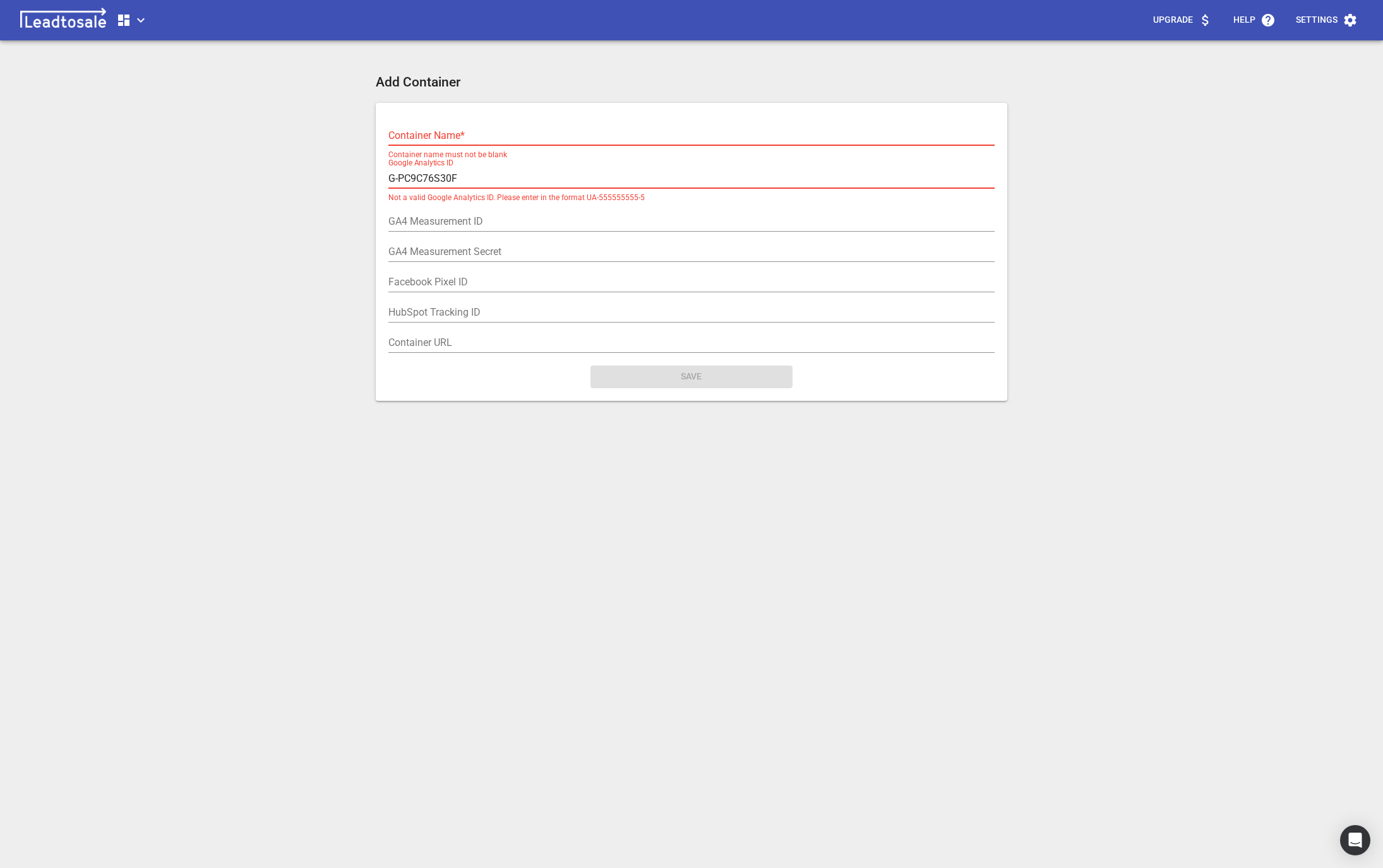
type input "G-PC9C76S30F"
click at [430, 137] on input "text" at bounding box center [691, 136] width 606 height 20
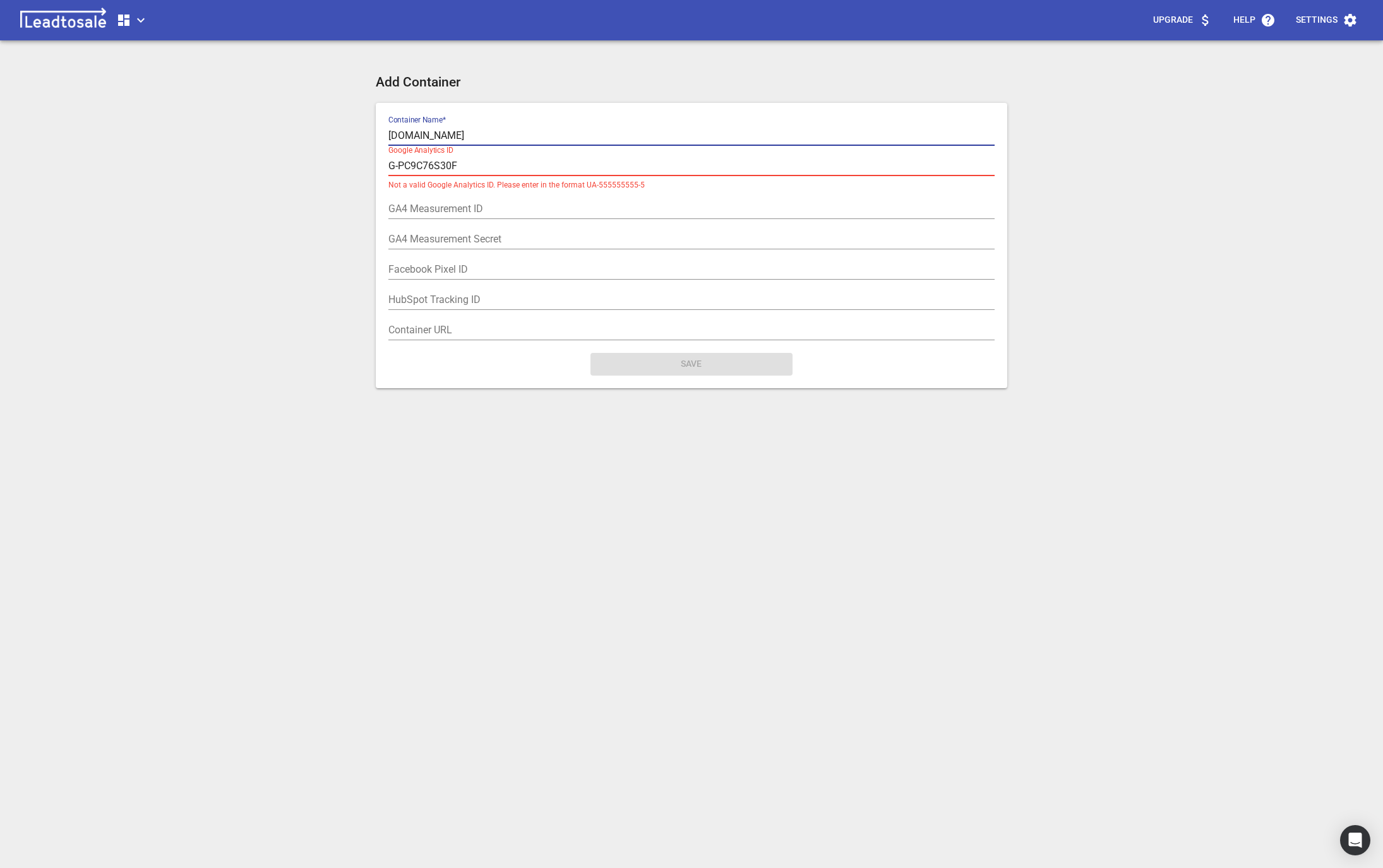
type input "Buschlfencing.co.nz"
click at [424, 464] on div "Add Container Container Name  * Buschlfencing.co.nz Google Analytics ID G-PC9C7…" at bounding box center [692, 508] width 631 height 868
click at [506, 171] on input "G-PC9C76S30F" at bounding box center [691, 166] width 606 height 20
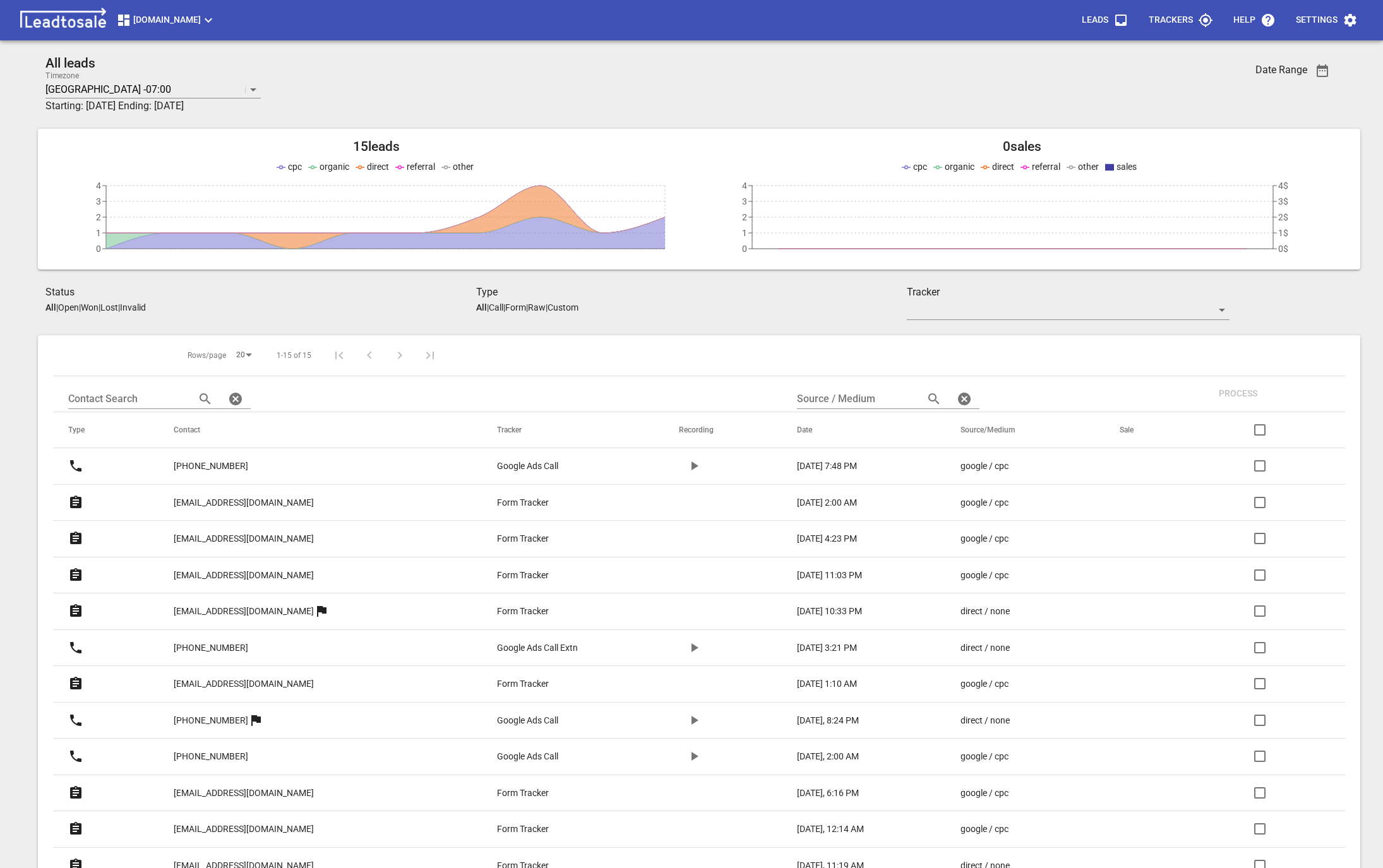
click at [144, 15] on span "[DOMAIN_NAME]" at bounding box center [166, 20] width 100 height 15
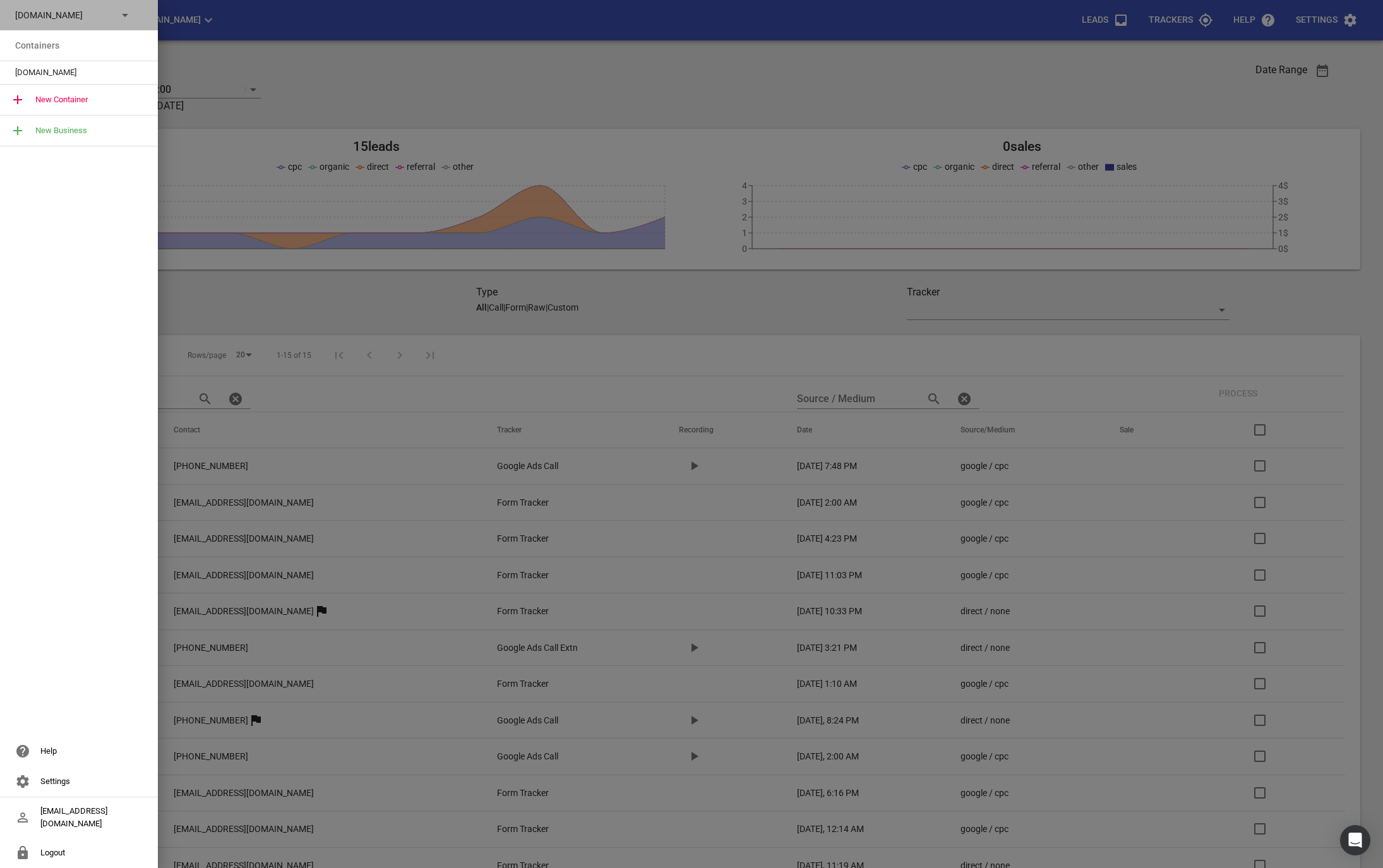
click at [116, 15] on div "[DOMAIN_NAME]" at bounding box center [66, 15] width 102 height 13
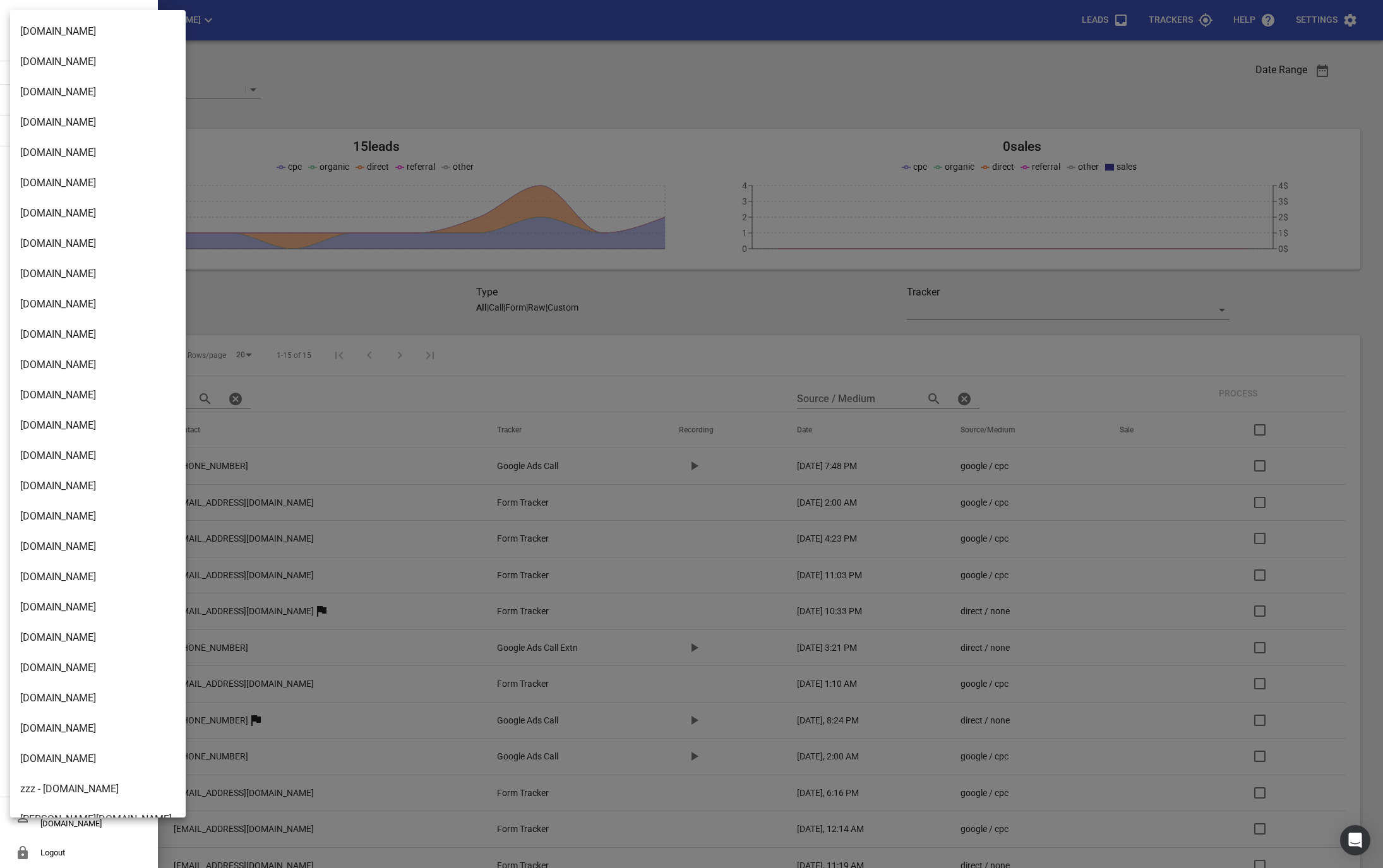
scroll to position [902, 0]
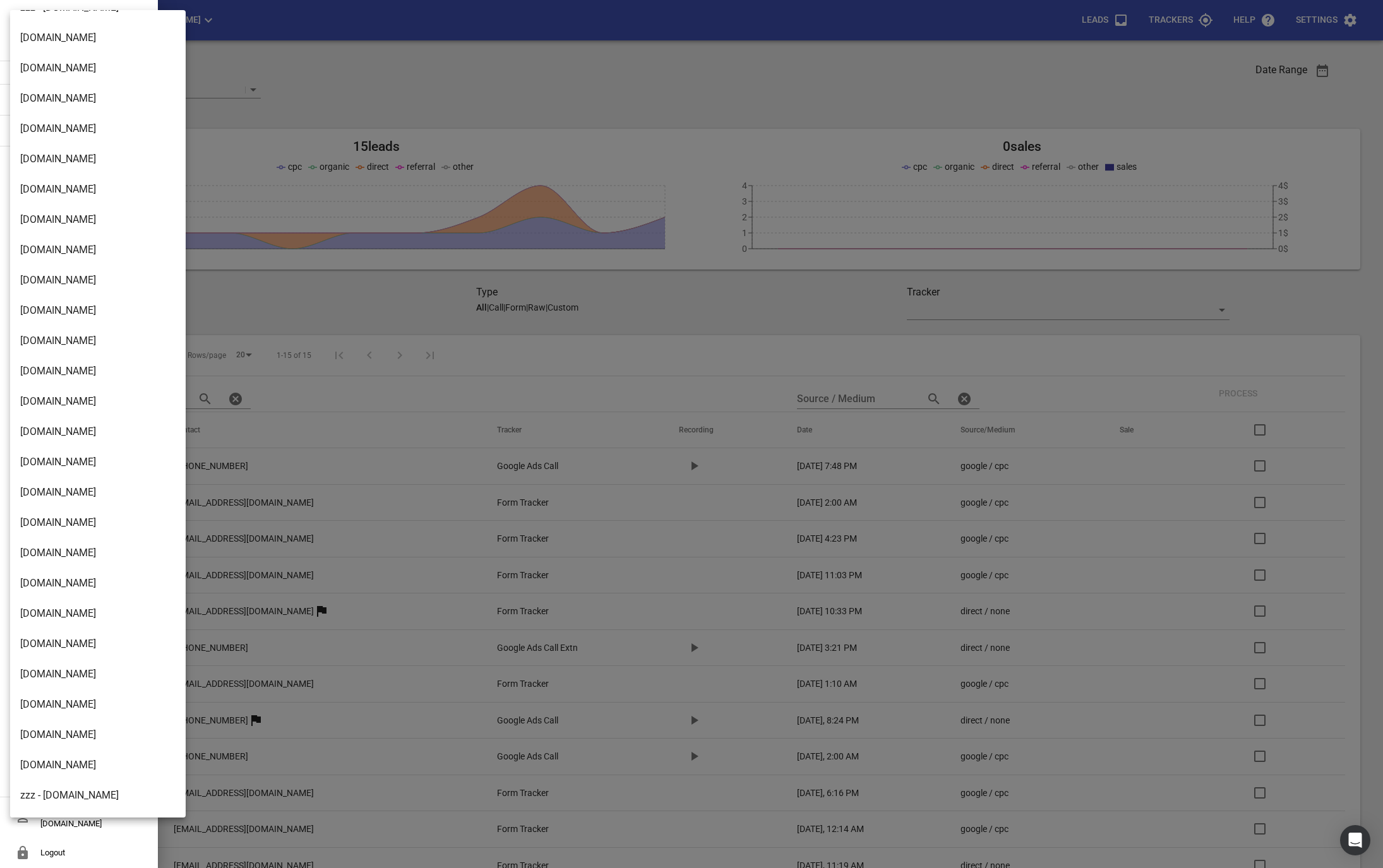
click at [52, 343] on li "[DOMAIN_NAME]" at bounding box center [98, 341] width 175 height 30
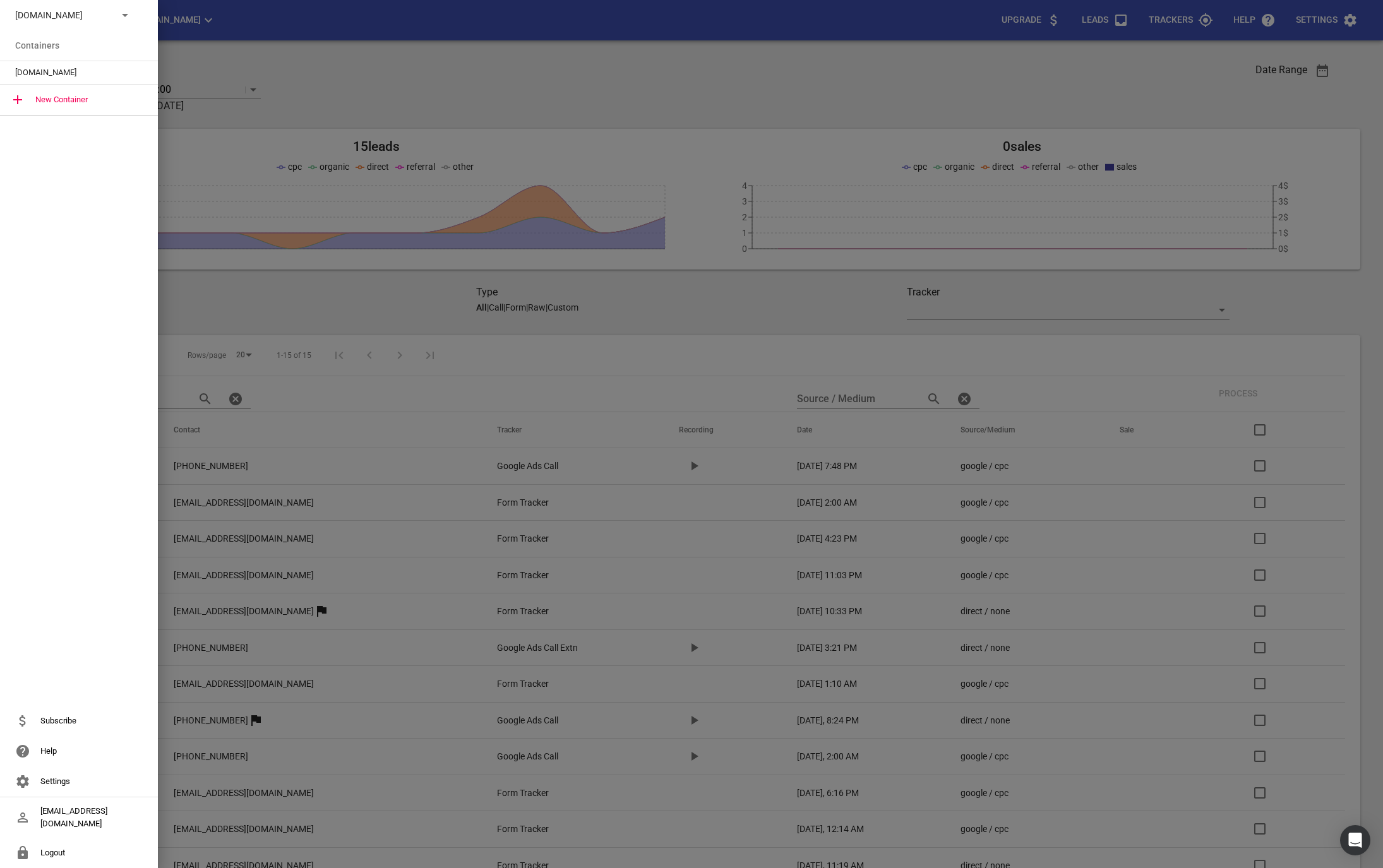
click at [36, 76] on span "msme.co.nz" at bounding box center [74, 72] width 118 height 13
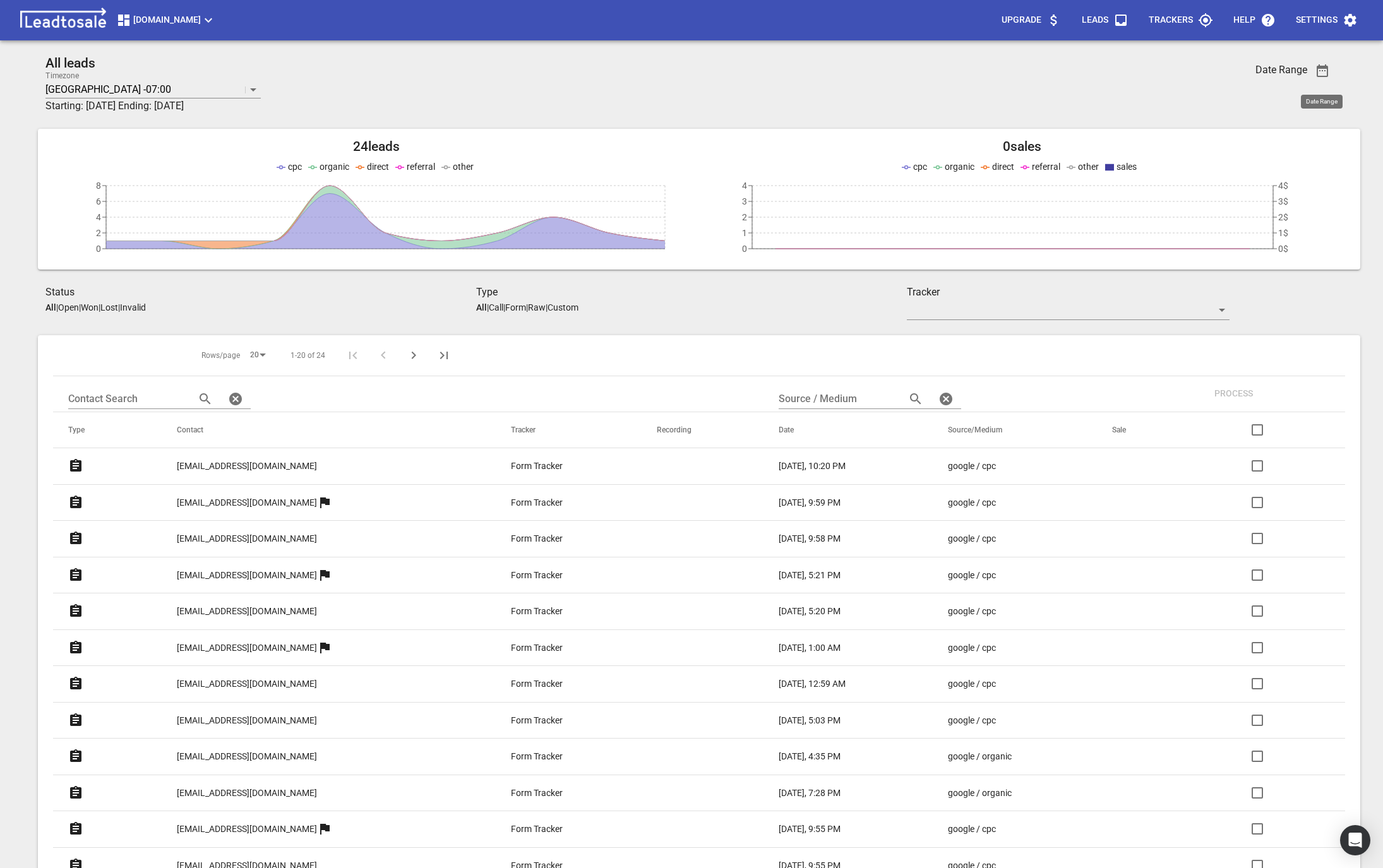
click at [1312, 67] on span "button" at bounding box center [1323, 70] width 30 height 15
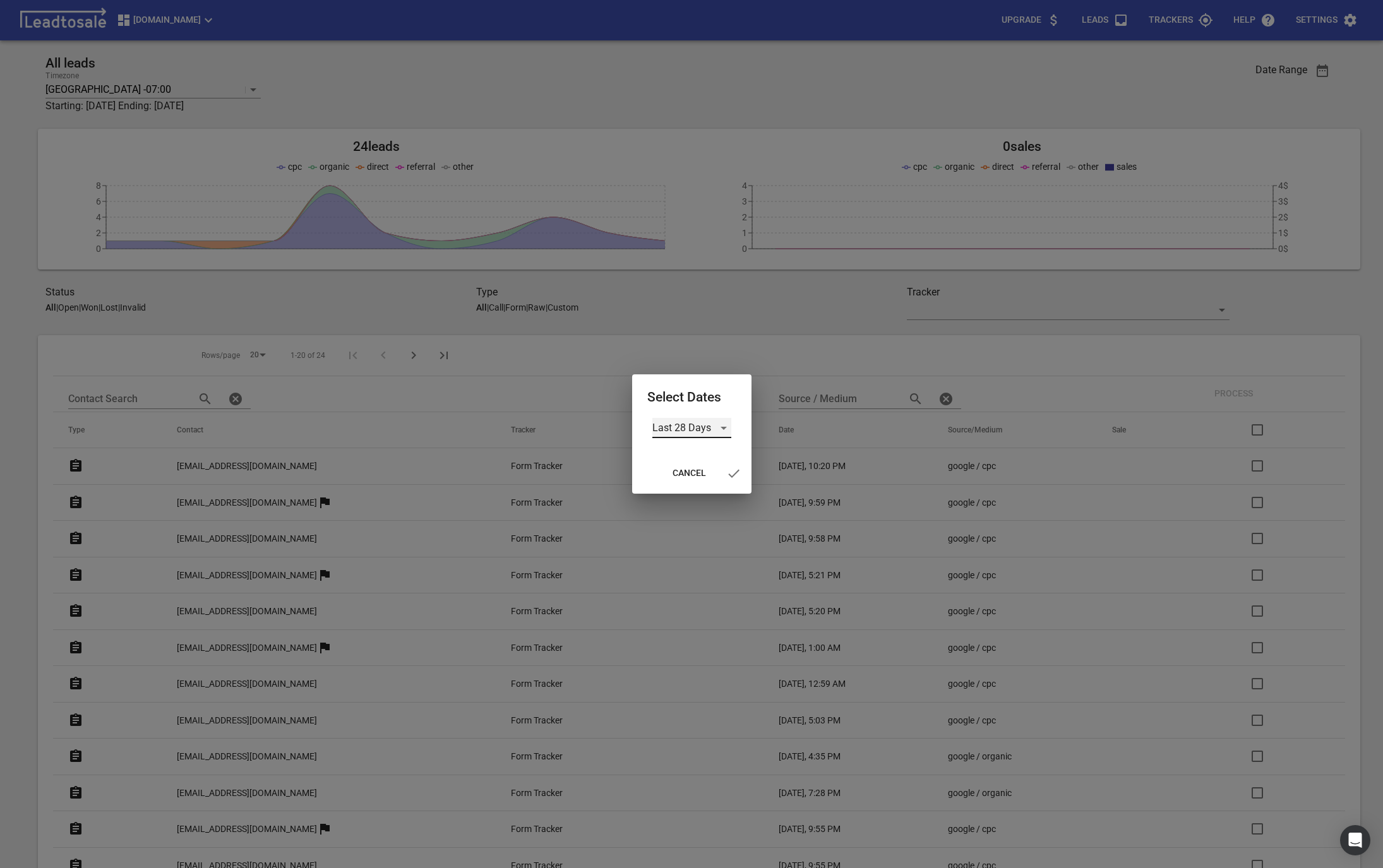
click at [680, 419] on div "Last 28 Days" at bounding box center [692, 428] width 79 height 20
click at [672, 520] on li "Custom" at bounding box center [692, 519] width 79 height 30
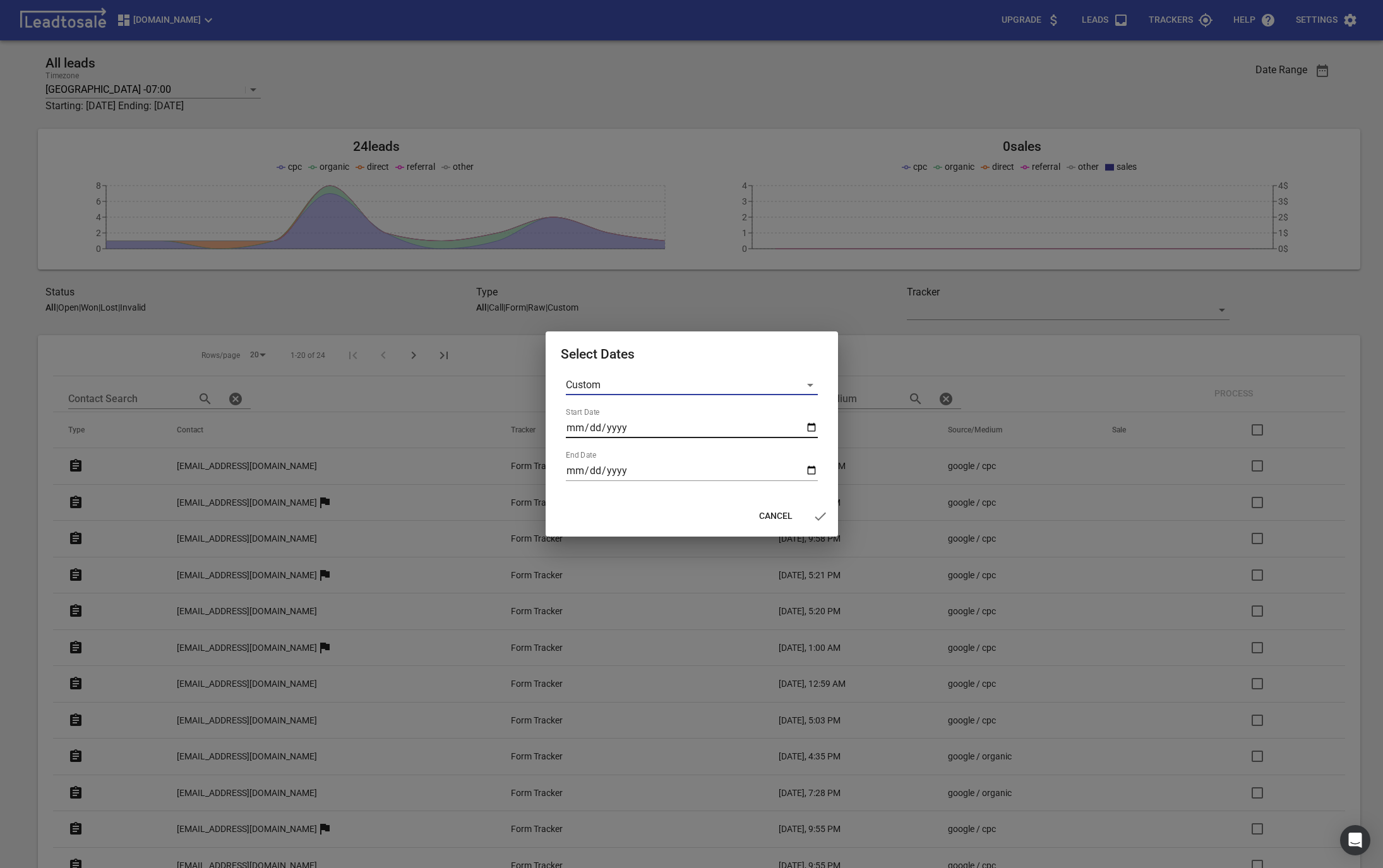
click at [575, 434] on input "Start Date" at bounding box center [692, 428] width 252 height 20
type input "2025-07-10"
type input "2025-08-10"
click at [851, 521] on div at bounding box center [691, 434] width 1383 height 868
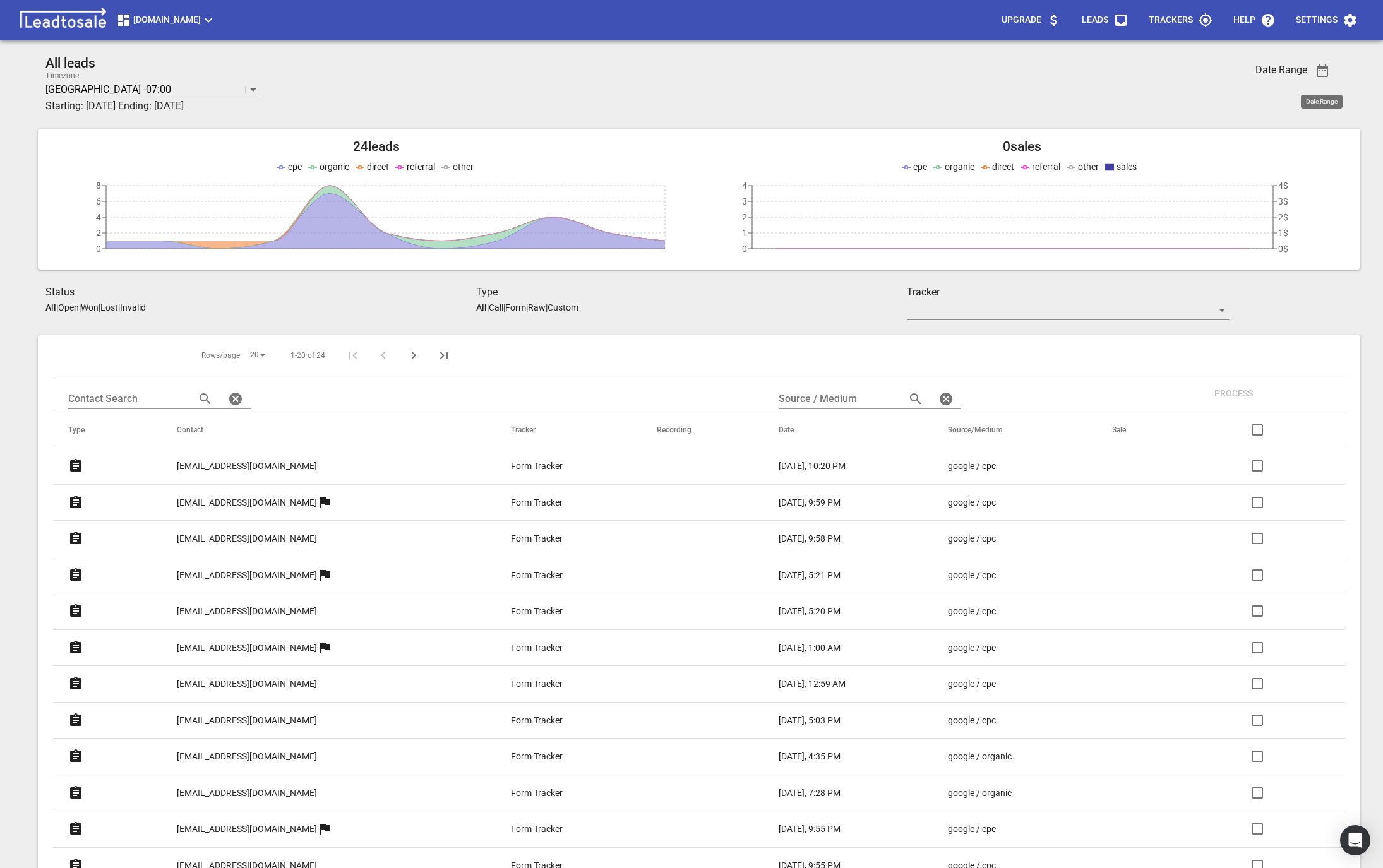
click at [1316, 70] on icon "button" at bounding box center [1323, 70] width 15 height 15
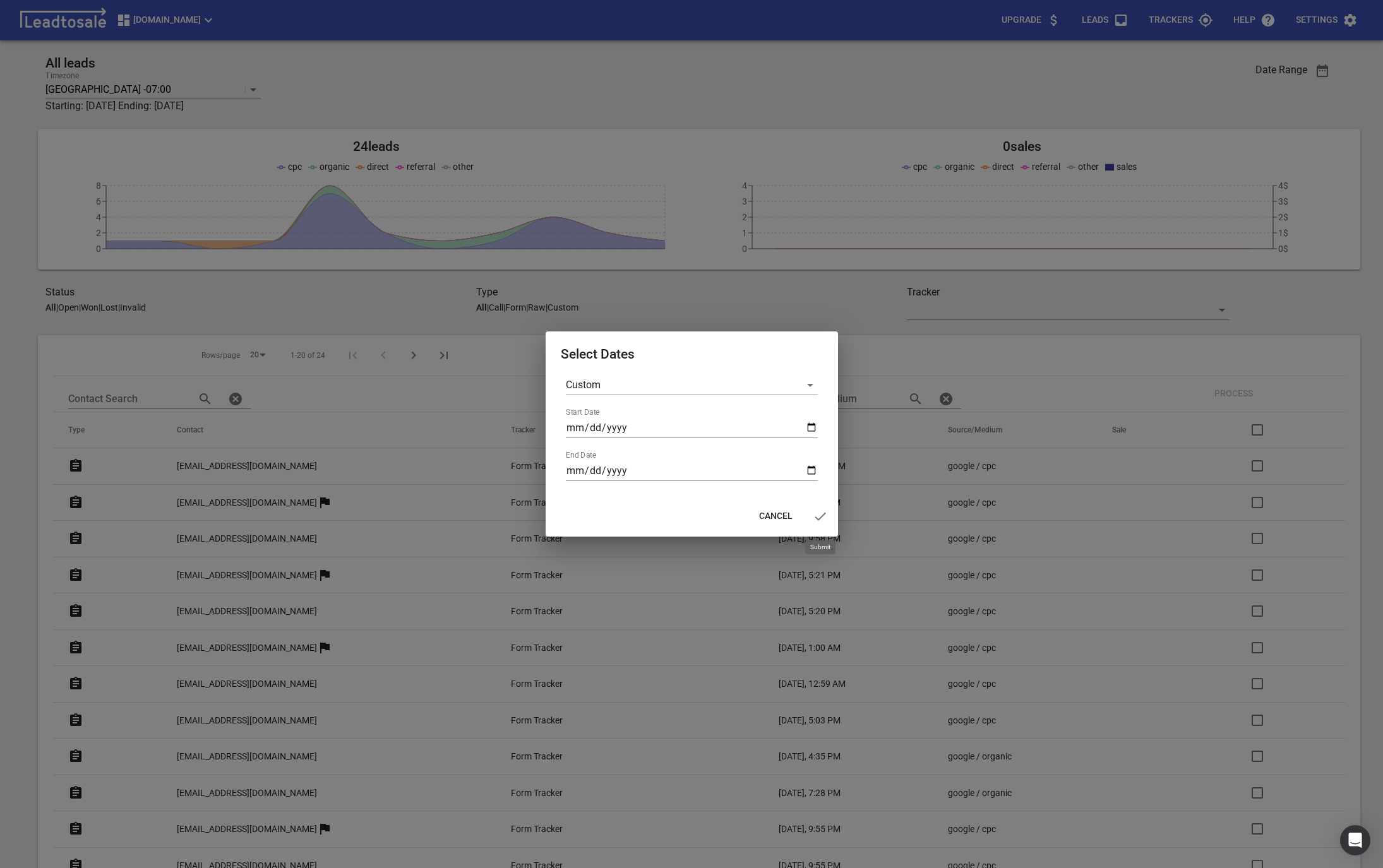
click at [822, 523] on icon "button" at bounding box center [821, 516] width 15 height 15
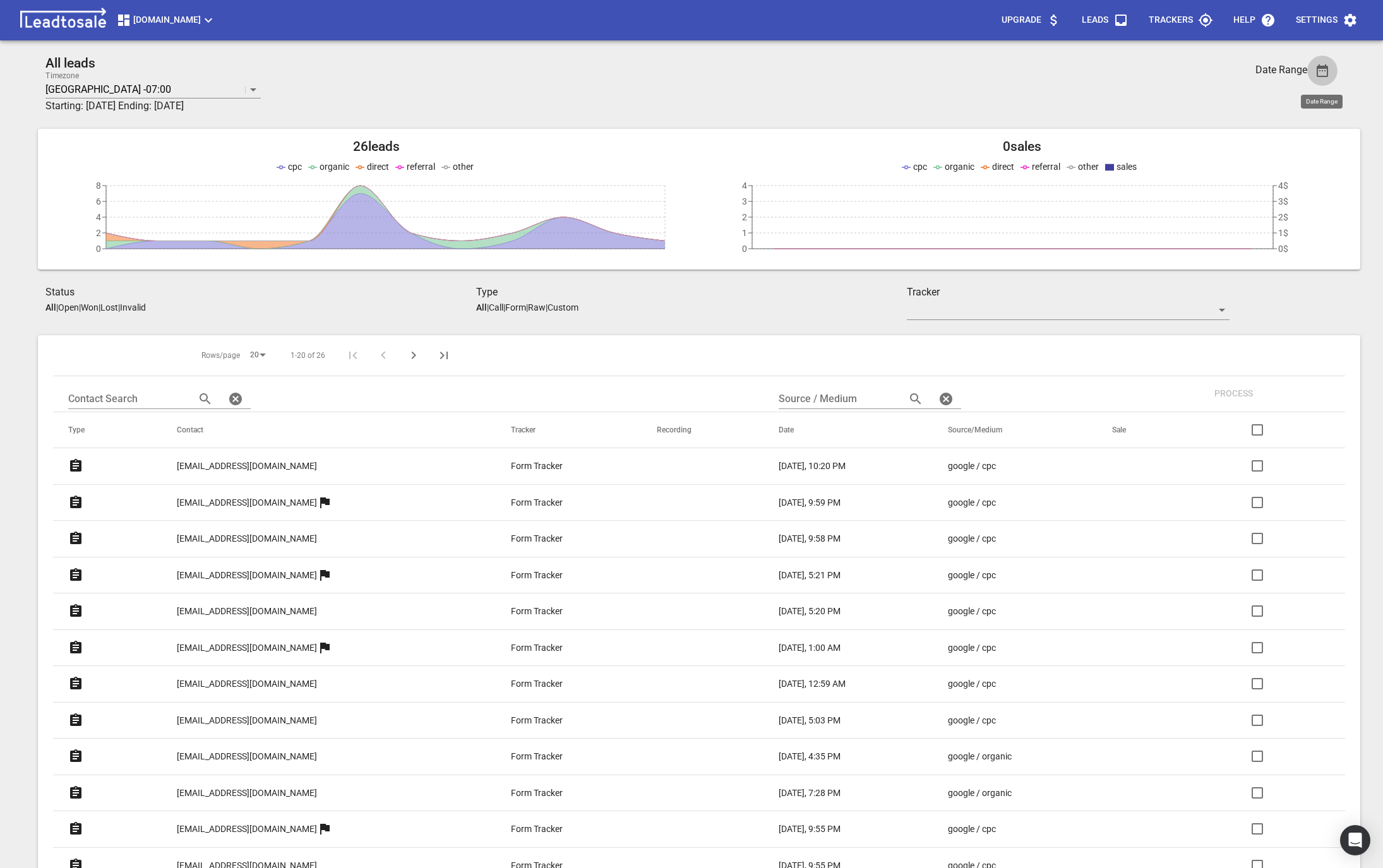
click at [1322, 69] on icon "button" at bounding box center [1323, 70] width 15 height 15
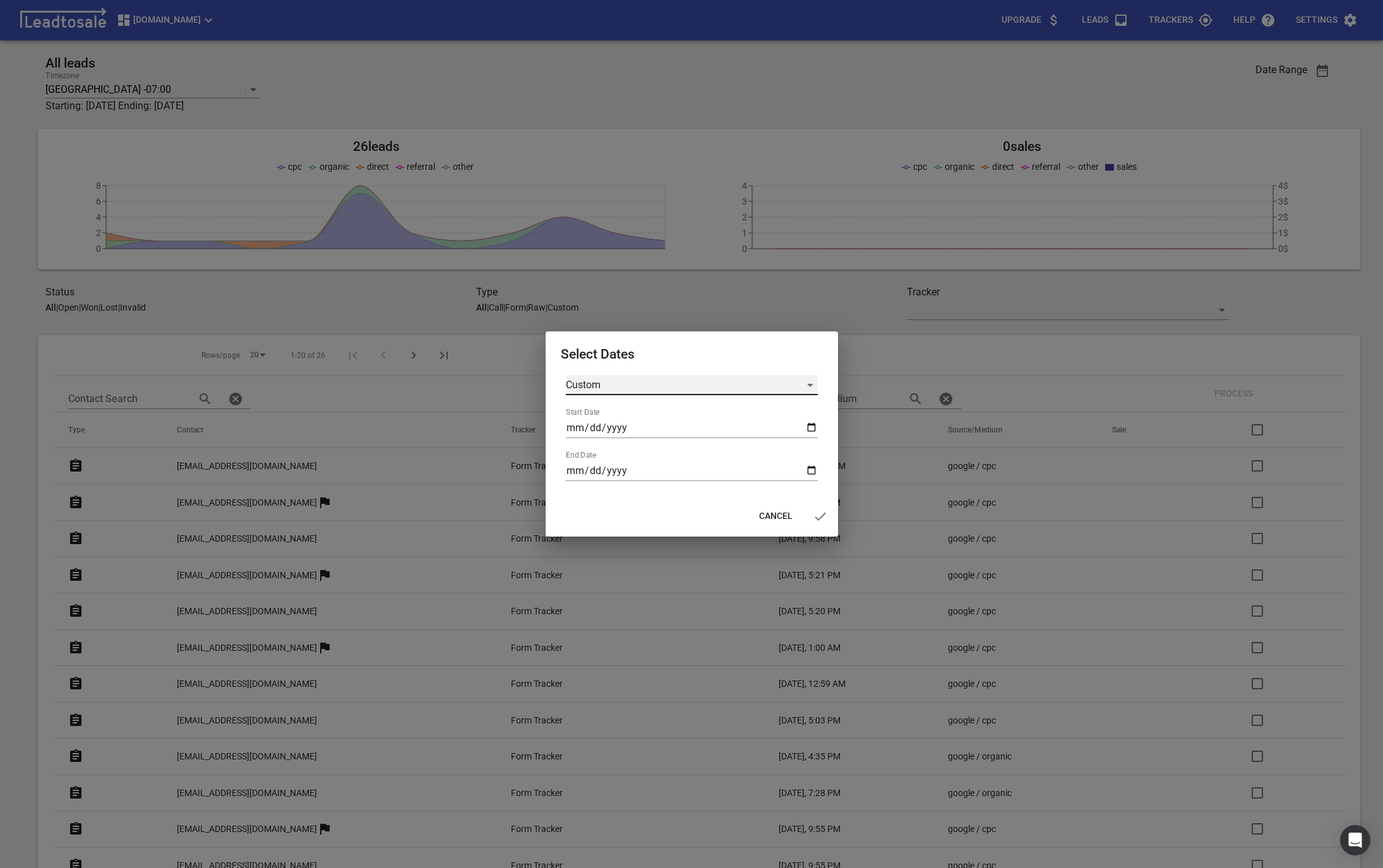
click at [659, 381] on div "Custom" at bounding box center [692, 385] width 252 height 20
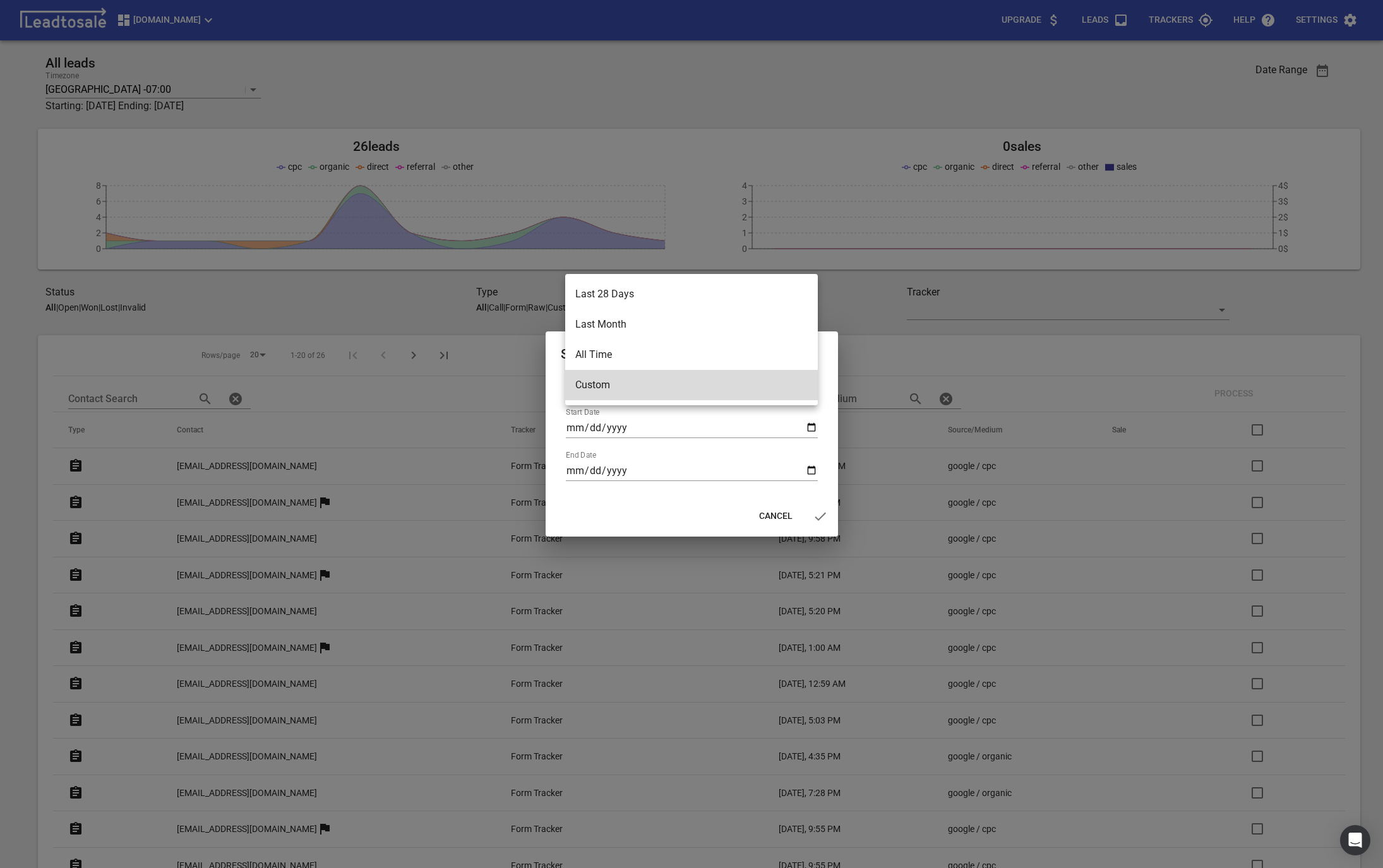
click at [600, 301] on li "Last 28 Days" at bounding box center [692, 294] width 253 height 30
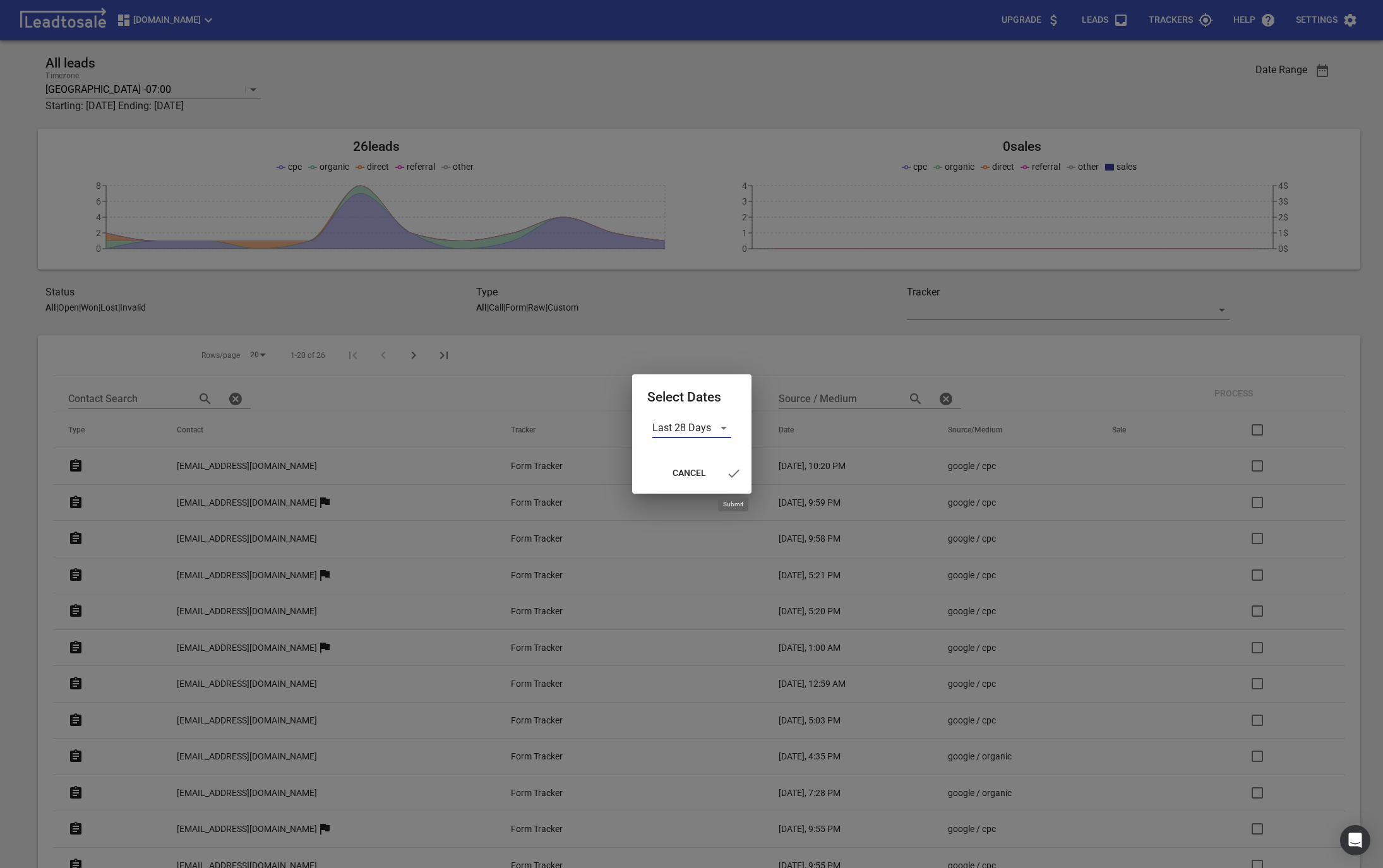
click at [729, 473] on icon "button" at bounding box center [734, 474] width 15 height 15
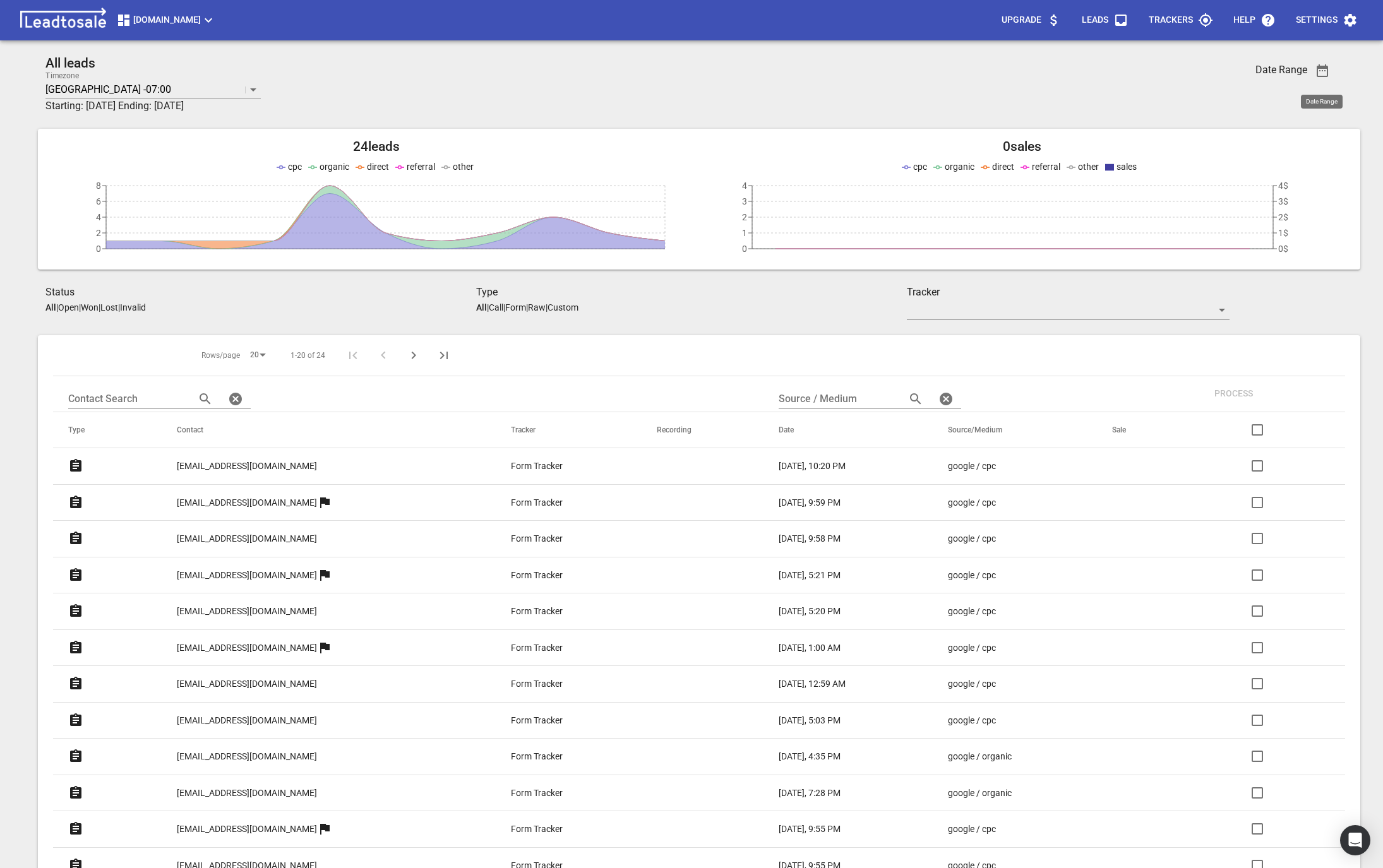
click at [161, 43] on div "msme.co.nz Upgrade Leads Trackers Help Settings" at bounding box center [692, 30] width 1373 height 51
click at [142, 17] on span "msme.co.nz" at bounding box center [166, 20] width 100 height 15
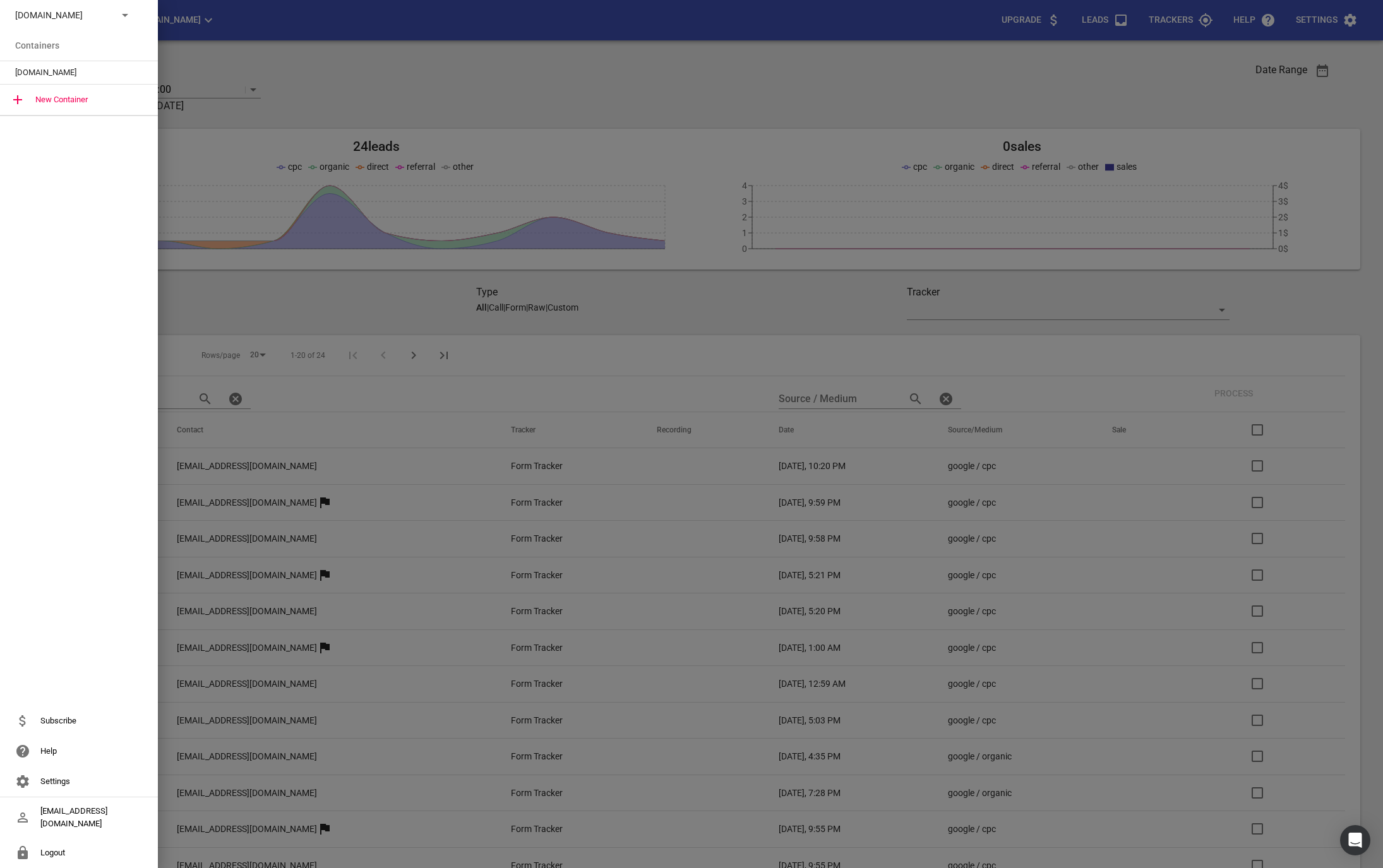
click at [30, 10] on p "msme.co.nz" at bounding box center [61, 15] width 92 height 13
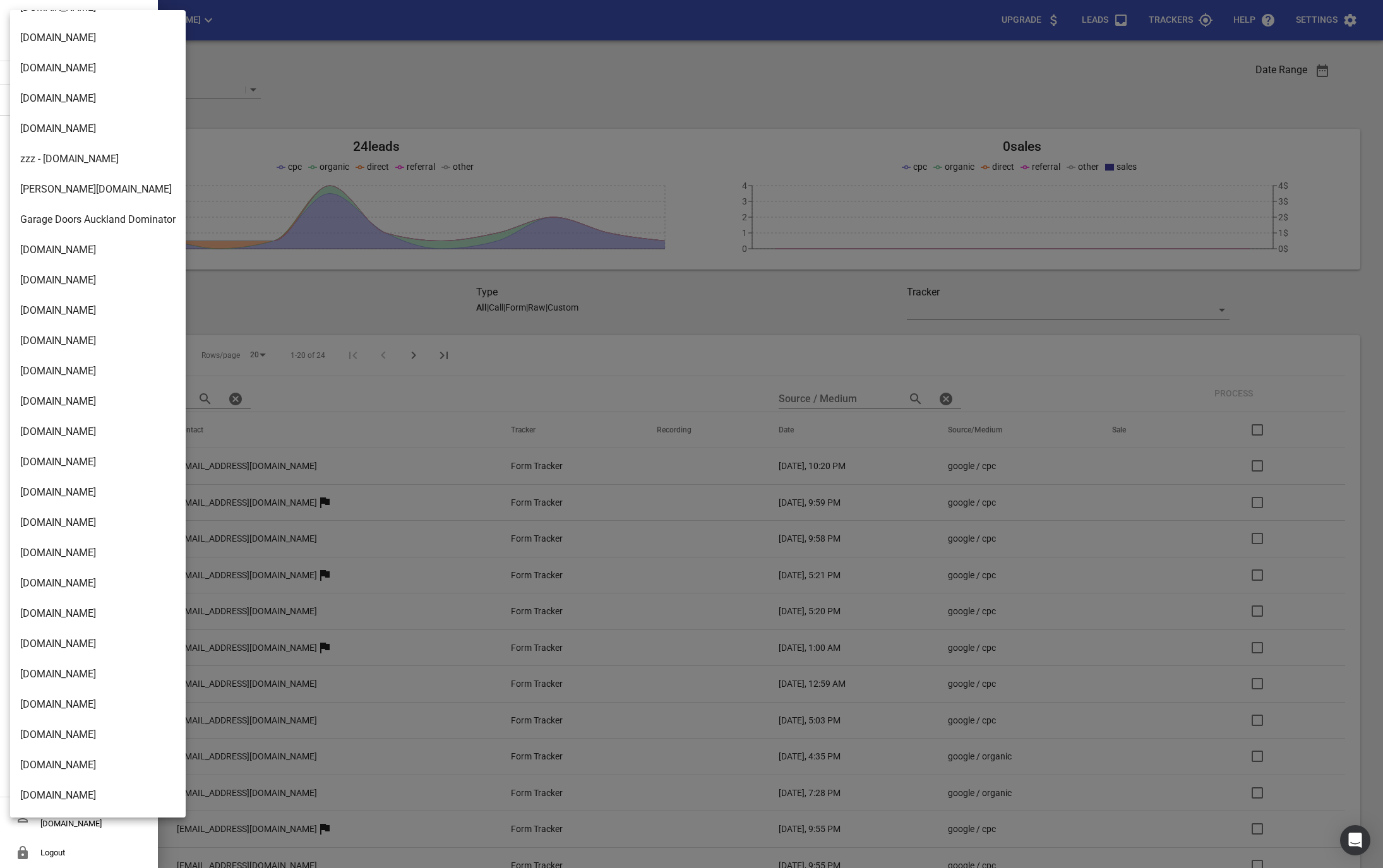
scroll to position [1807, 0]
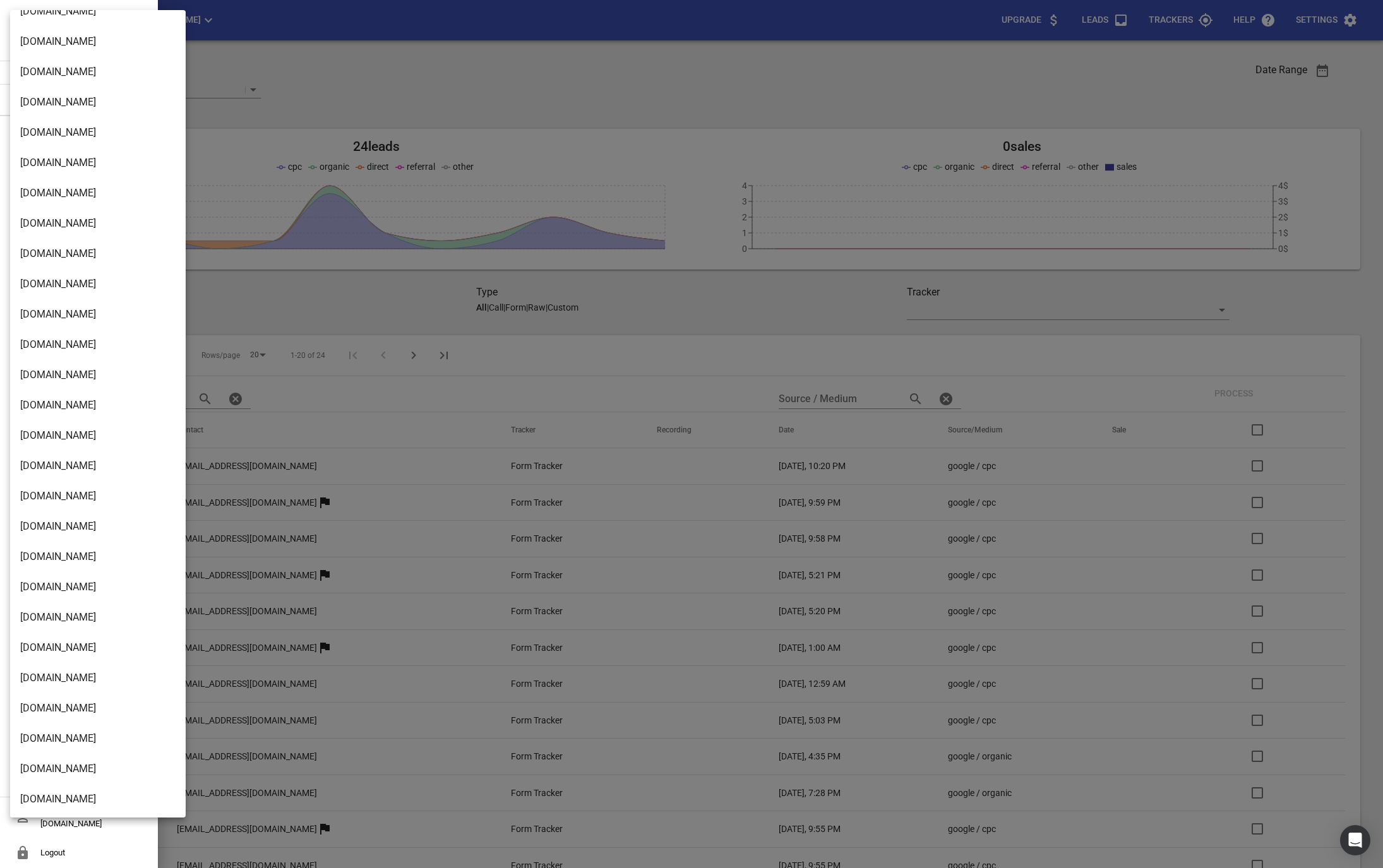
click at [81, 716] on li "Modernroofing.co.nz" at bounding box center [98, 709] width 175 height 30
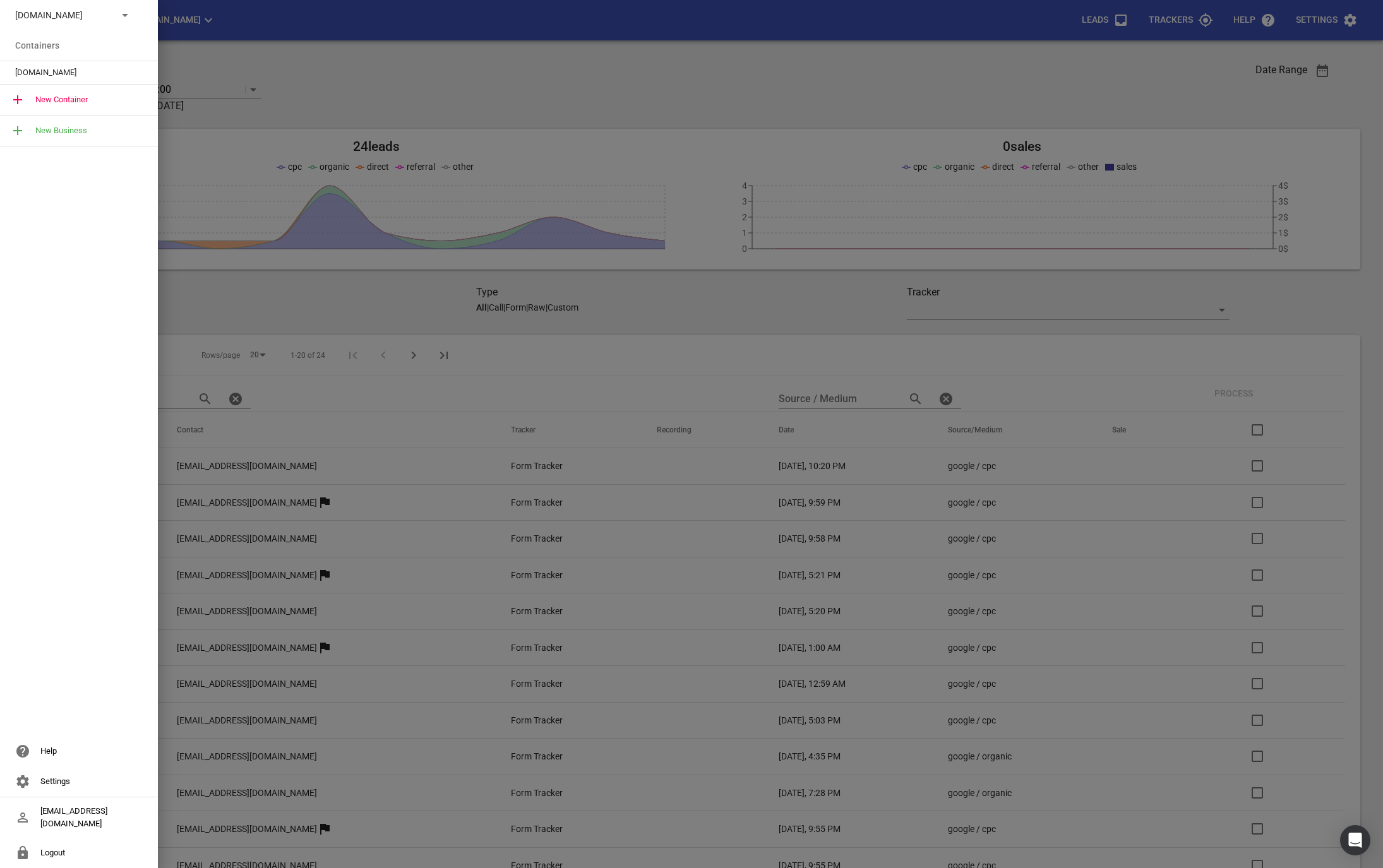
click at [41, 76] on span "Modernroofing.co.nz" at bounding box center [74, 72] width 118 height 13
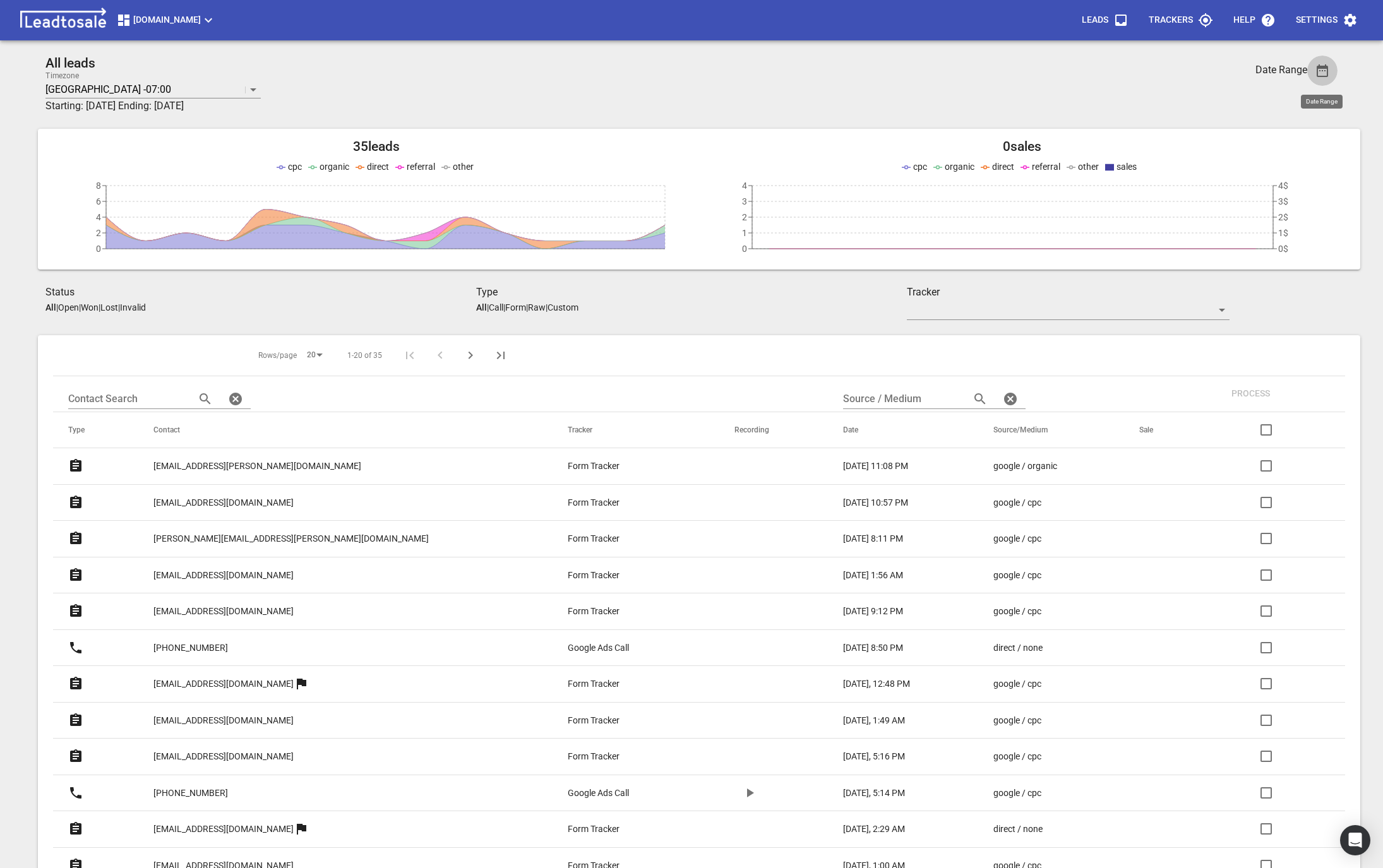
click at [1325, 71] on icon "button" at bounding box center [1323, 70] width 15 height 15
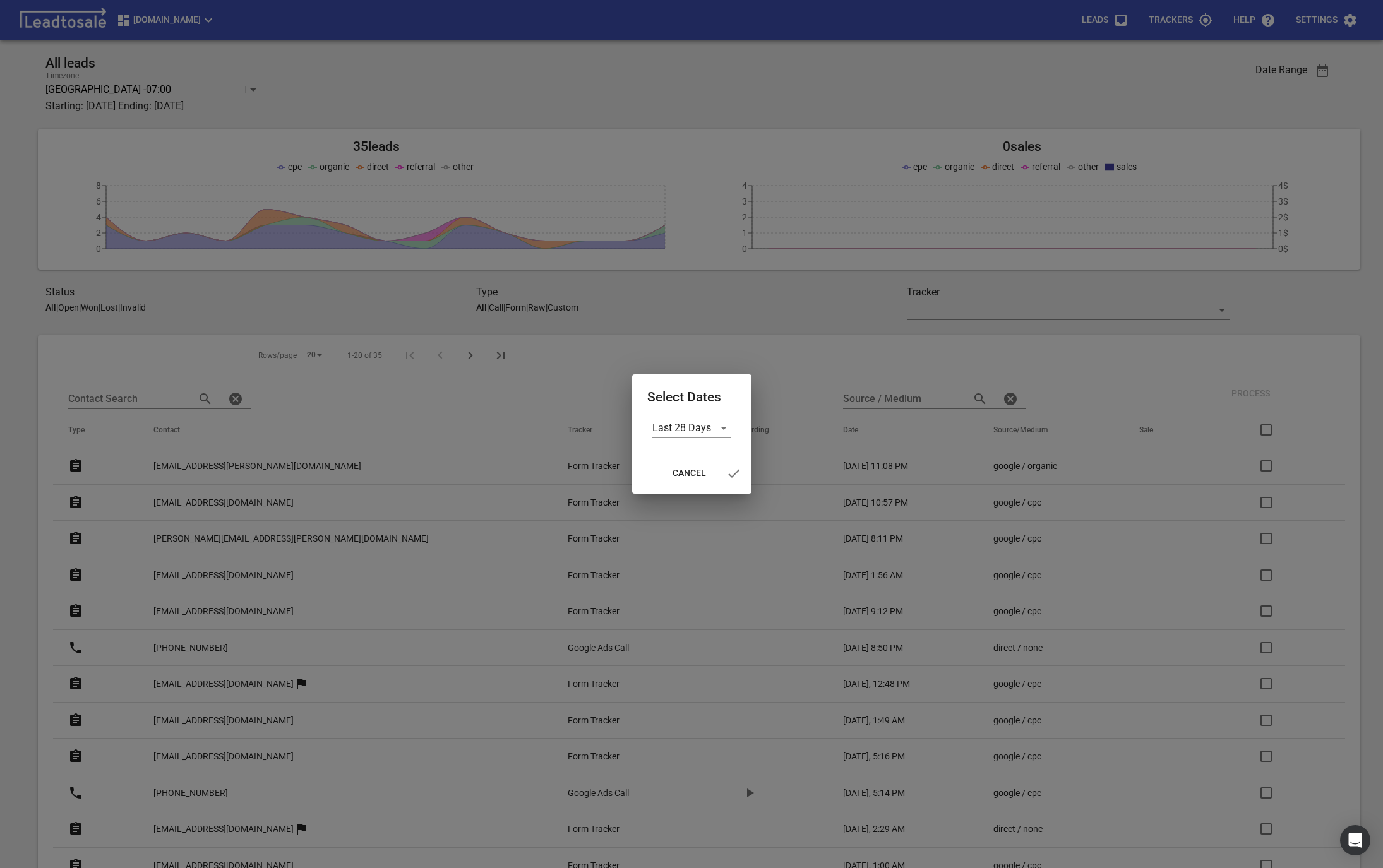
click at [684, 443] on div "Last 28 Days" at bounding box center [692, 436] width 119 height 36
click at [691, 435] on div "Last 28 Days" at bounding box center [692, 428] width 79 height 20
click at [667, 510] on li "Custom" at bounding box center [692, 519] width 79 height 30
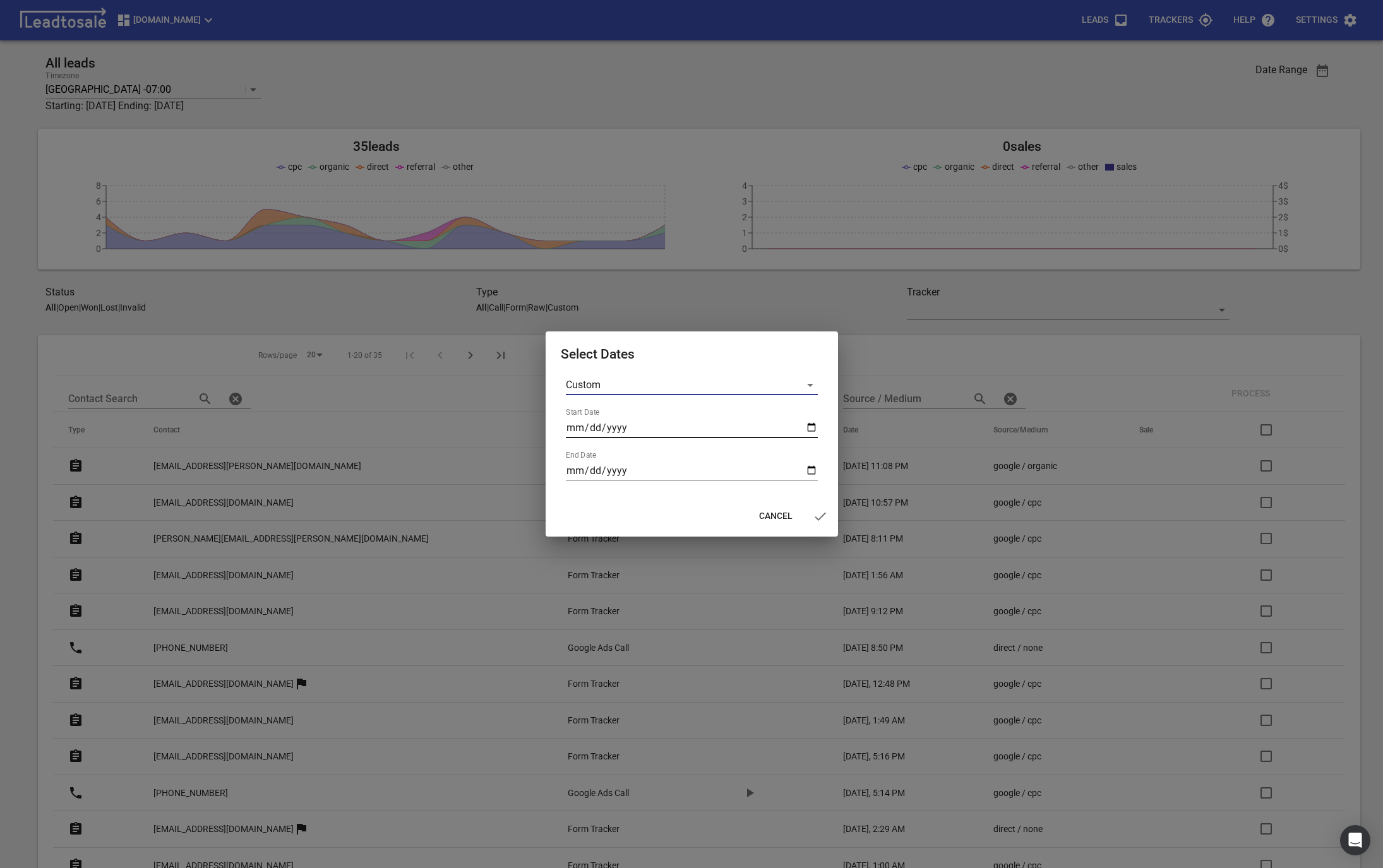
click at [568, 432] on input "Start Date" at bounding box center [692, 428] width 252 height 20
type input "2025-07-11"
click at [574, 472] on input "End Date" at bounding box center [692, 471] width 252 height 20
type input "2902-08-11"
type input "2025-08-11"
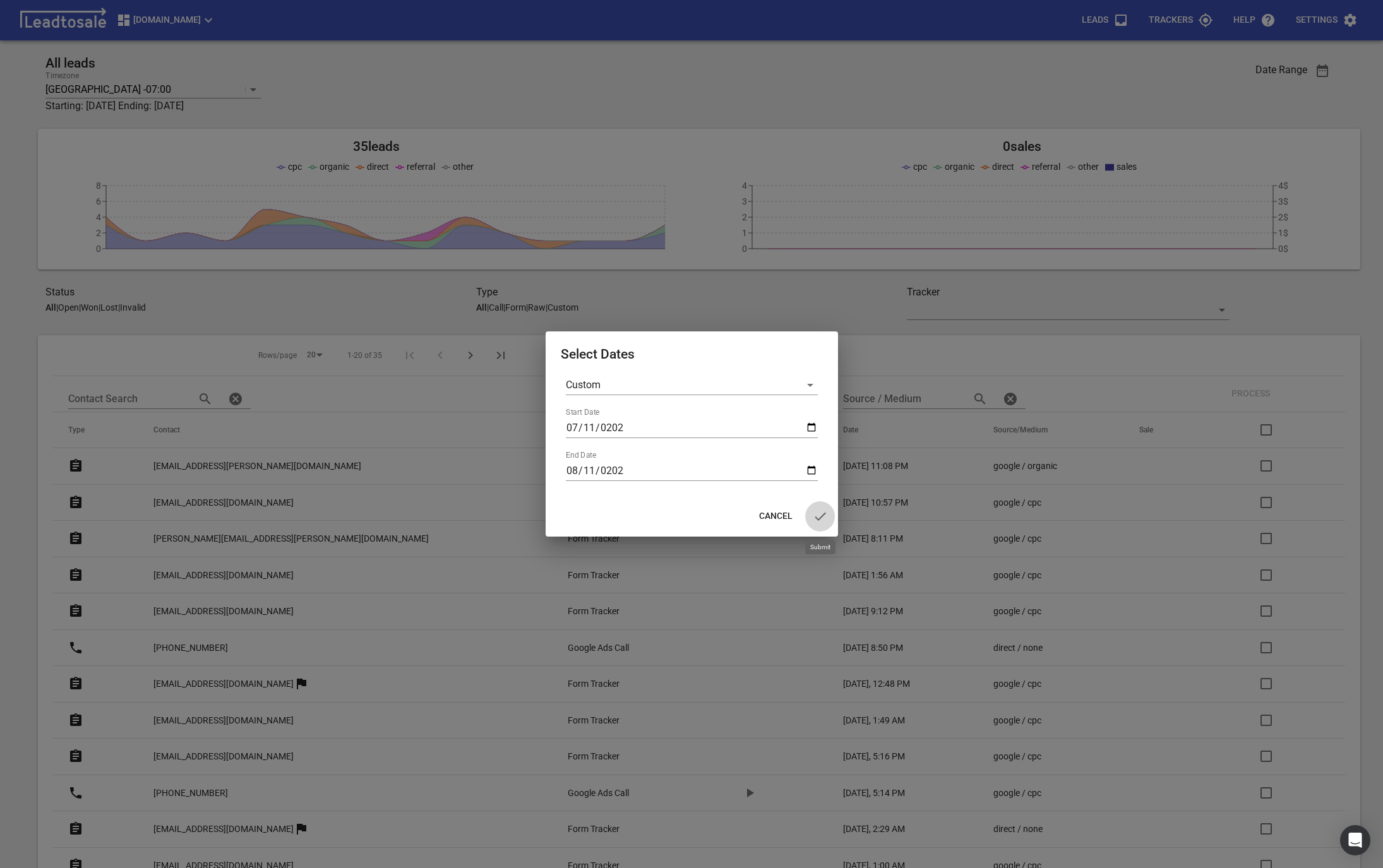
click at [818, 519] on icon "button" at bounding box center [821, 516] width 11 height 8
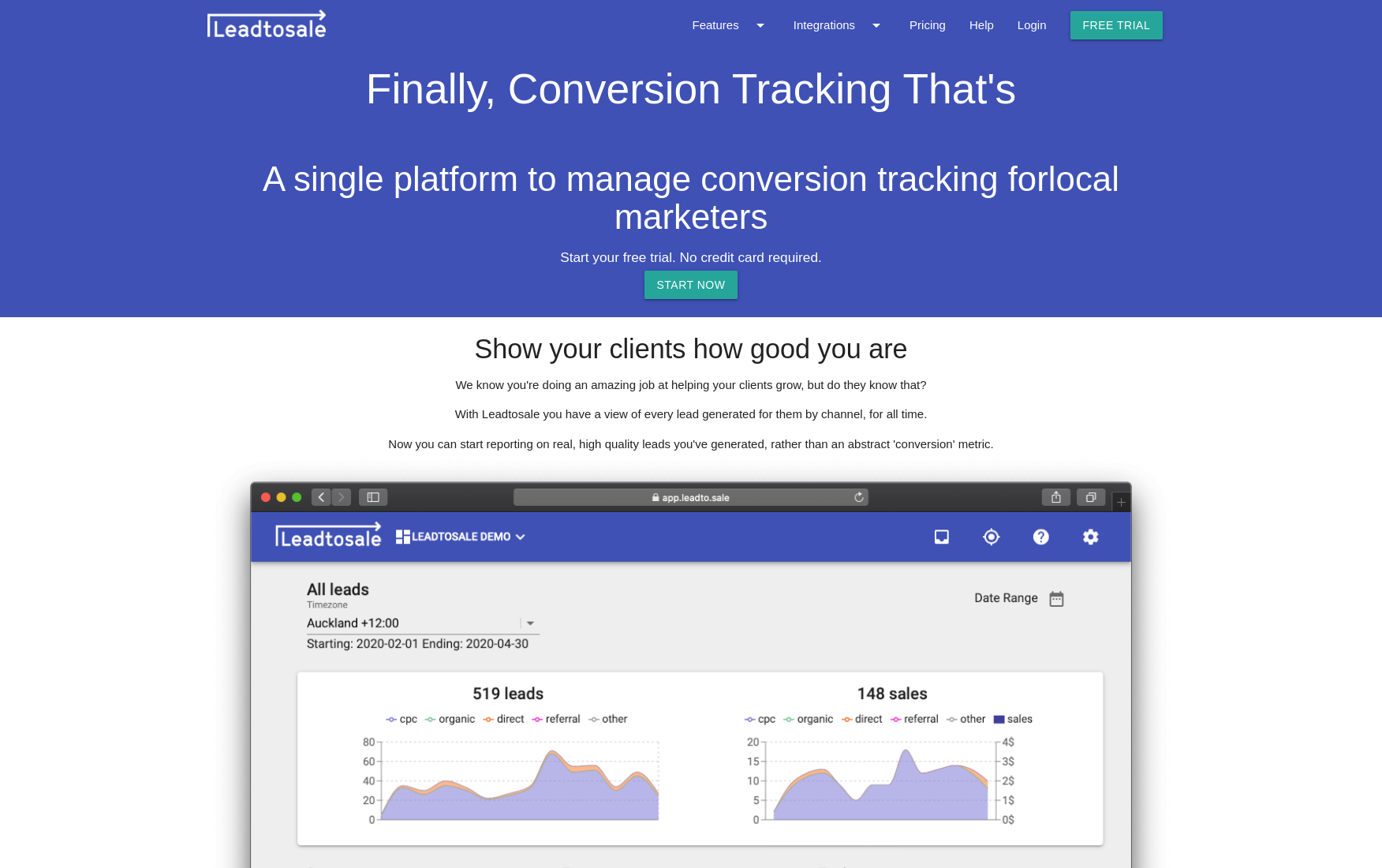
select select "CA"
